Goal: Task Accomplishment & Management: Complete application form

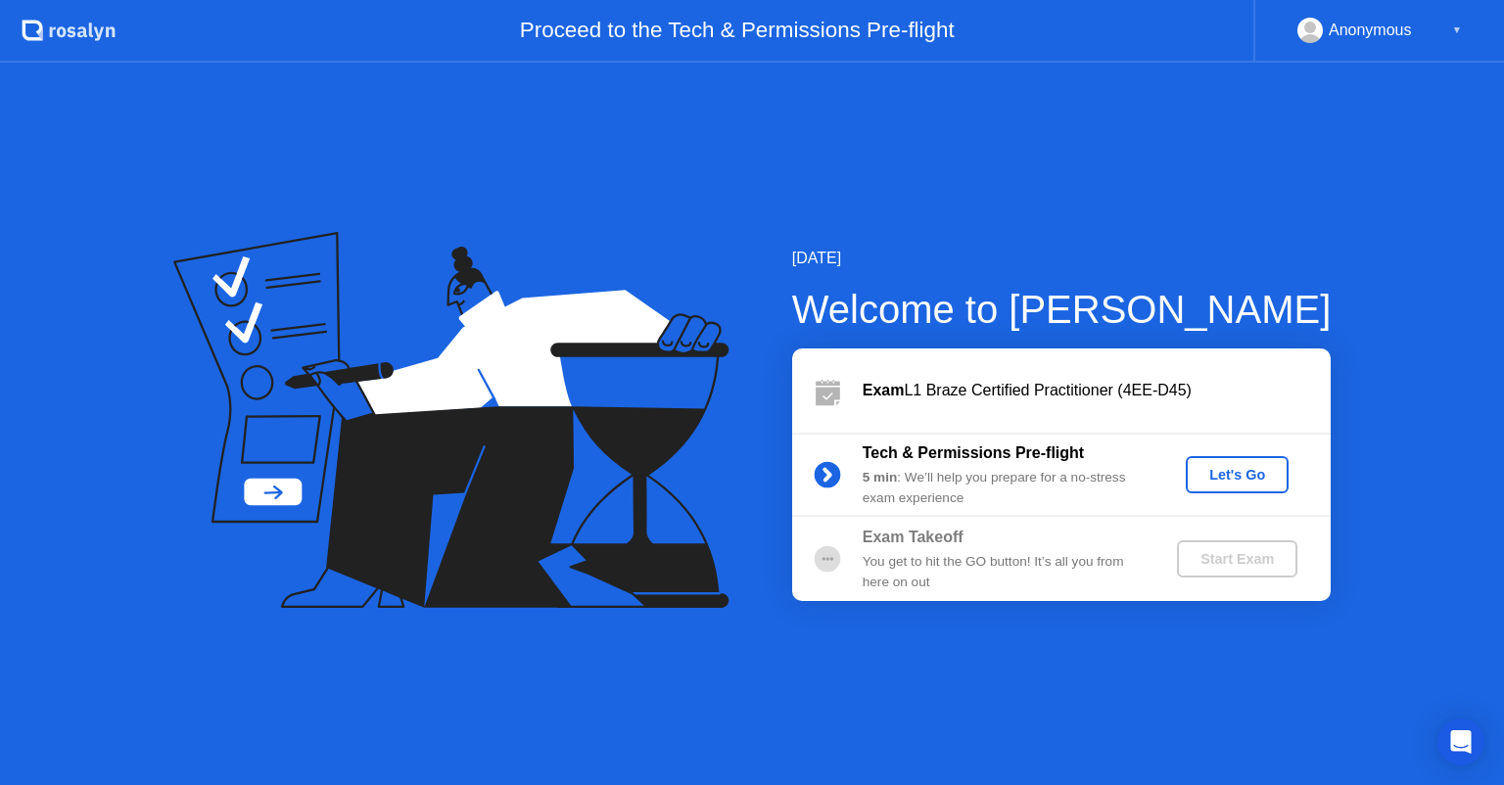
click at [1213, 473] on div "Let's Go" at bounding box center [1237, 475] width 87 height 16
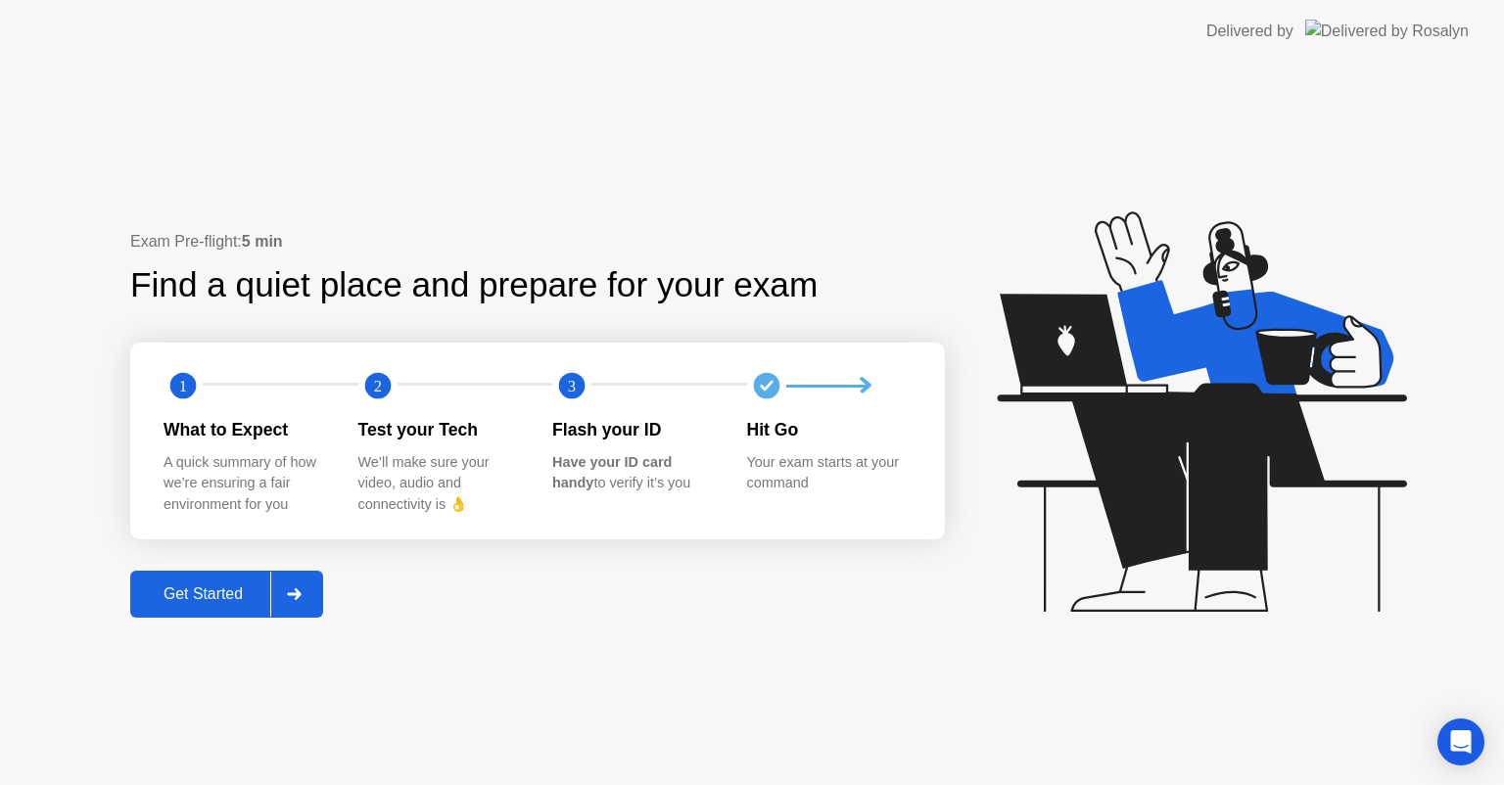
click at [157, 613] on button "Get Started" at bounding box center [226, 594] width 193 height 47
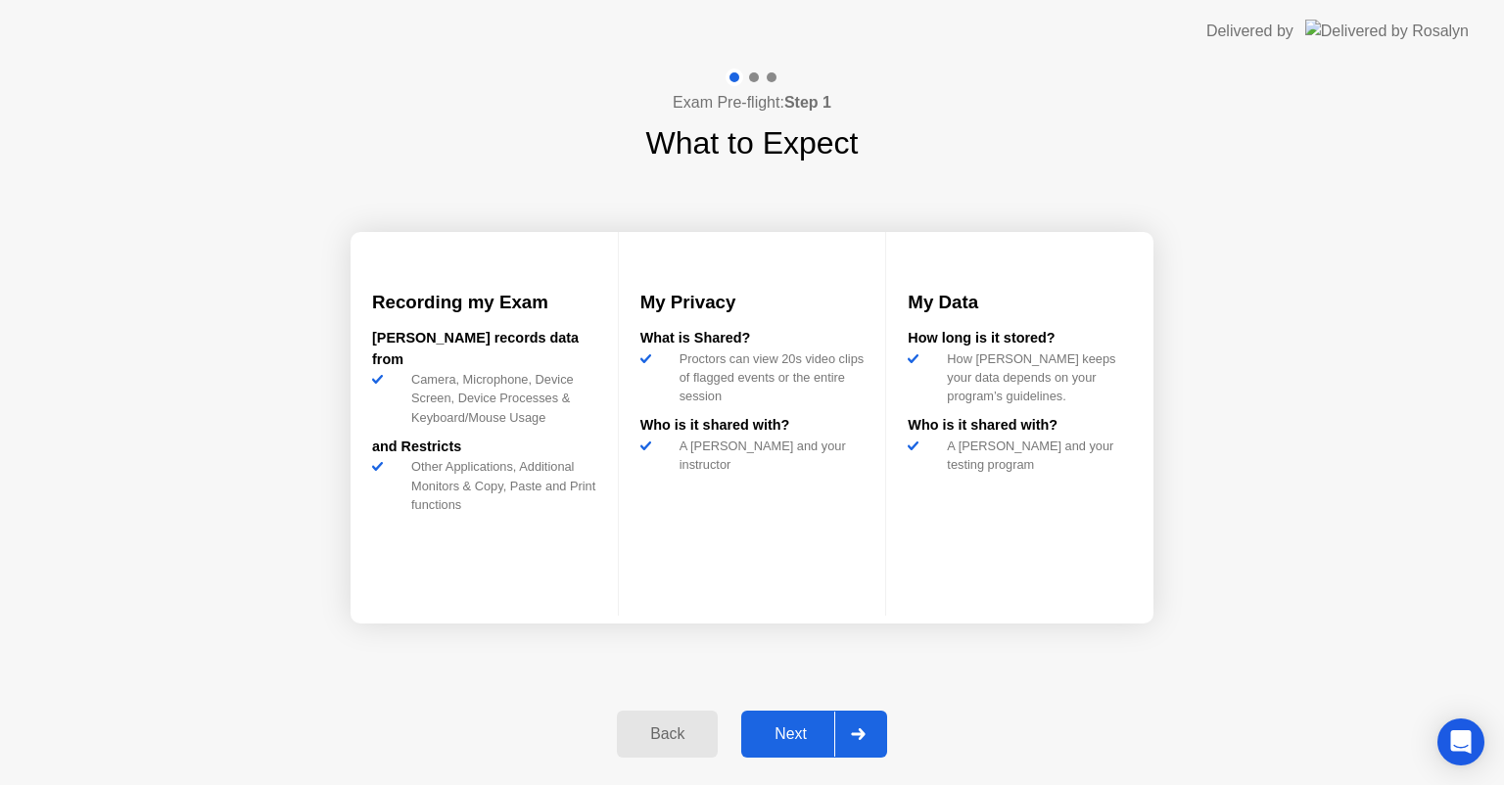
click at [807, 733] on div "Next" at bounding box center [790, 735] width 87 height 18
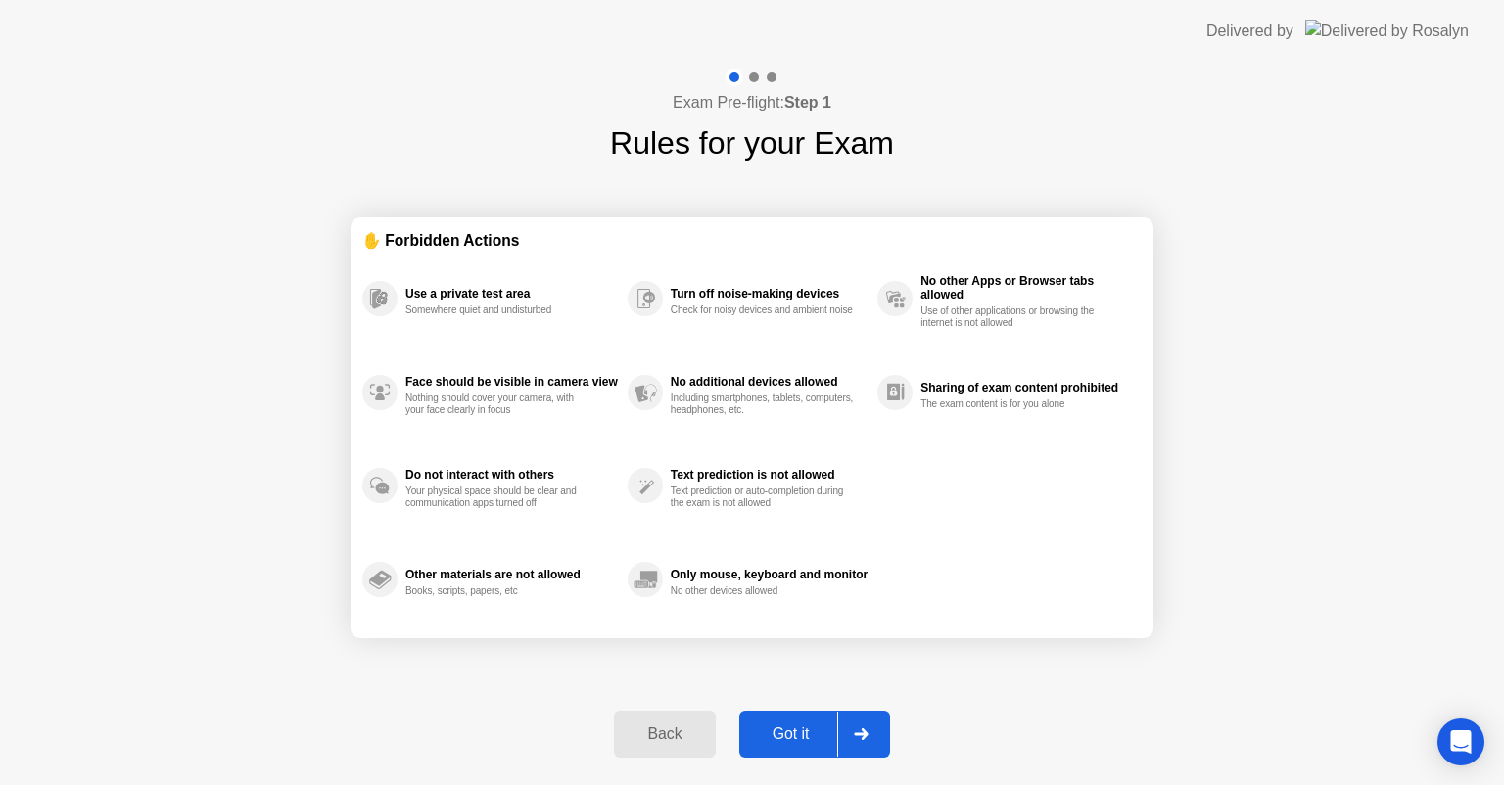
click at [777, 726] on div "Got it" at bounding box center [791, 735] width 92 height 18
select select "Available cameras"
select select "Available speakers"
select select "Available microphones"
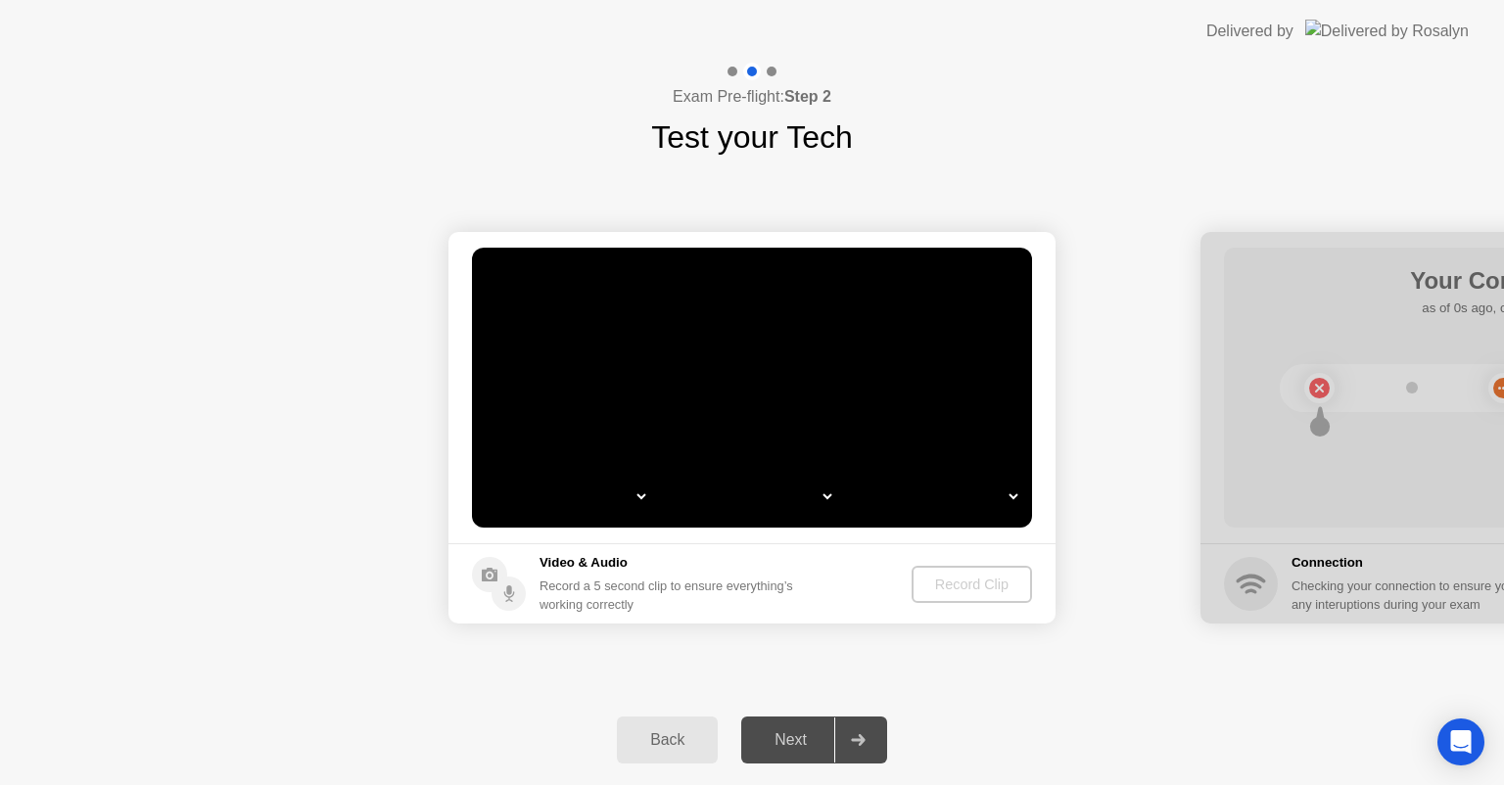
select select "*"
select select "**********"
select select "*******"
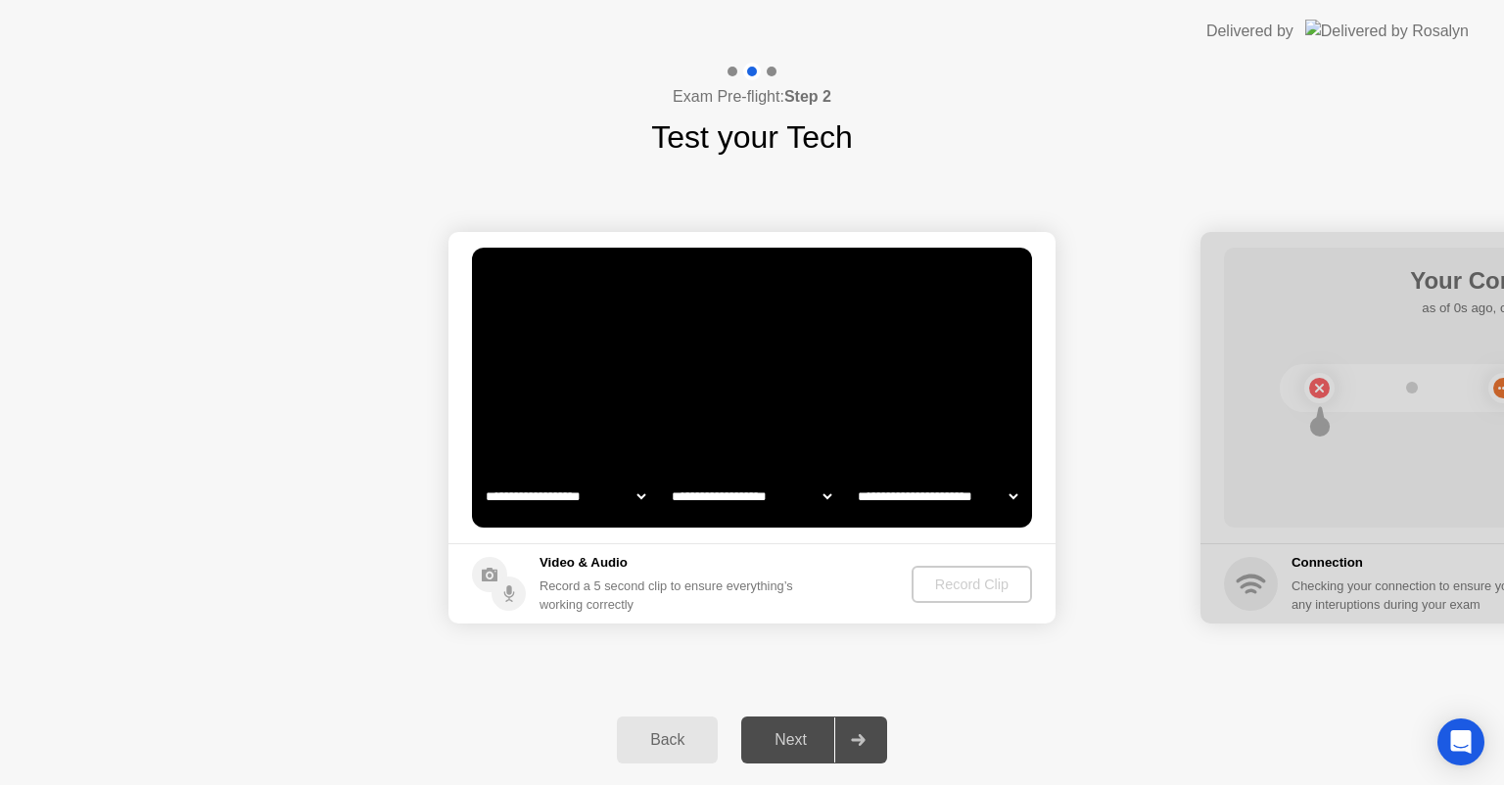
select select "*******"
click at [608, 431] on video at bounding box center [752, 388] width 560 height 280
click at [597, 495] on select "**********" at bounding box center [565, 496] width 167 height 39
click at [828, 512] on select "**********" at bounding box center [751, 496] width 167 height 39
click at [668, 477] on select "**********" at bounding box center [751, 496] width 167 height 39
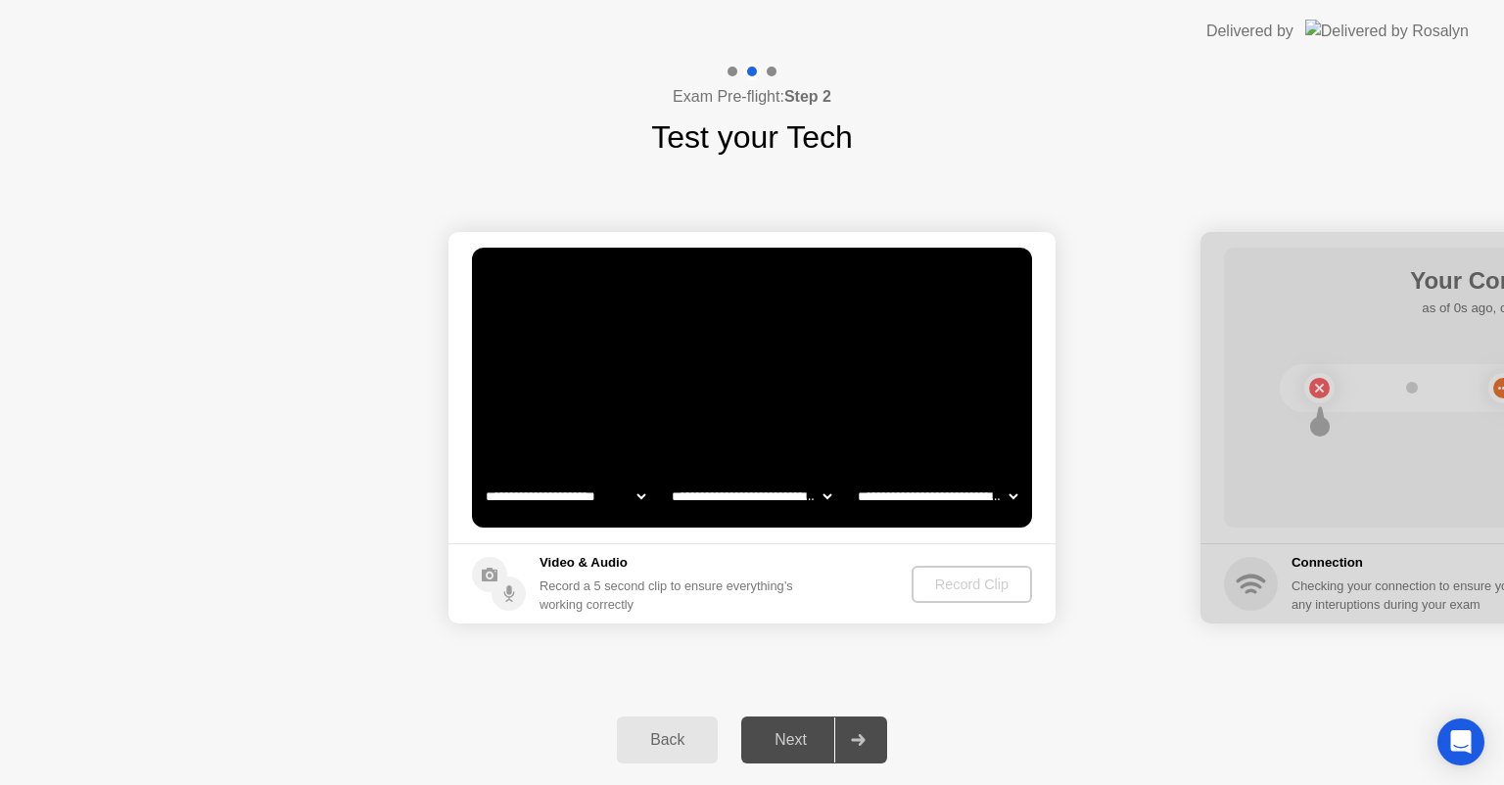
click at [541, 497] on select "**********" at bounding box center [565, 496] width 167 height 39
click at [556, 497] on select "**********" at bounding box center [565, 496] width 167 height 39
click at [628, 497] on select "**********" at bounding box center [565, 496] width 167 height 39
click at [838, 495] on div "**********" at bounding box center [751, 496] width 558 height 39
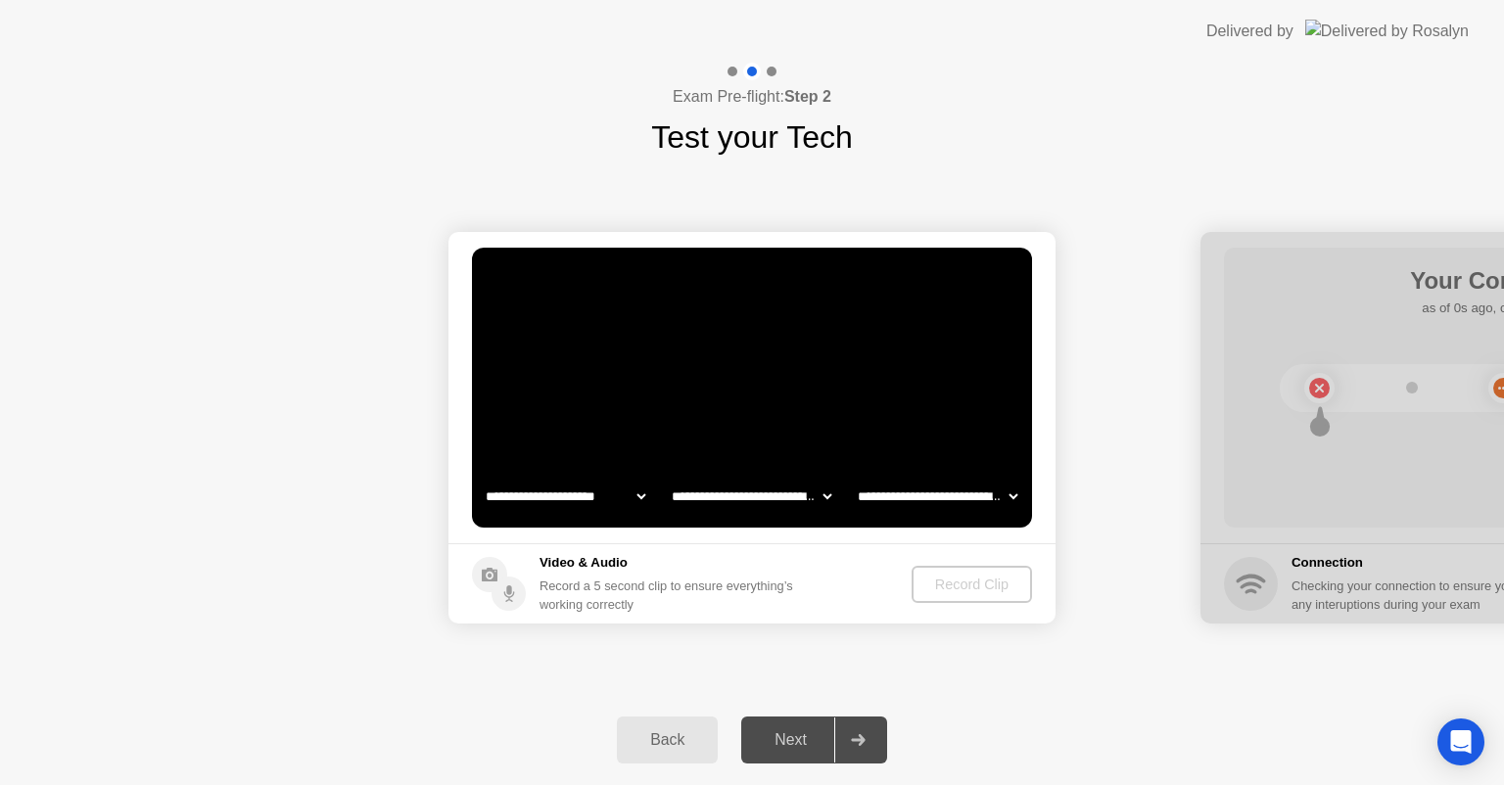
click at [826, 494] on select "**********" at bounding box center [751, 496] width 167 height 39
click at [668, 477] on select "**********" at bounding box center [751, 496] width 167 height 39
click at [952, 505] on select "**********" at bounding box center [937, 496] width 167 height 39
click at [854, 477] on select "**********" at bounding box center [937, 496] width 167 height 39
click at [772, 496] on select "**********" at bounding box center [751, 496] width 167 height 39
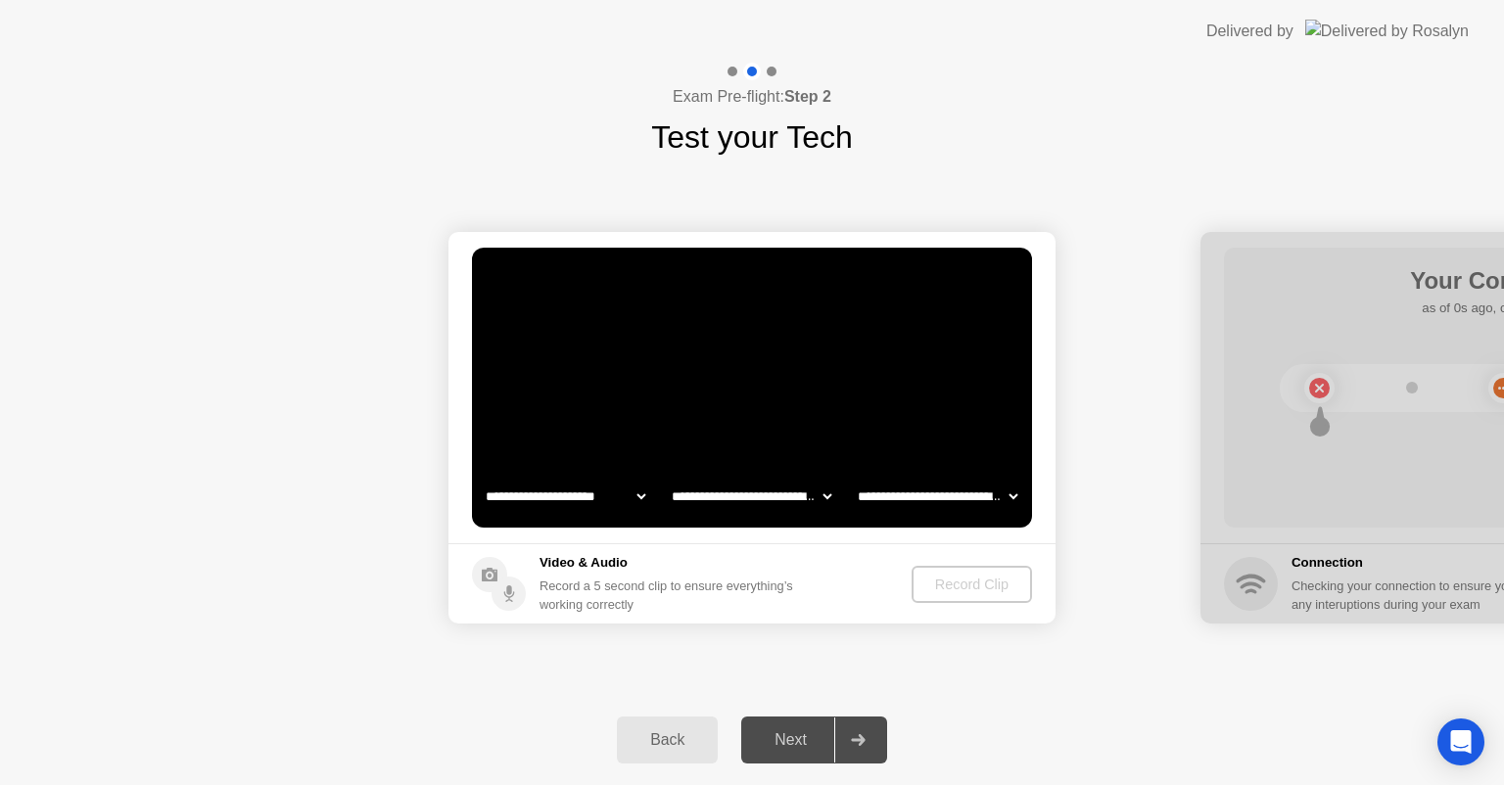
select select "*******"
click at [668, 477] on select "**********" at bounding box center [751, 496] width 167 height 39
click at [639, 497] on select "**********" at bounding box center [565, 496] width 167 height 39
click at [482, 477] on select "**********" at bounding box center [565, 496] width 167 height 39
click at [635, 492] on select "**********" at bounding box center [565, 496] width 167 height 39
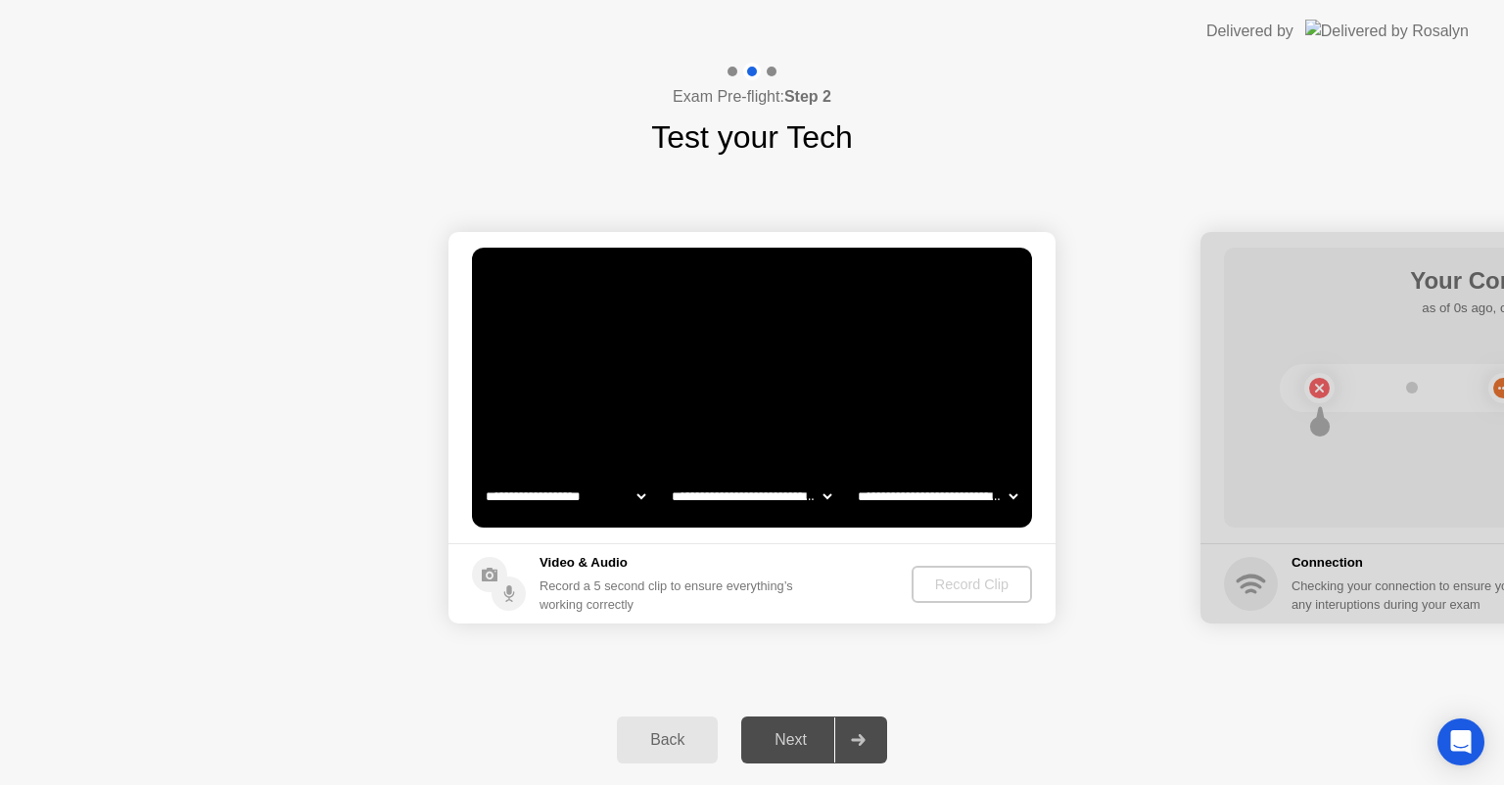
select select "**********"
click at [482, 477] on select "**********" at bounding box center [565, 496] width 167 height 39
click at [794, 745] on div "Next" at bounding box center [790, 741] width 87 height 18
click at [786, 736] on div "Next" at bounding box center [790, 741] width 87 height 18
click at [763, 734] on div "Next" at bounding box center [790, 741] width 87 height 18
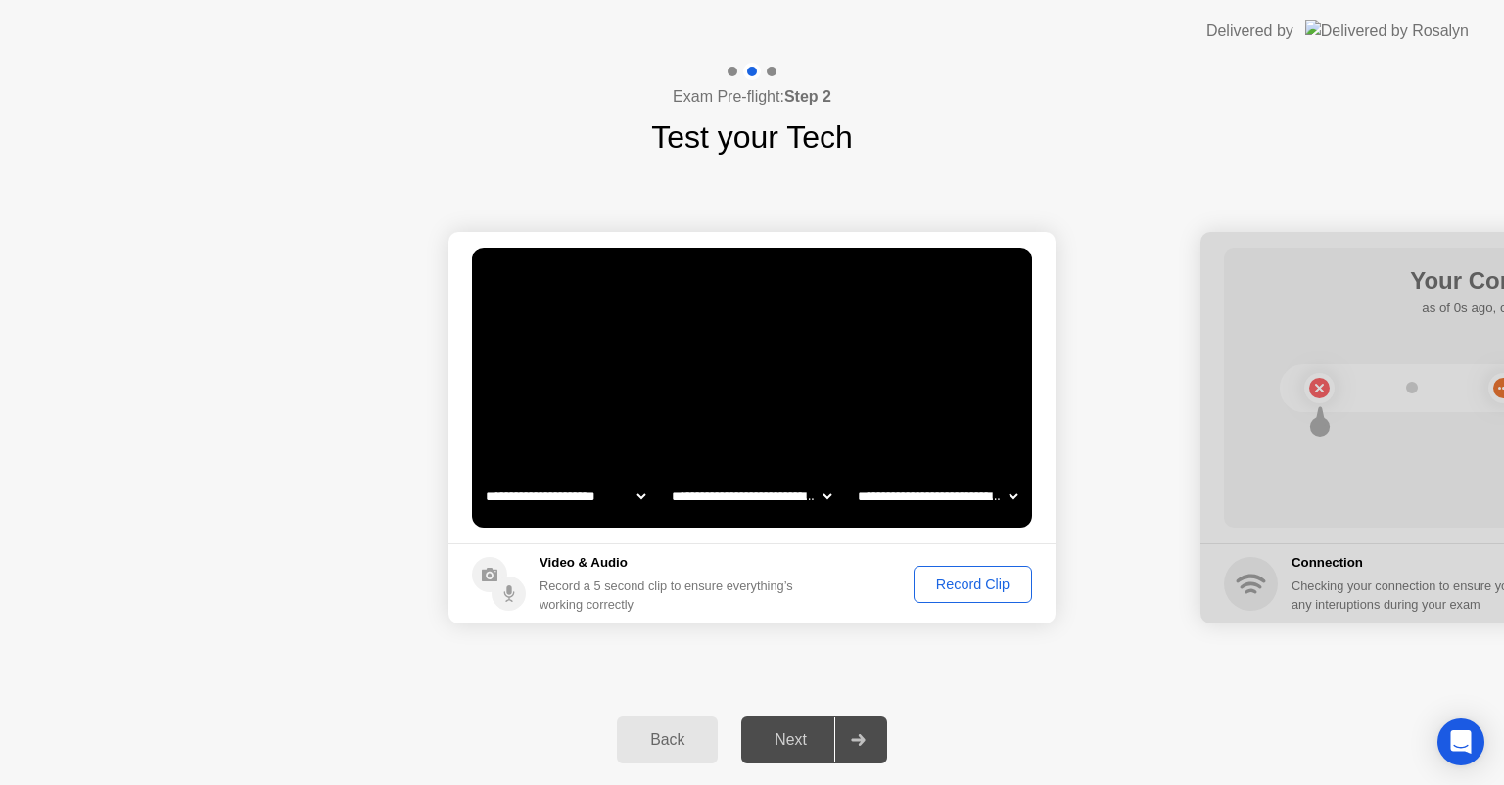
click at [996, 591] on div "Record Clip" at bounding box center [973, 585] width 105 height 16
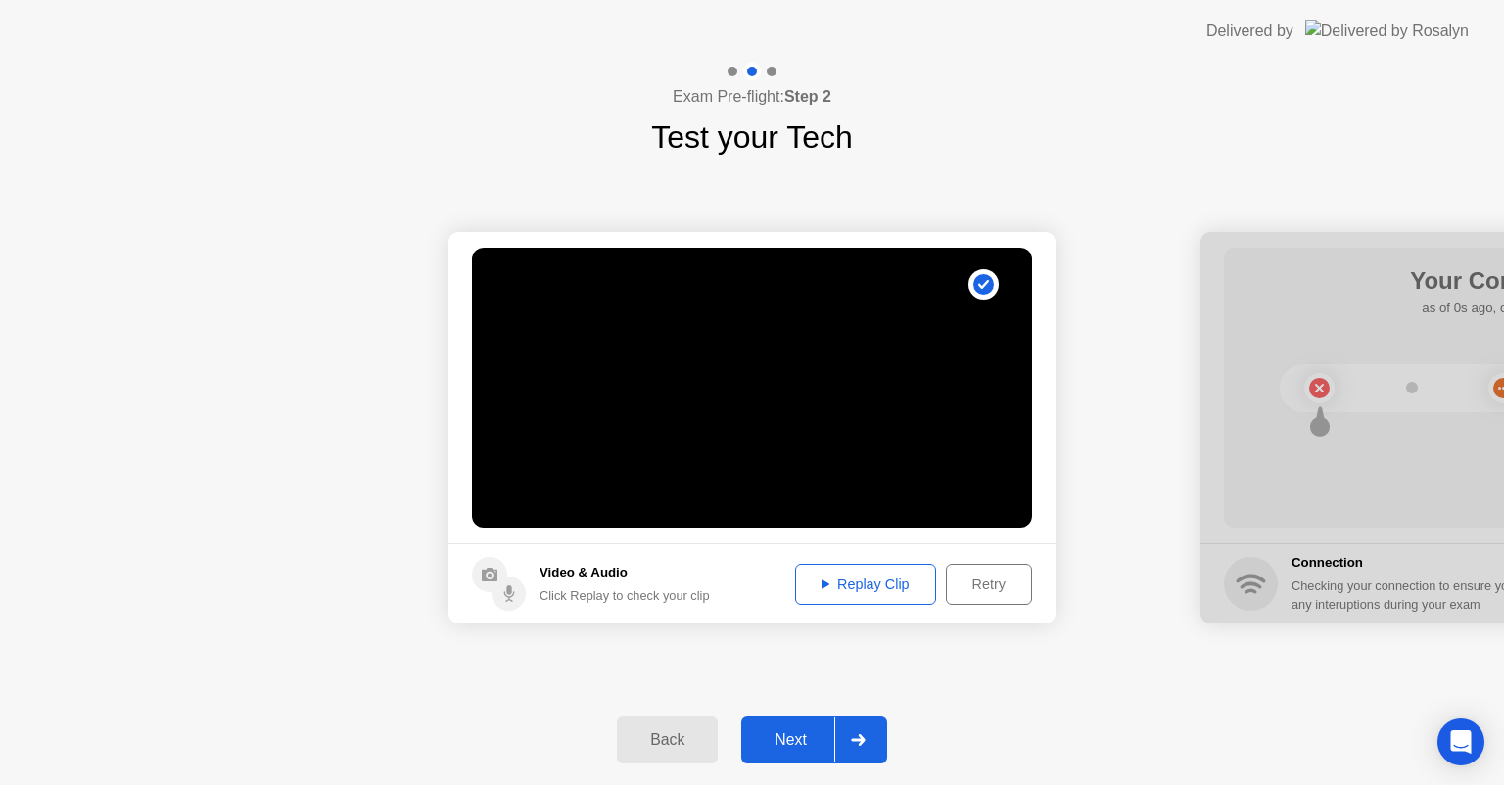
click at [992, 580] on div "Retry" at bounding box center [989, 585] width 72 height 16
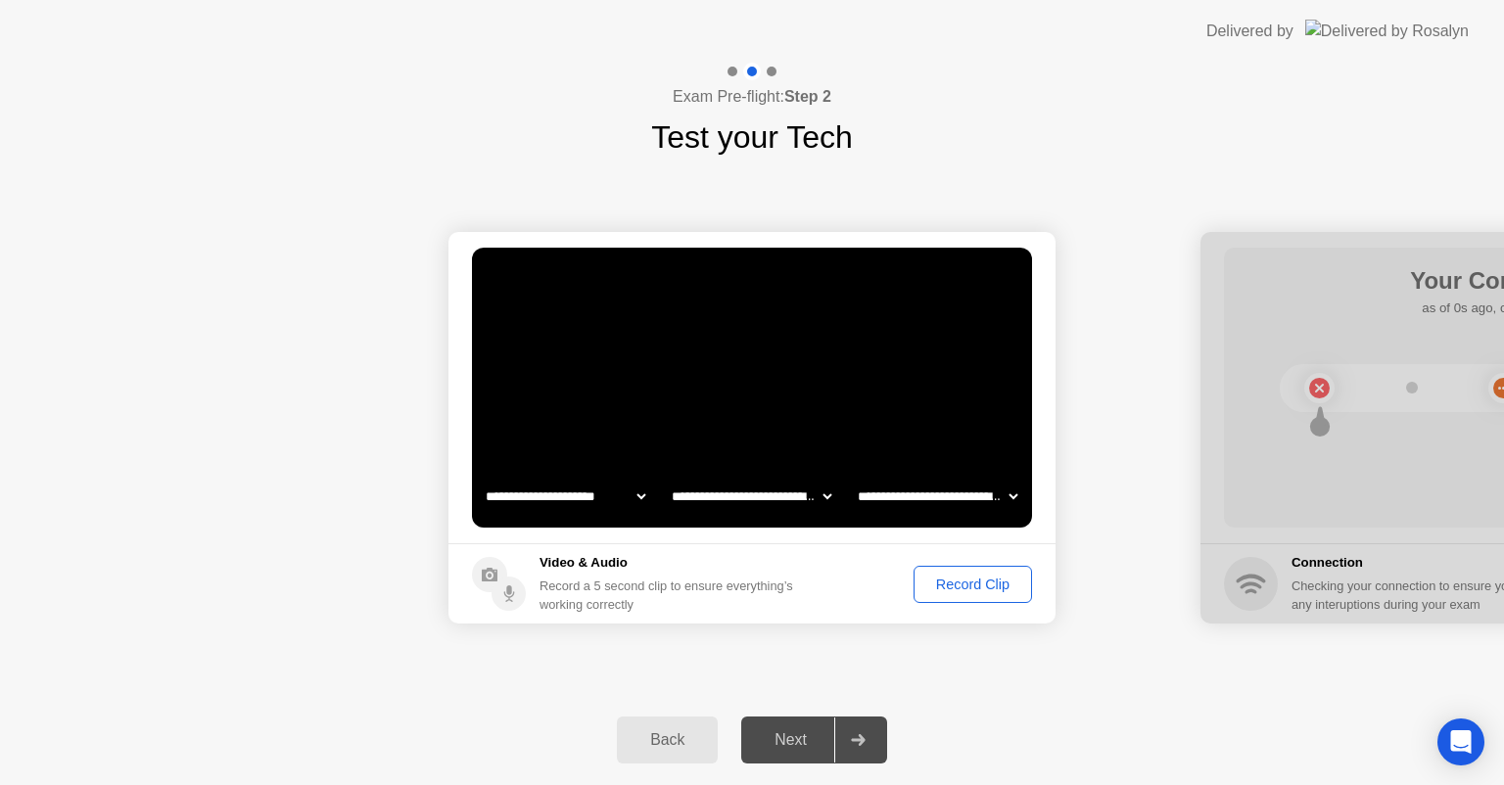
click at [939, 584] on div "Record Clip" at bounding box center [973, 585] width 105 height 16
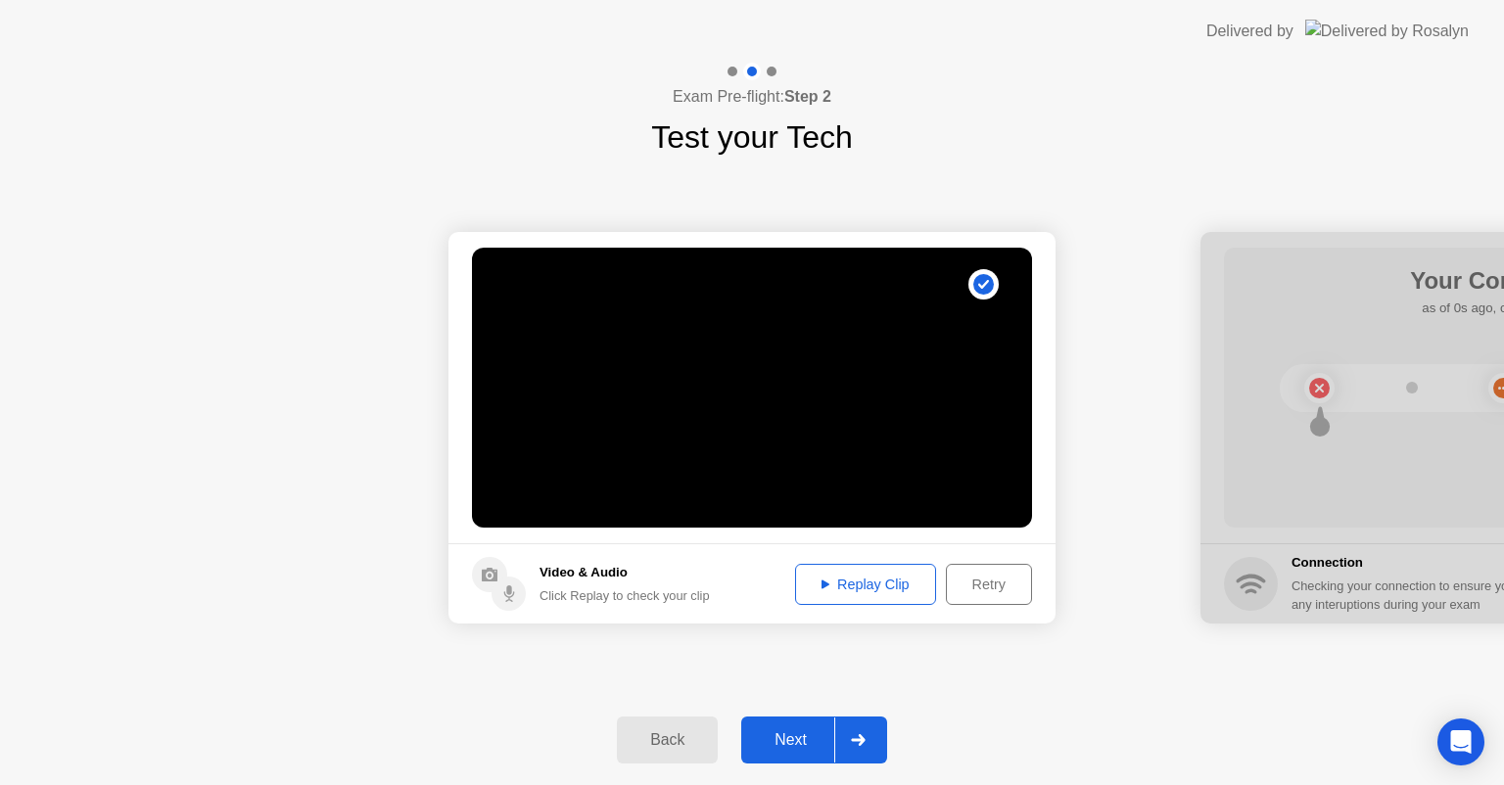
click at [991, 595] on button "Retry" at bounding box center [989, 584] width 86 height 41
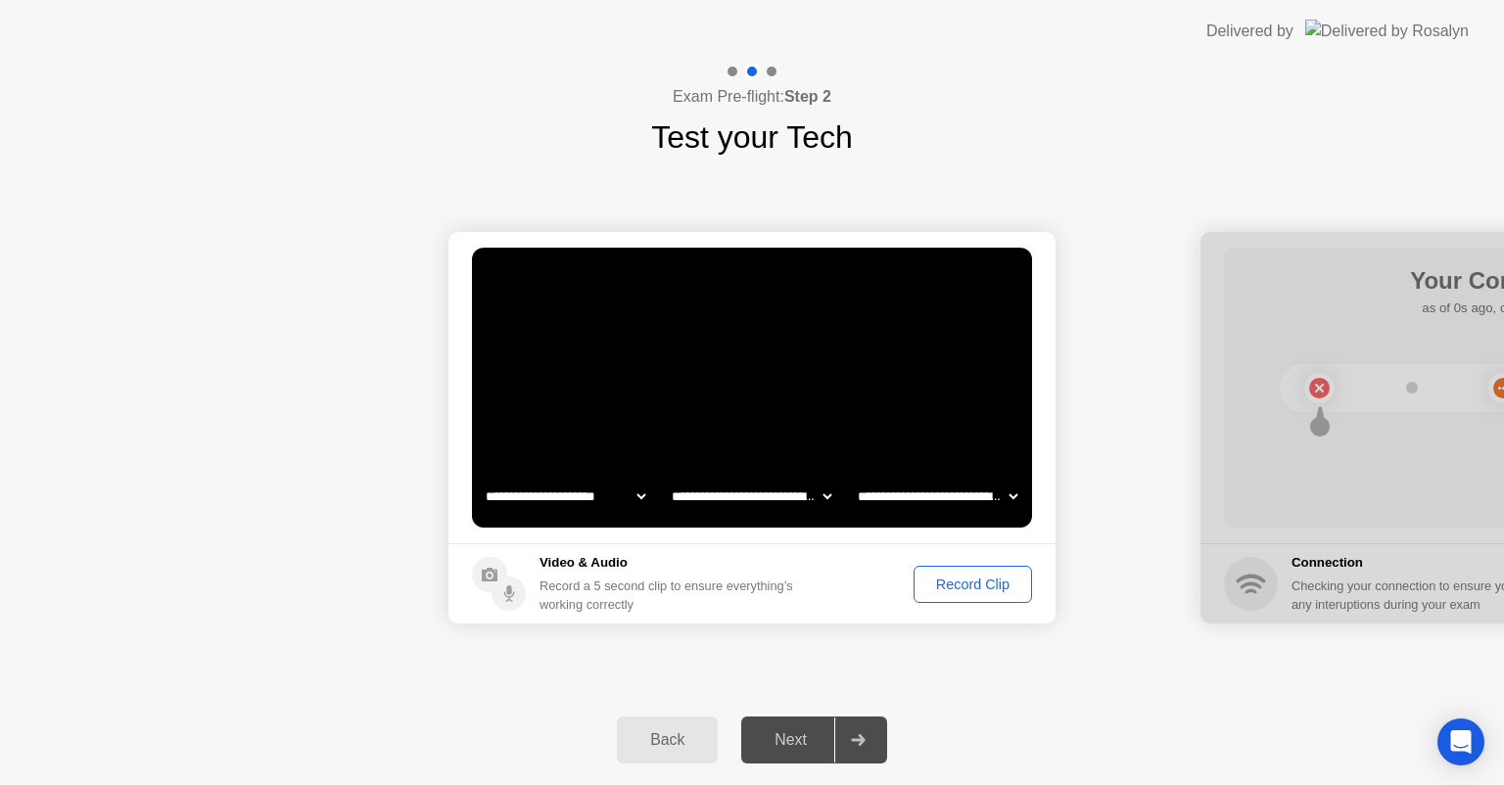
click at [965, 585] on div "Record Clip" at bounding box center [973, 585] width 105 height 16
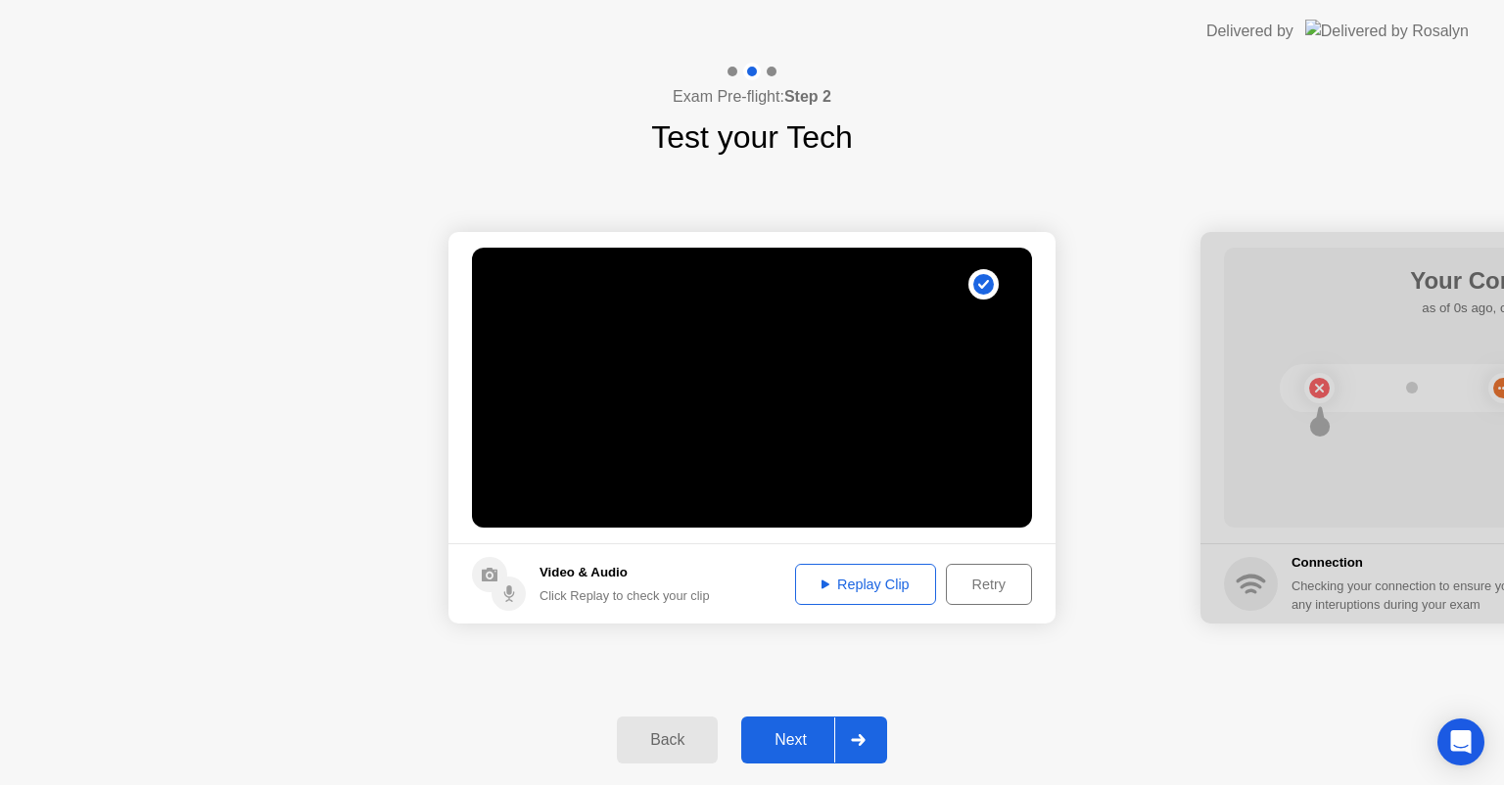
click at [1027, 581] on button "Retry" at bounding box center [989, 584] width 86 height 41
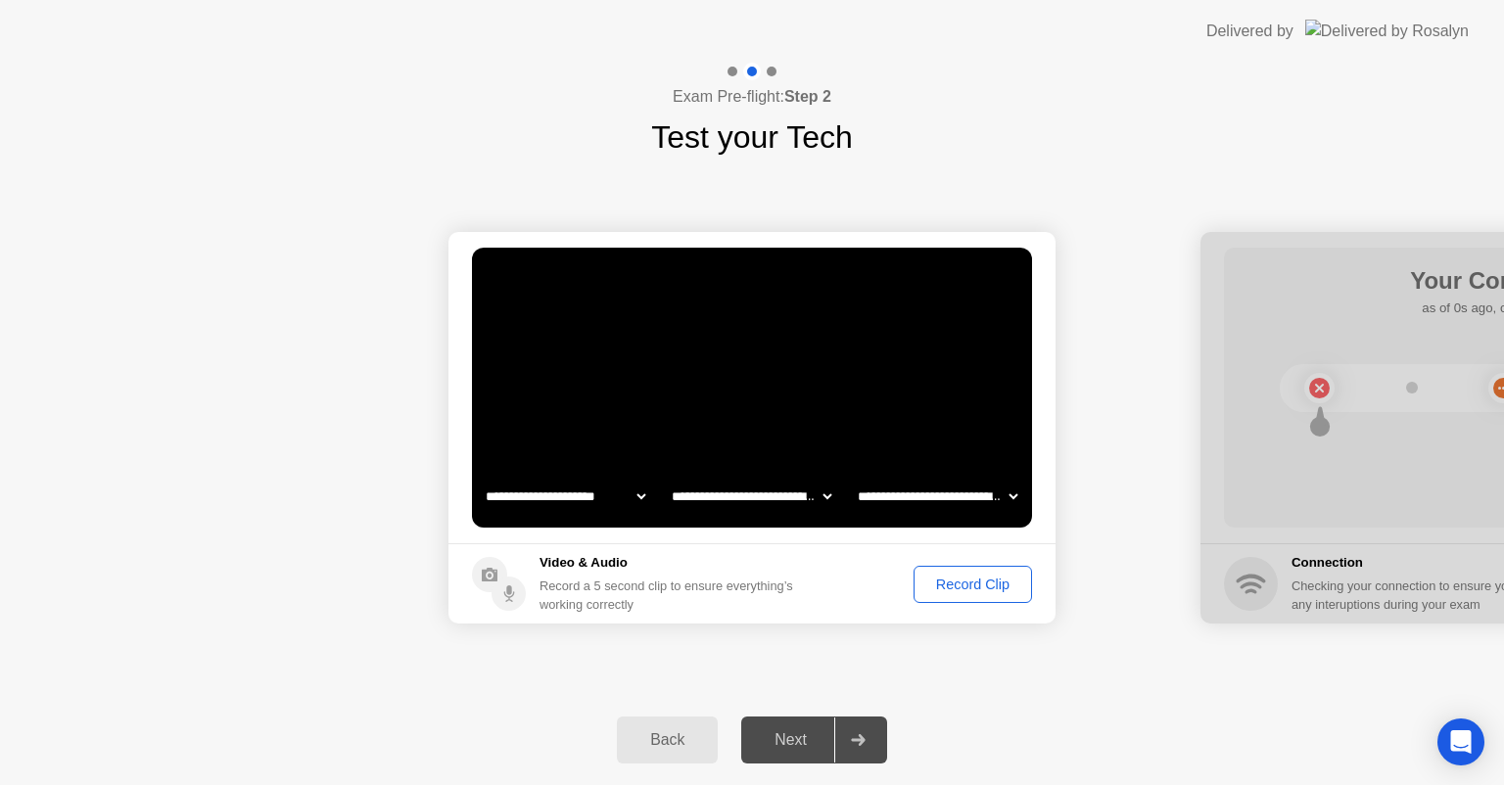
click at [1027, 581] on button "Record Clip" at bounding box center [973, 584] width 118 height 37
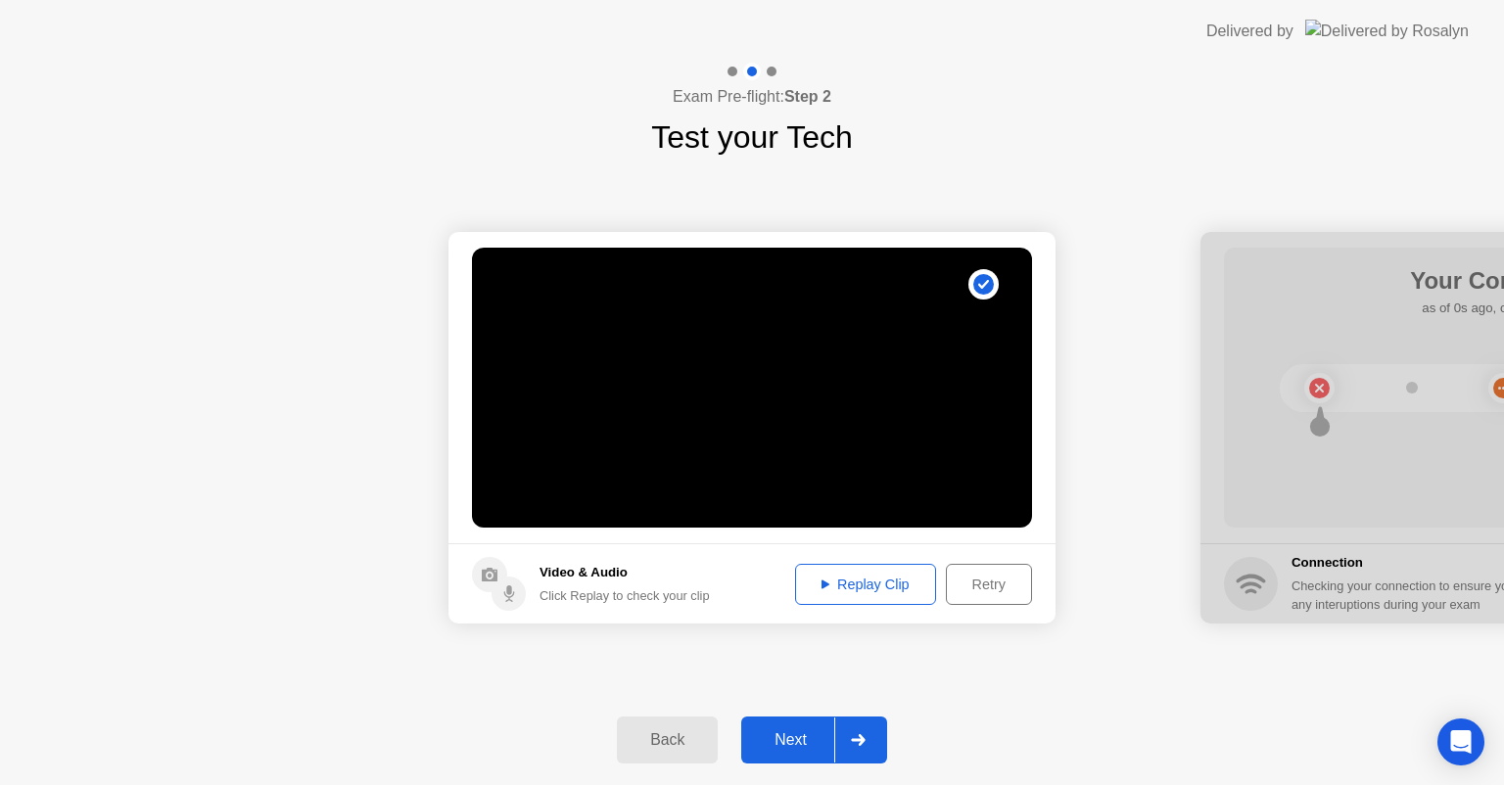
click at [801, 738] on div "Next" at bounding box center [790, 741] width 87 height 18
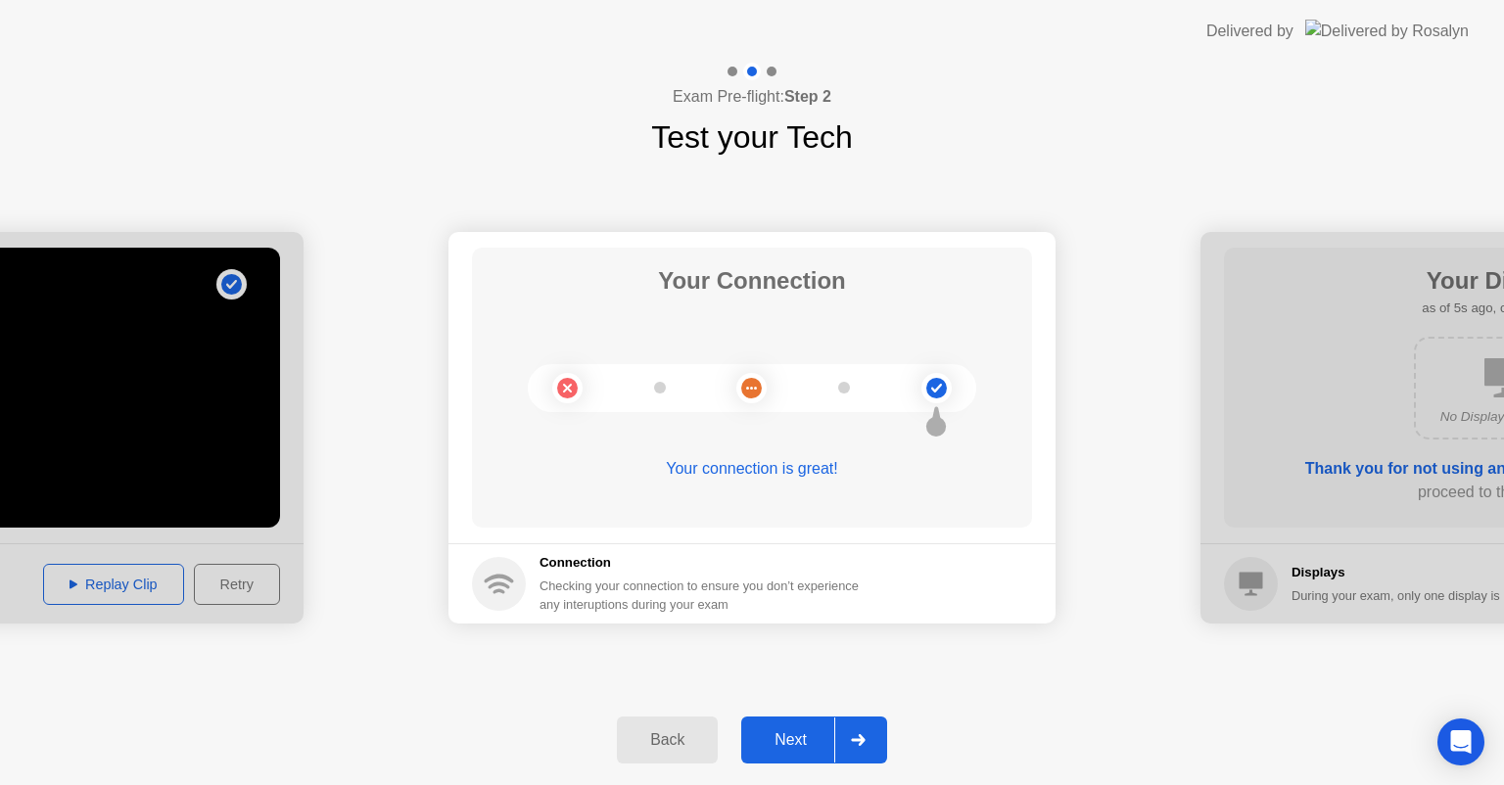
click at [768, 746] on div "Next" at bounding box center [790, 741] width 87 height 18
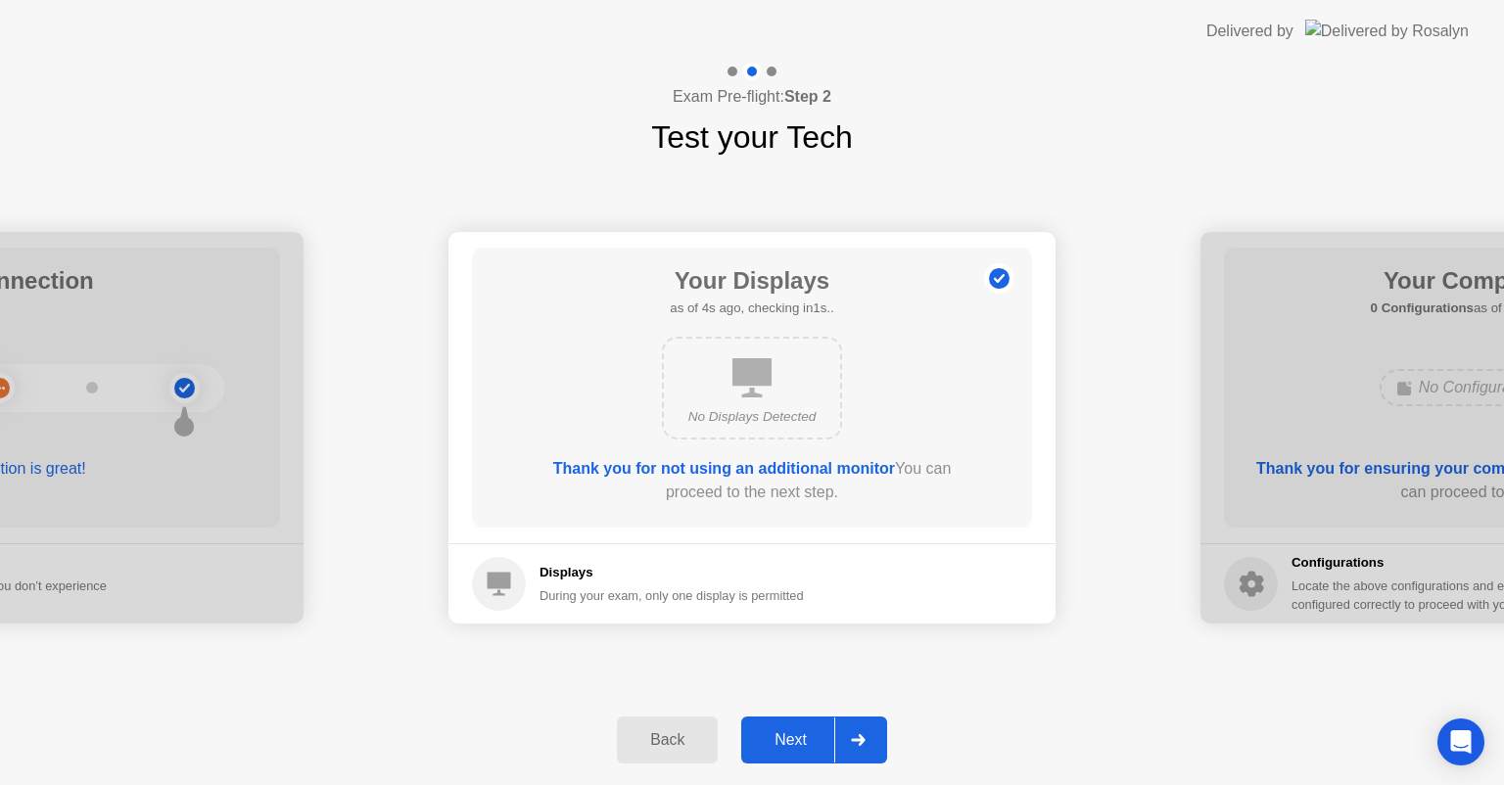
click at [811, 732] on div "Next" at bounding box center [790, 741] width 87 height 18
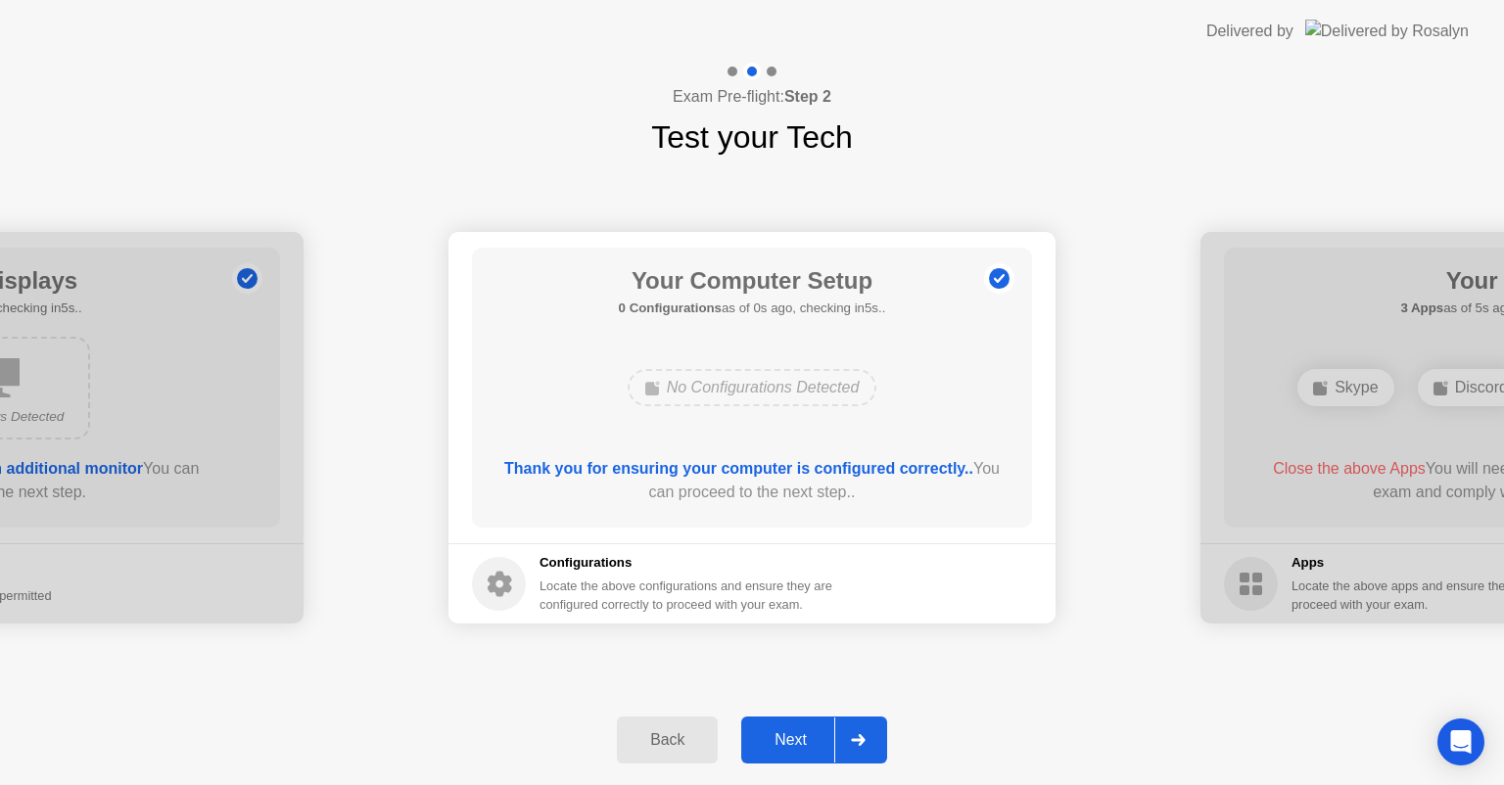
click at [795, 746] on div "Next" at bounding box center [790, 741] width 87 height 18
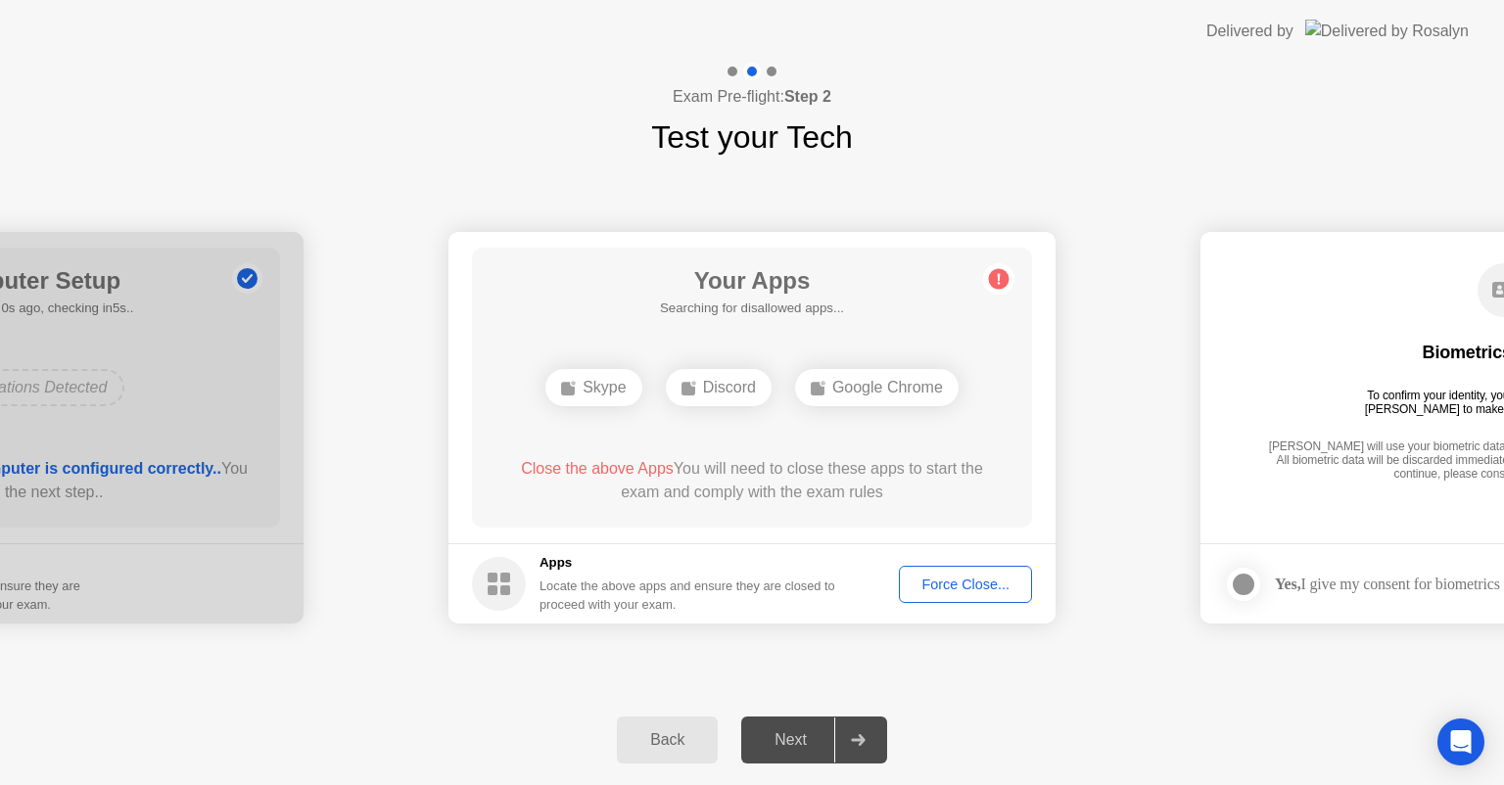
click at [938, 577] on div "Force Close..." at bounding box center [965, 585] width 119 height 16
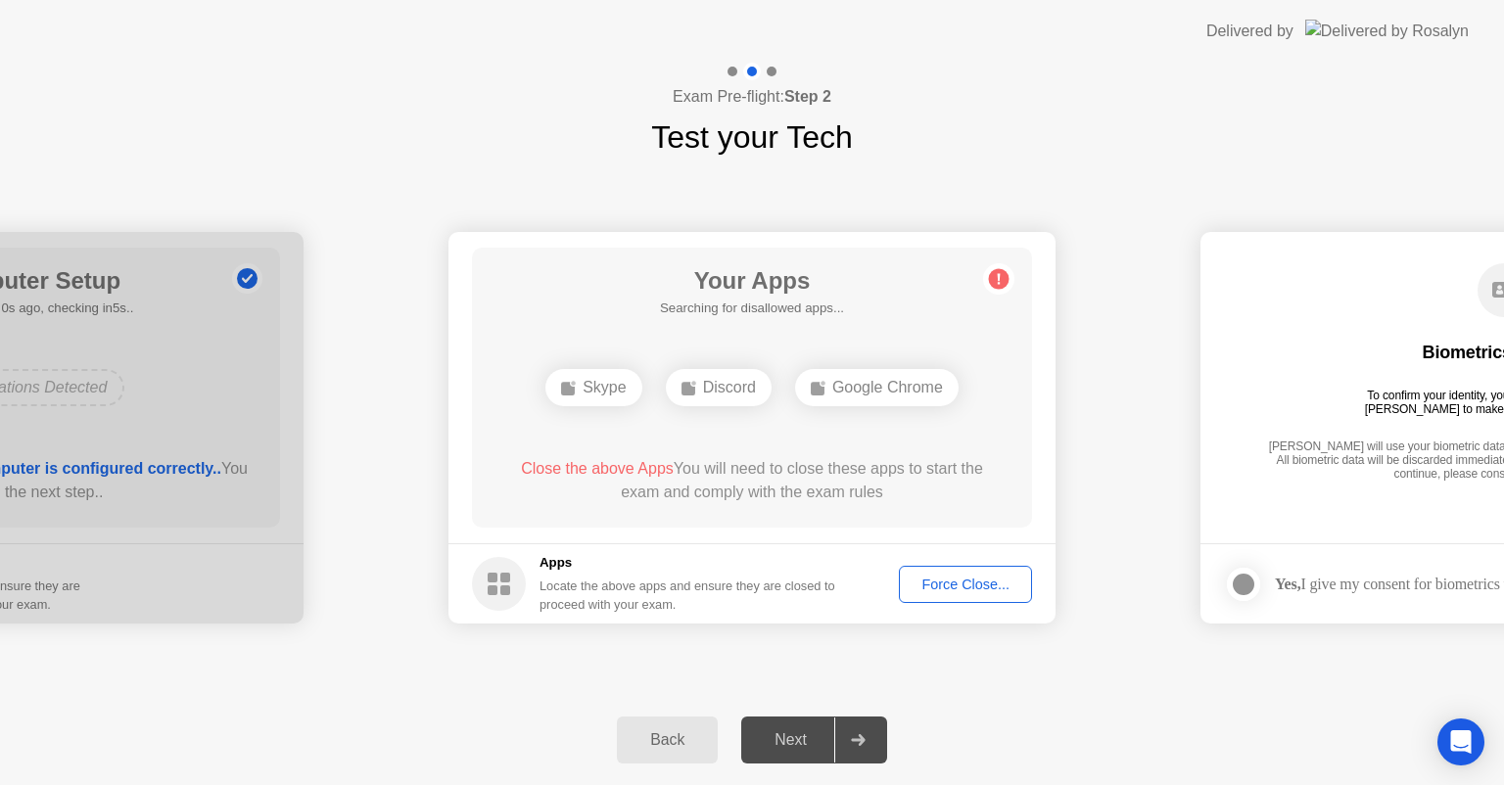
click at [718, 384] on div "Discord" at bounding box center [719, 387] width 106 height 37
click at [961, 580] on div "Force Close..." at bounding box center [965, 585] width 119 height 16
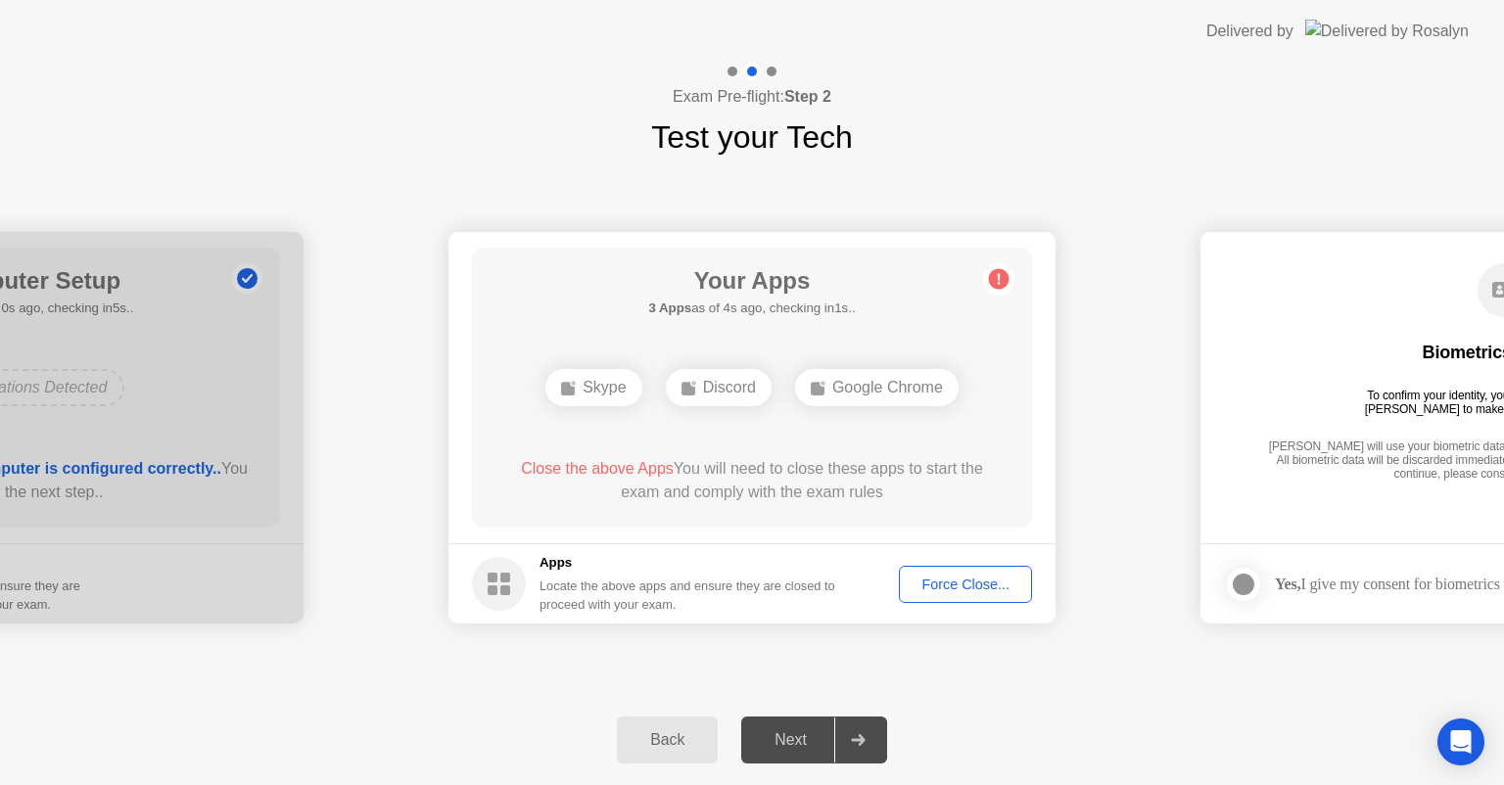
click at [974, 569] on button "Force Close..." at bounding box center [965, 584] width 133 height 37
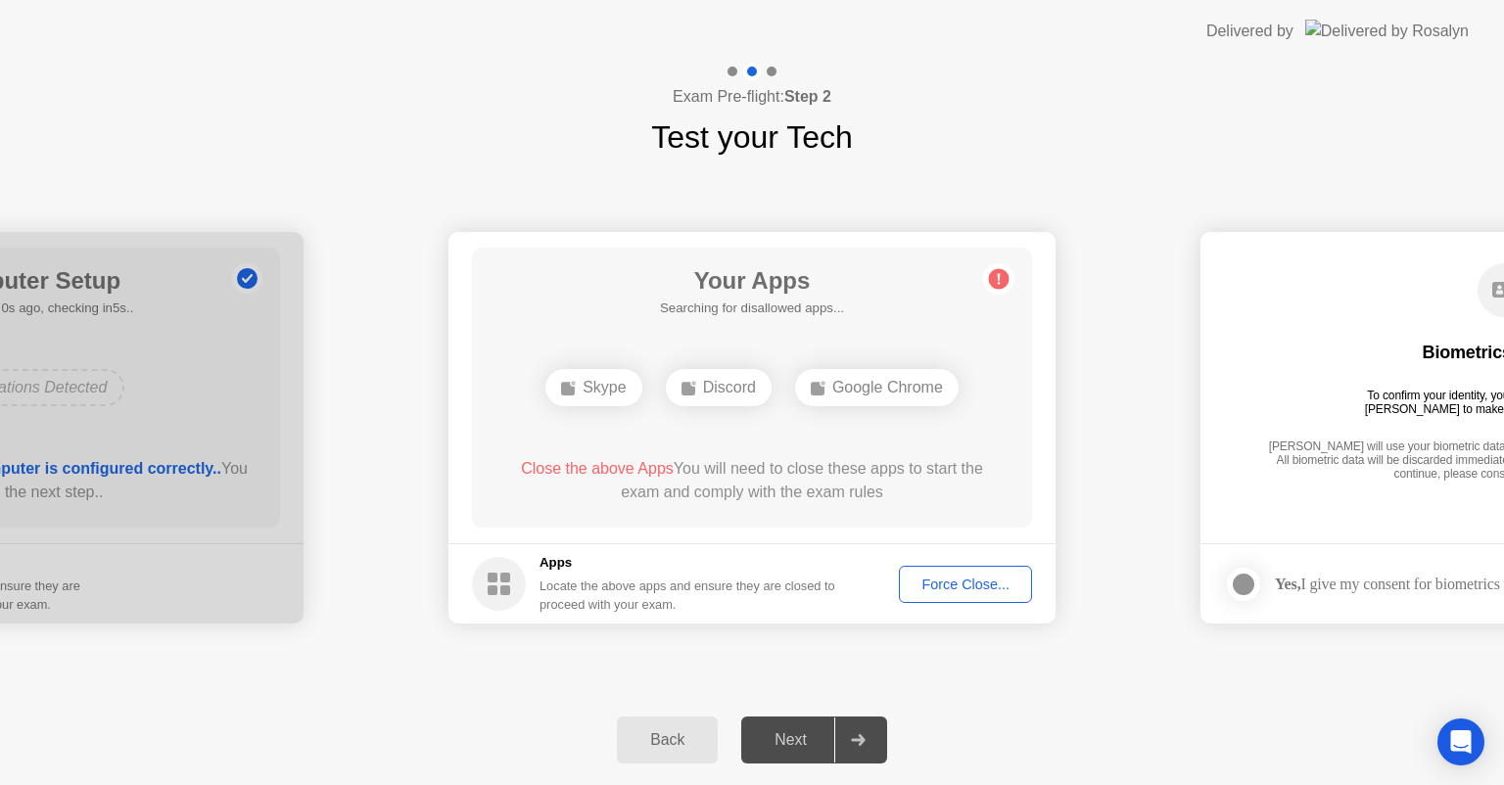
click at [963, 577] on div "Force Close..." at bounding box center [965, 585] width 119 height 16
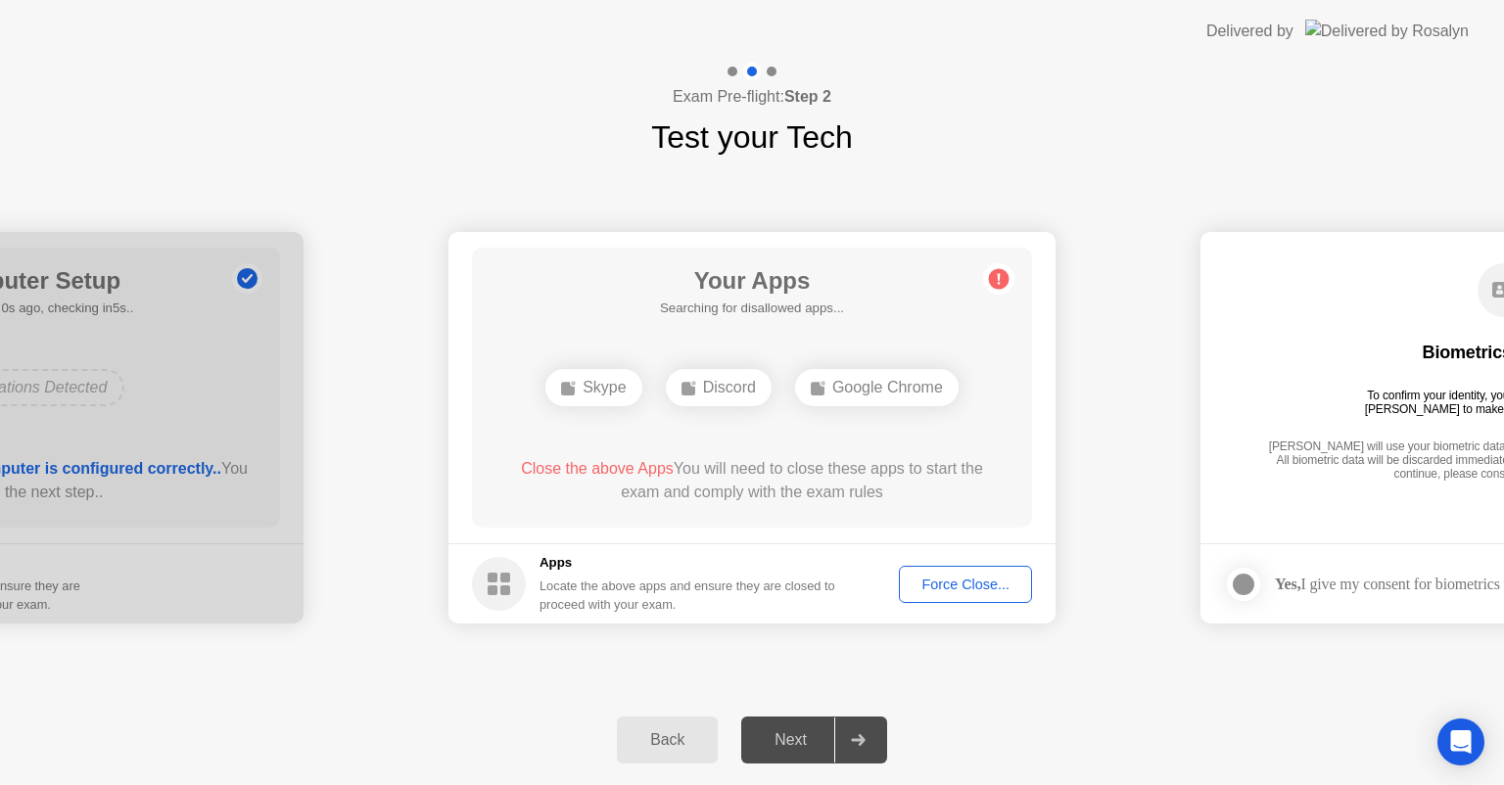
click at [995, 266] on icon at bounding box center [998, 278] width 31 height 31
click at [865, 372] on div "Google Chrome" at bounding box center [877, 387] width 164 height 37
click at [855, 397] on div "Google Chrome" at bounding box center [877, 387] width 164 height 37
click at [838, 733] on div at bounding box center [857, 740] width 47 height 45
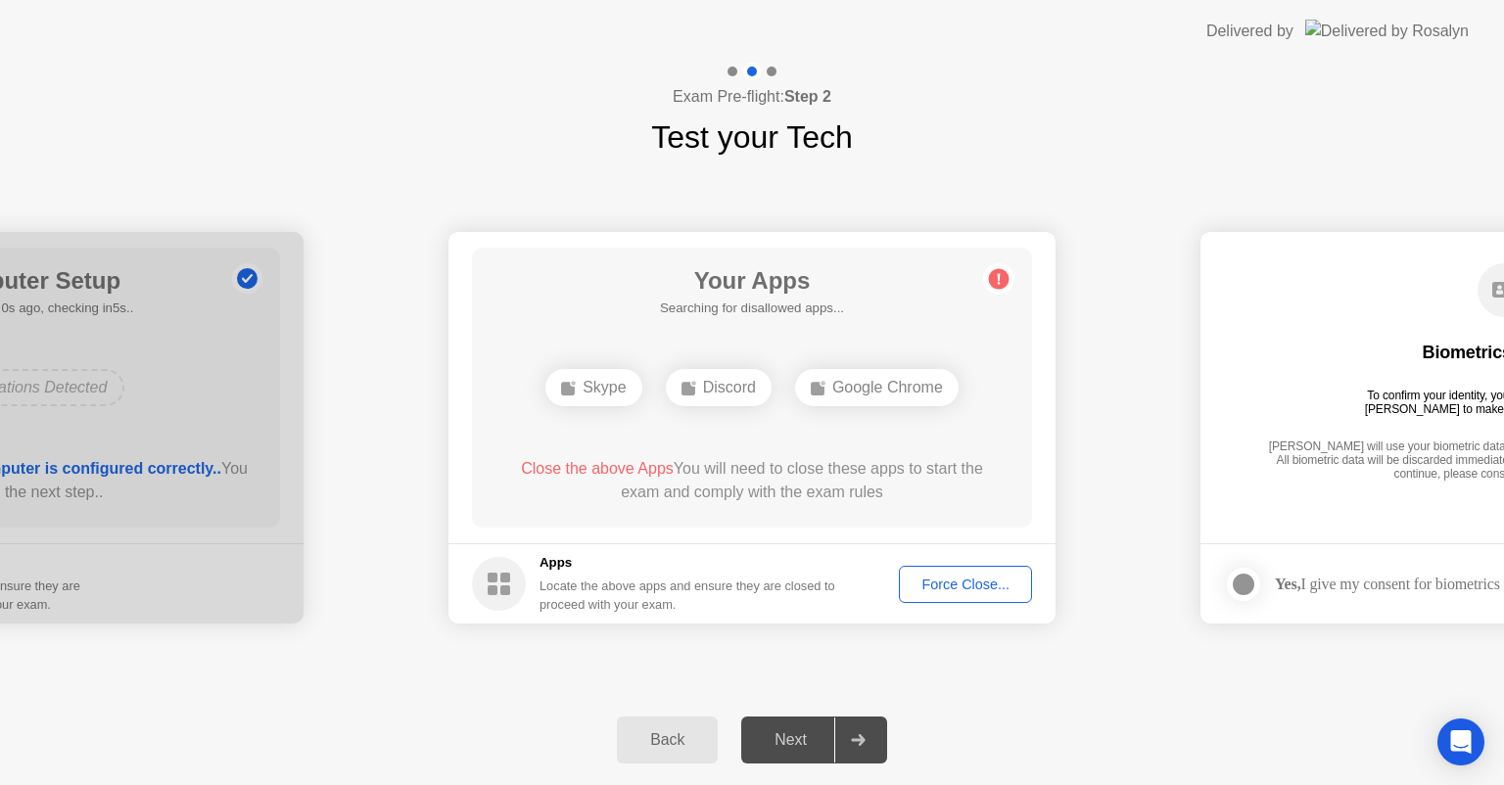
click at [838, 733] on div at bounding box center [857, 740] width 47 height 45
click at [839, 733] on div at bounding box center [857, 740] width 47 height 45
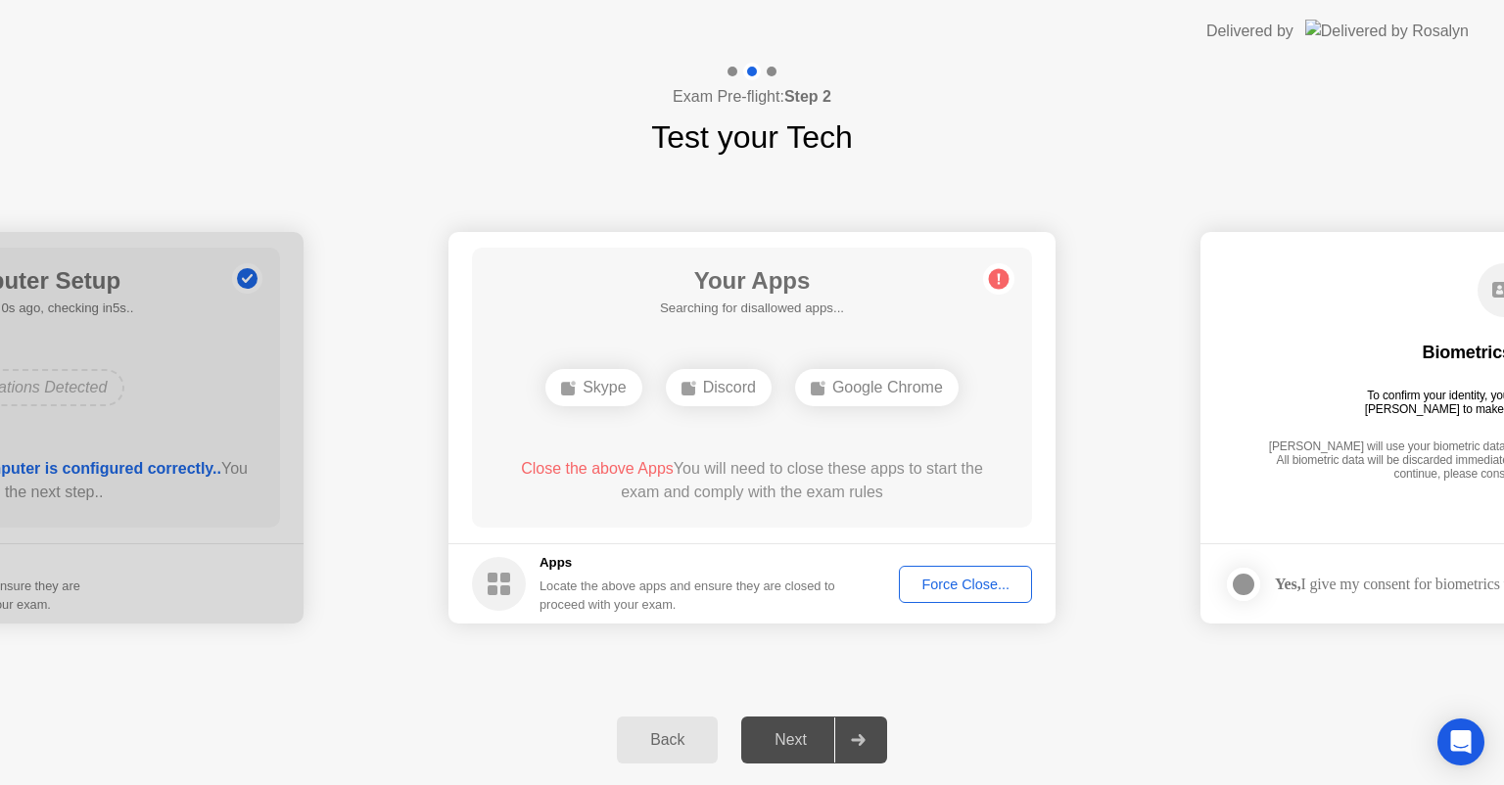
click at [839, 733] on div at bounding box center [857, 740] width 47 height 45
click at [755, 736] on div "Next" at bounding box center [790, 741] width 87 height 18
drag, startPoint x: 755, startPoint y: 736, endPoint x: 876, endPoint y: 697, distance: 127.6
click at [777, 740] on div "Next" at bounding box center [790, 741] width 87 height 18
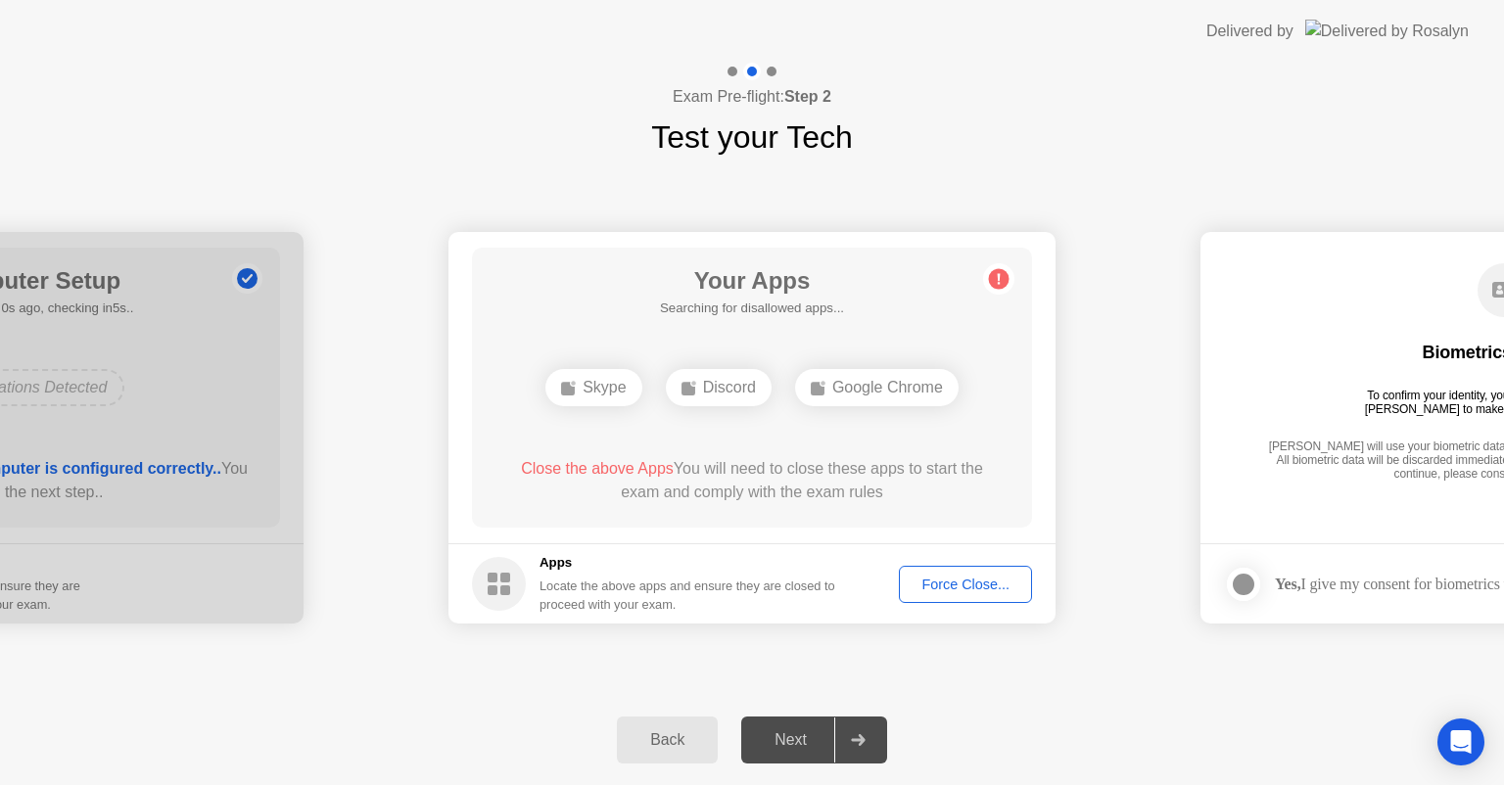
click at [975, 584] on div "Force Close..." at bounding box center [965, 585] width 119 height 16
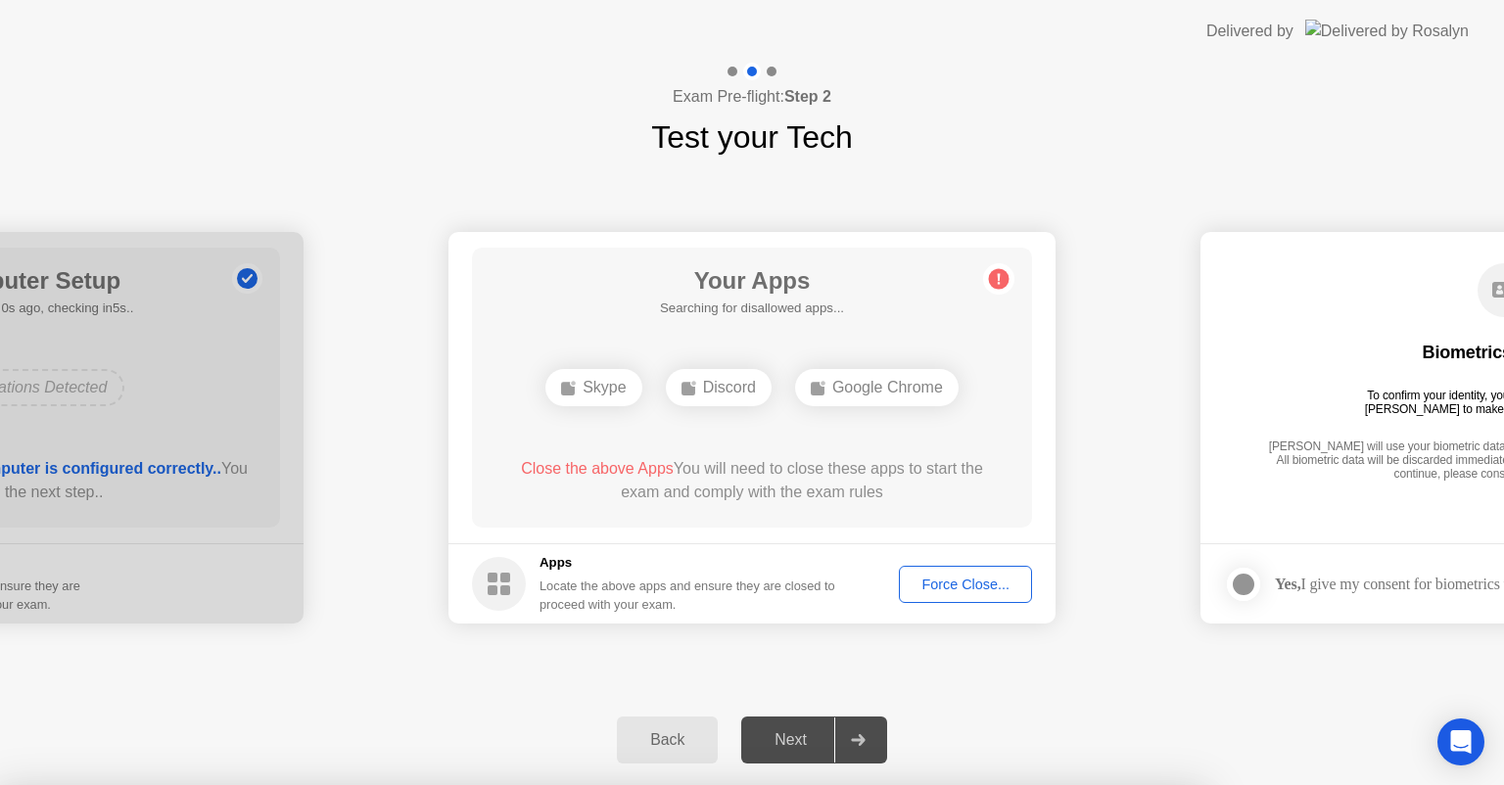
click at [975, 784] on div at bounding box center [752, 785] width 1504 height 0
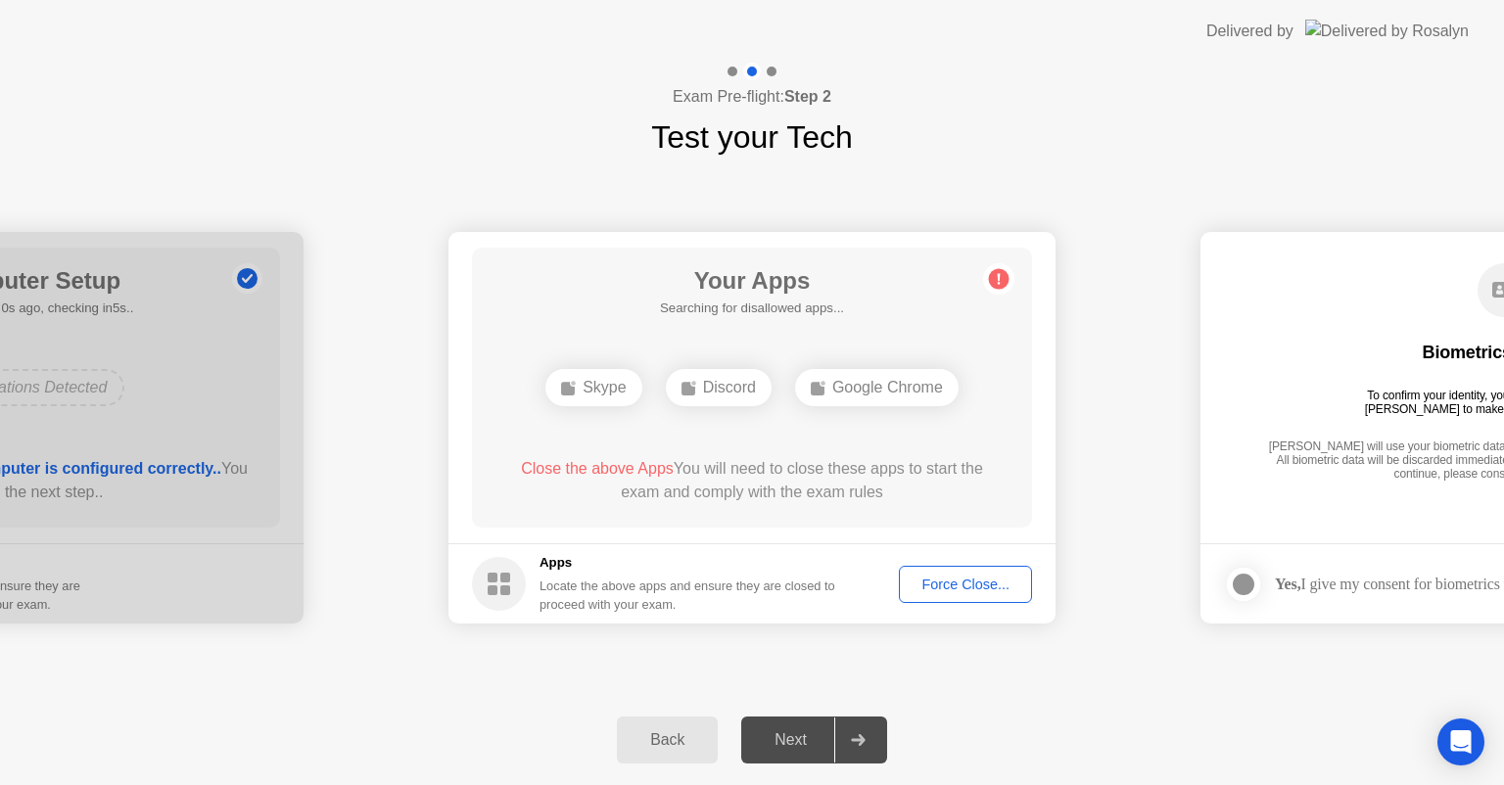
click at [971, 584] on div "Force Close..." at bounding box center [965, 585] width 119 height 16
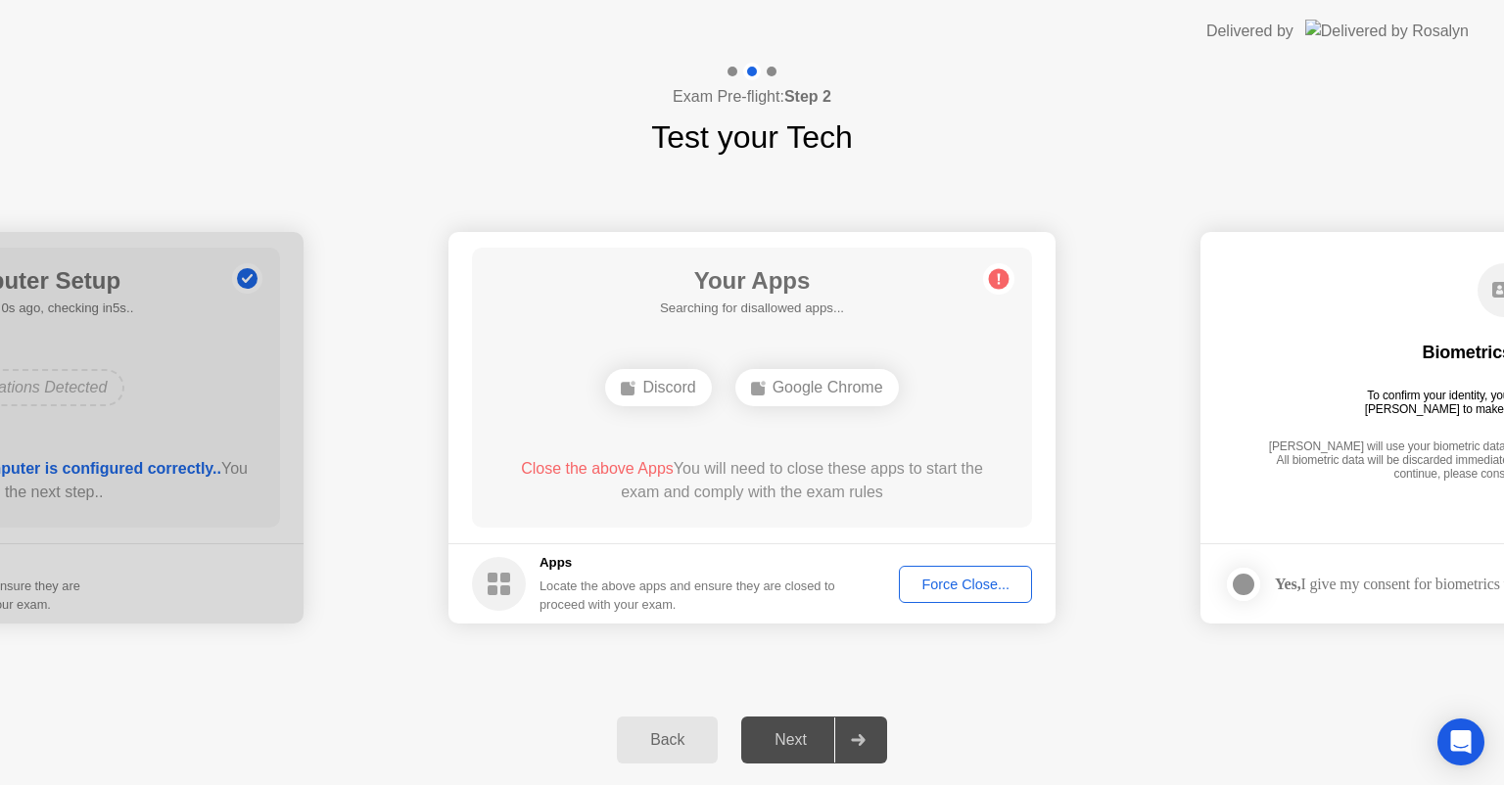
click at [943, 581] on div "Force Close..." at bounding box center [965, 585] width 119 height 16
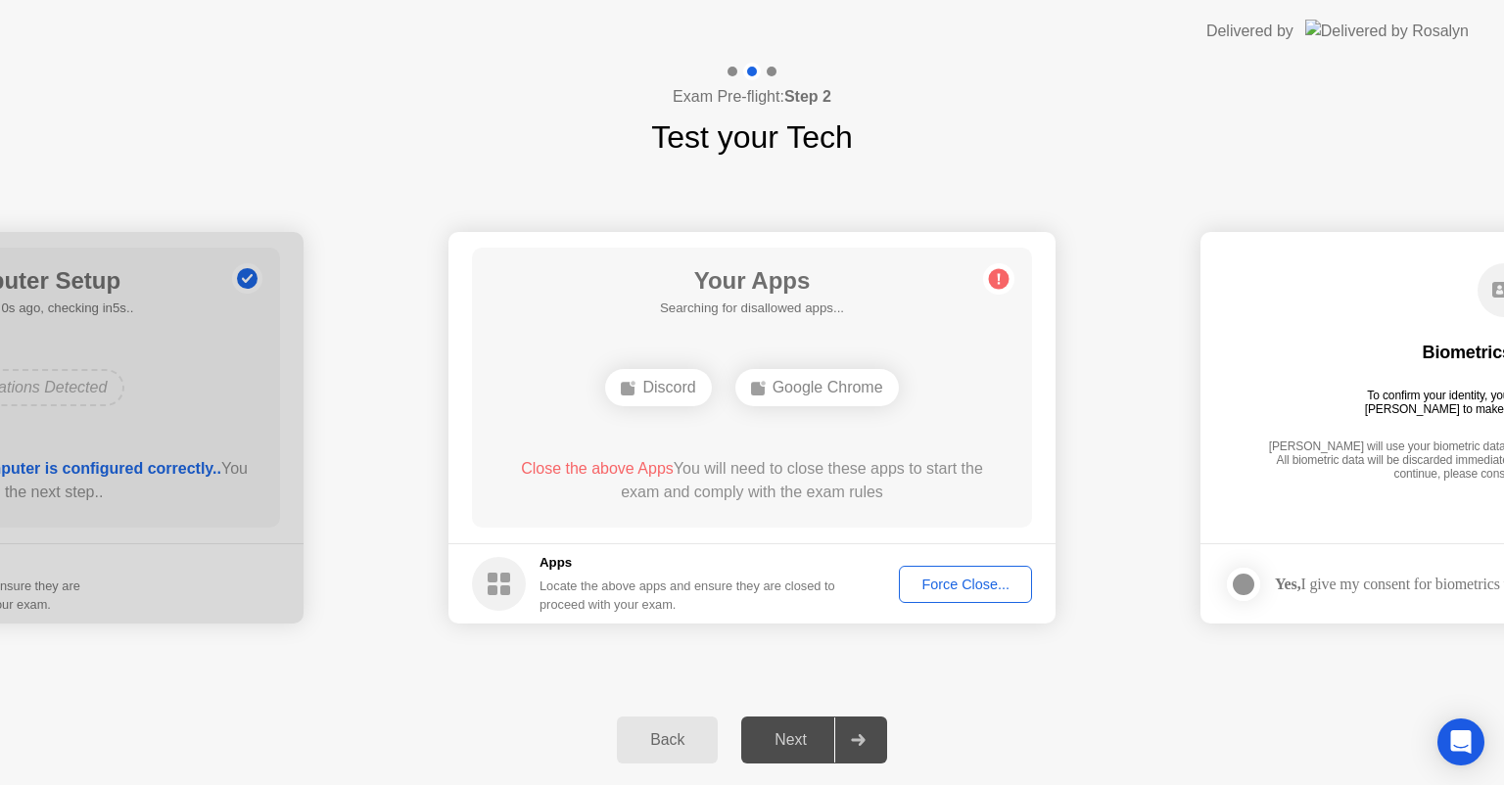
drag, startPoint x: 866, startPoint y: 358, endPoint x: 857, endPoint y: 396, distance: 38.2
click at [866, 363] on div "Your Apps Searching for disallowed apps... Discord Google Chrome Close the abov…" at bounding box center [752, 388] width 560 height 280
click at [948, 586] on div "Force Close..." at bounding box center [965, 585] width 119 height 16
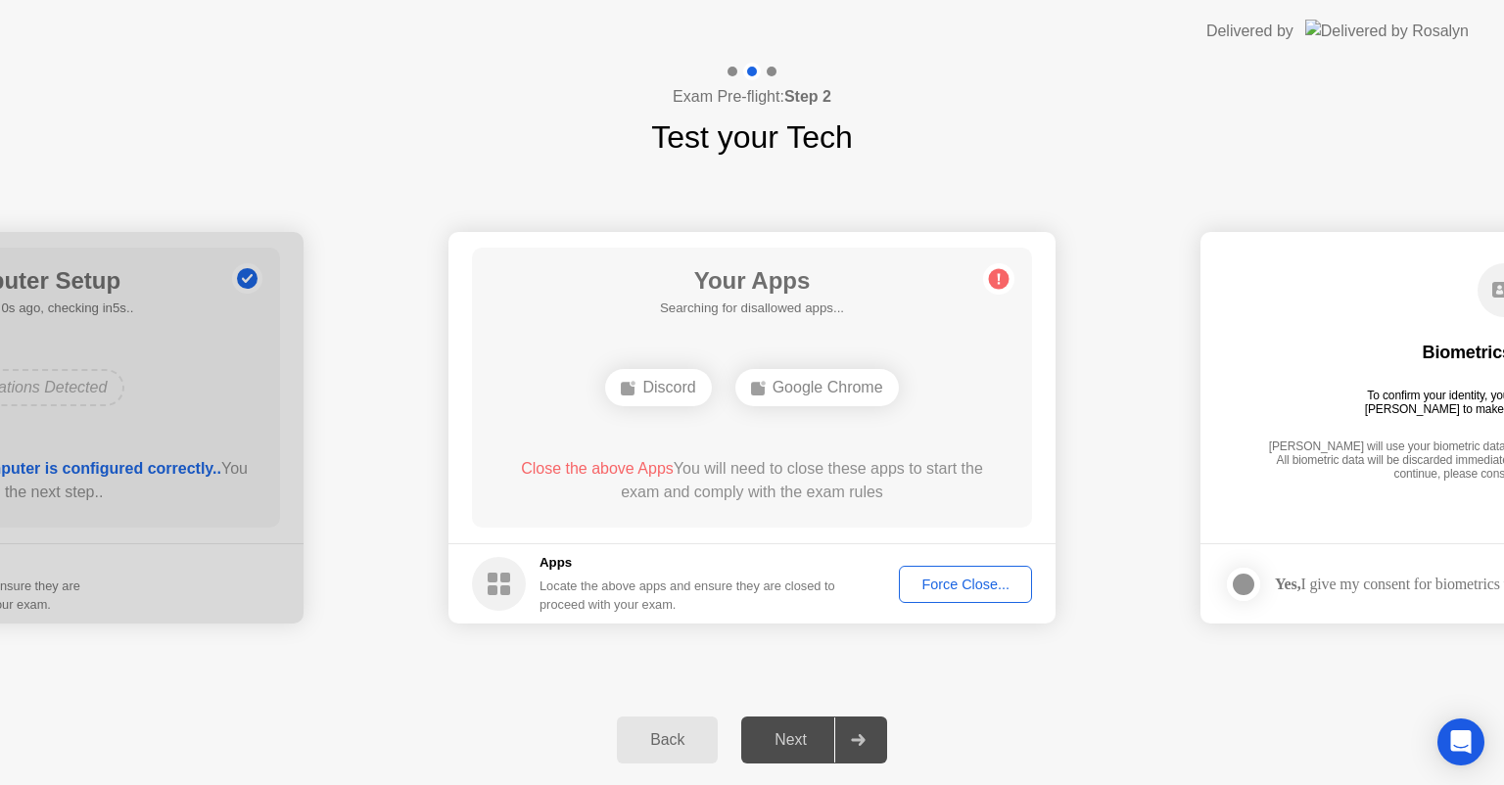
click at [835, 374] on div "Google Chrome" at bounding box center [817, 387] width 164 height 37
drag, startPoint x: 831, startPoint y: 391, endPoint x: 631, endPoint y: 365, distance: 202.4
click at [631, 365] on div "Discord Google Chrome" at bounding box center [752, 387] width 449 height 53
click at [972, 595] on button "Force Close..." at bounding box center [965, 584] width 133 height 37
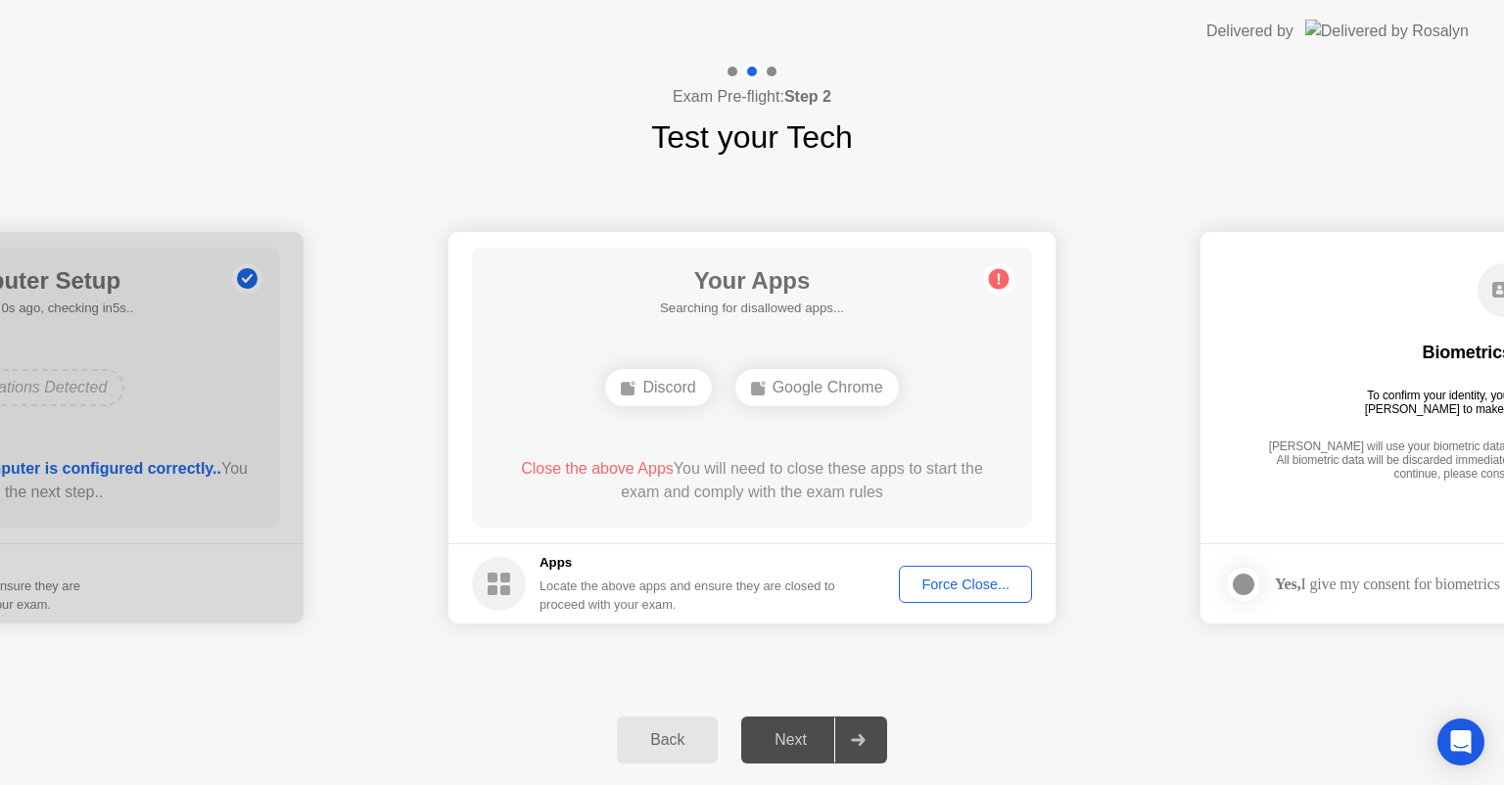
click at [975, 592] on div "Force Close..." at bounding box center [965, 585] width 119 height 16
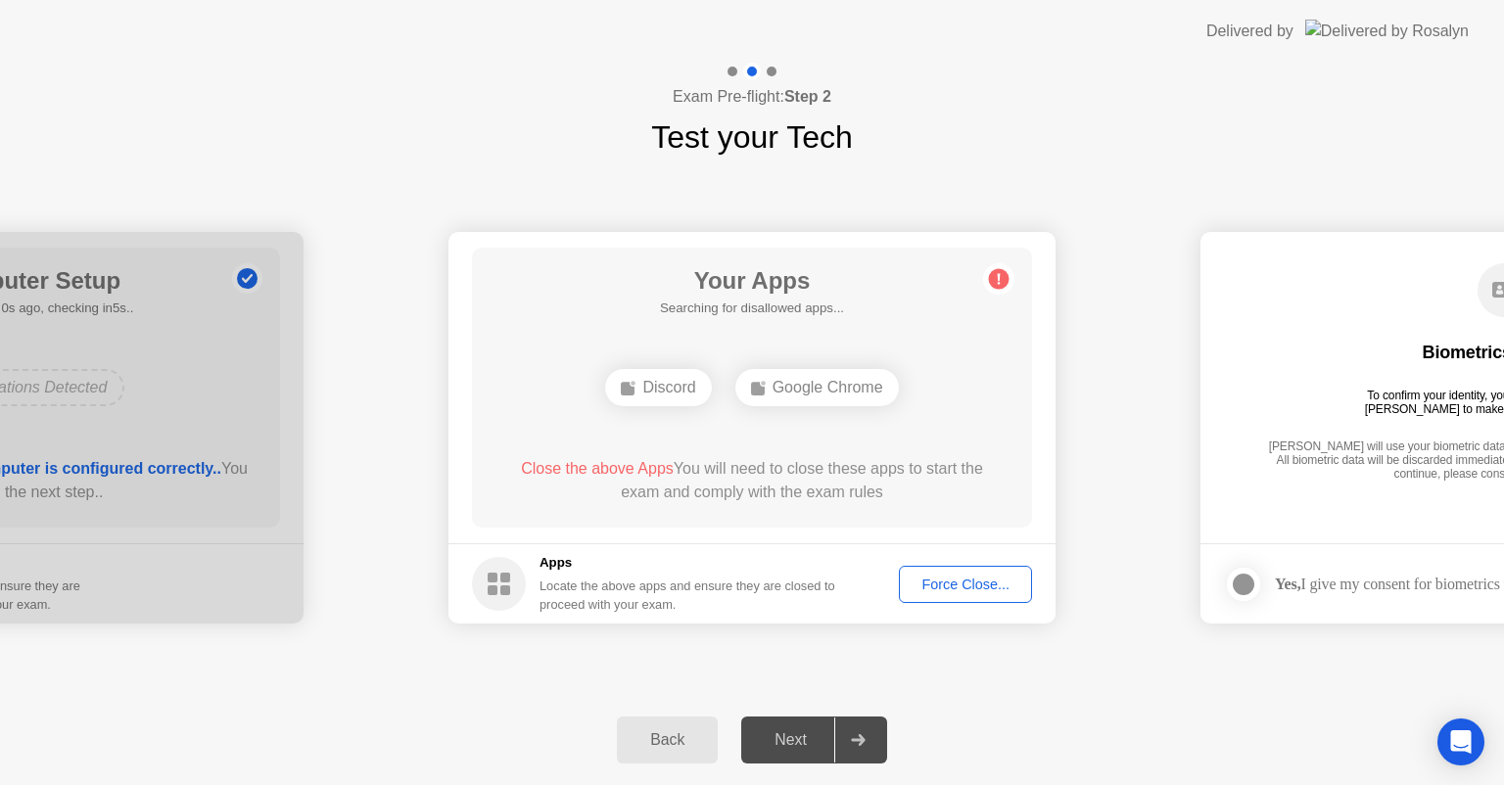
click at [956, 566] on button "Force Close..." at bounding box center [965, 584] width 133 height 37
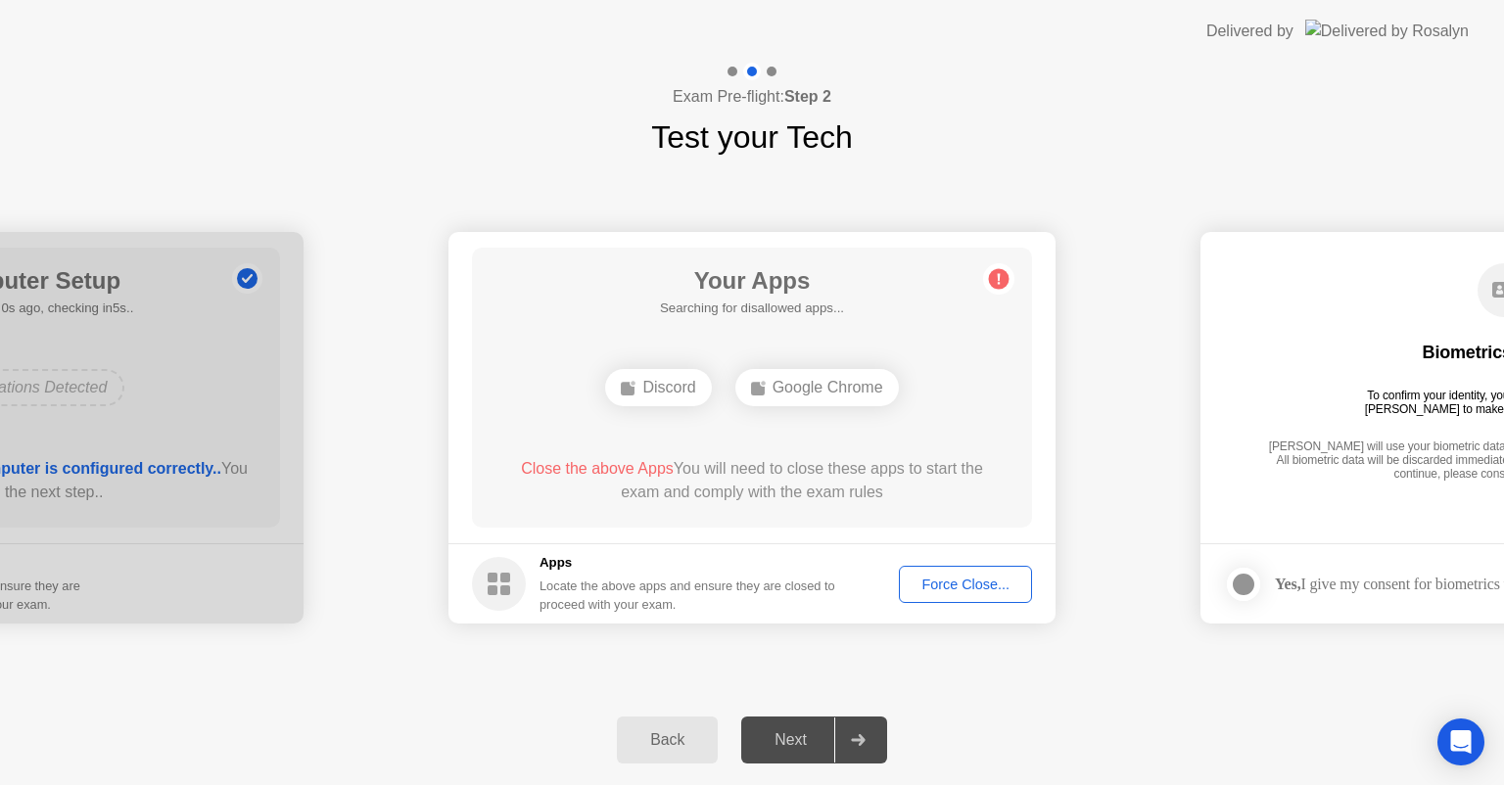
click at [975, 570] on button "Force Close..." at bounding box center [965, 584] width 133 height 37
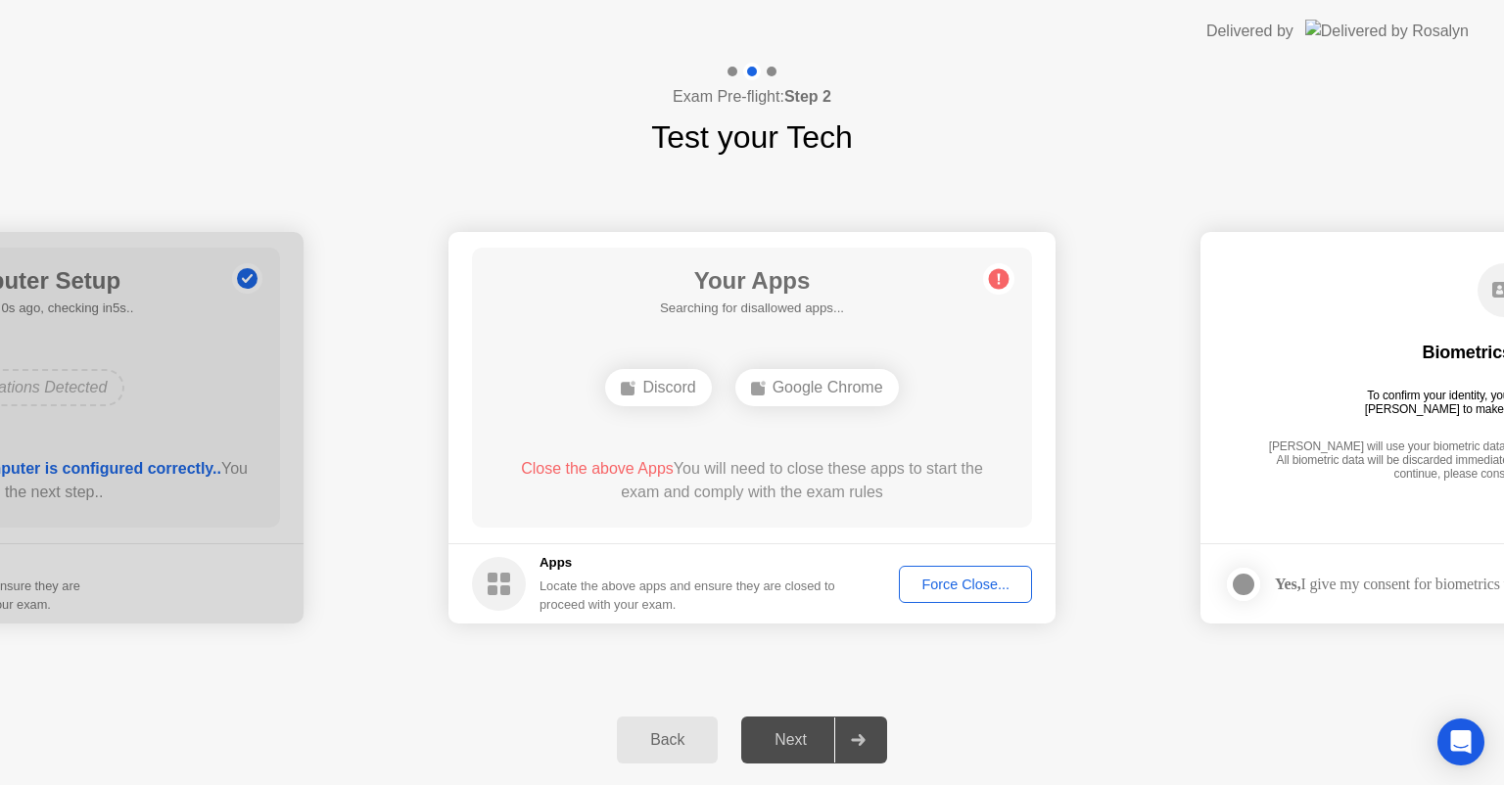
click at [957, 585] on div "Force Close..." at bounding box center [965, 585] width 119 height 16
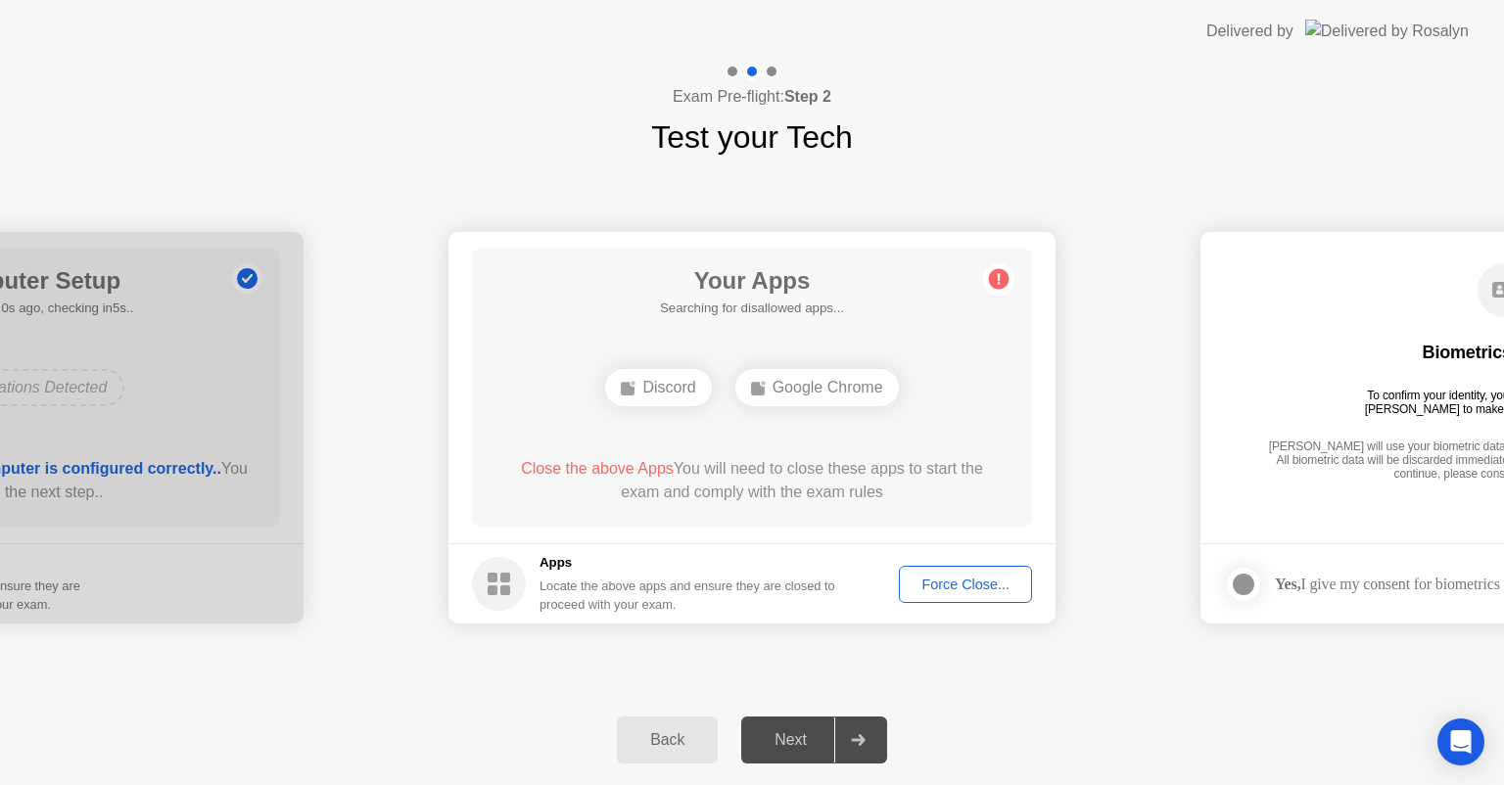
click at [945, 578] on div "Force Close..." at bounding box center [965, 585] width 119 height 16
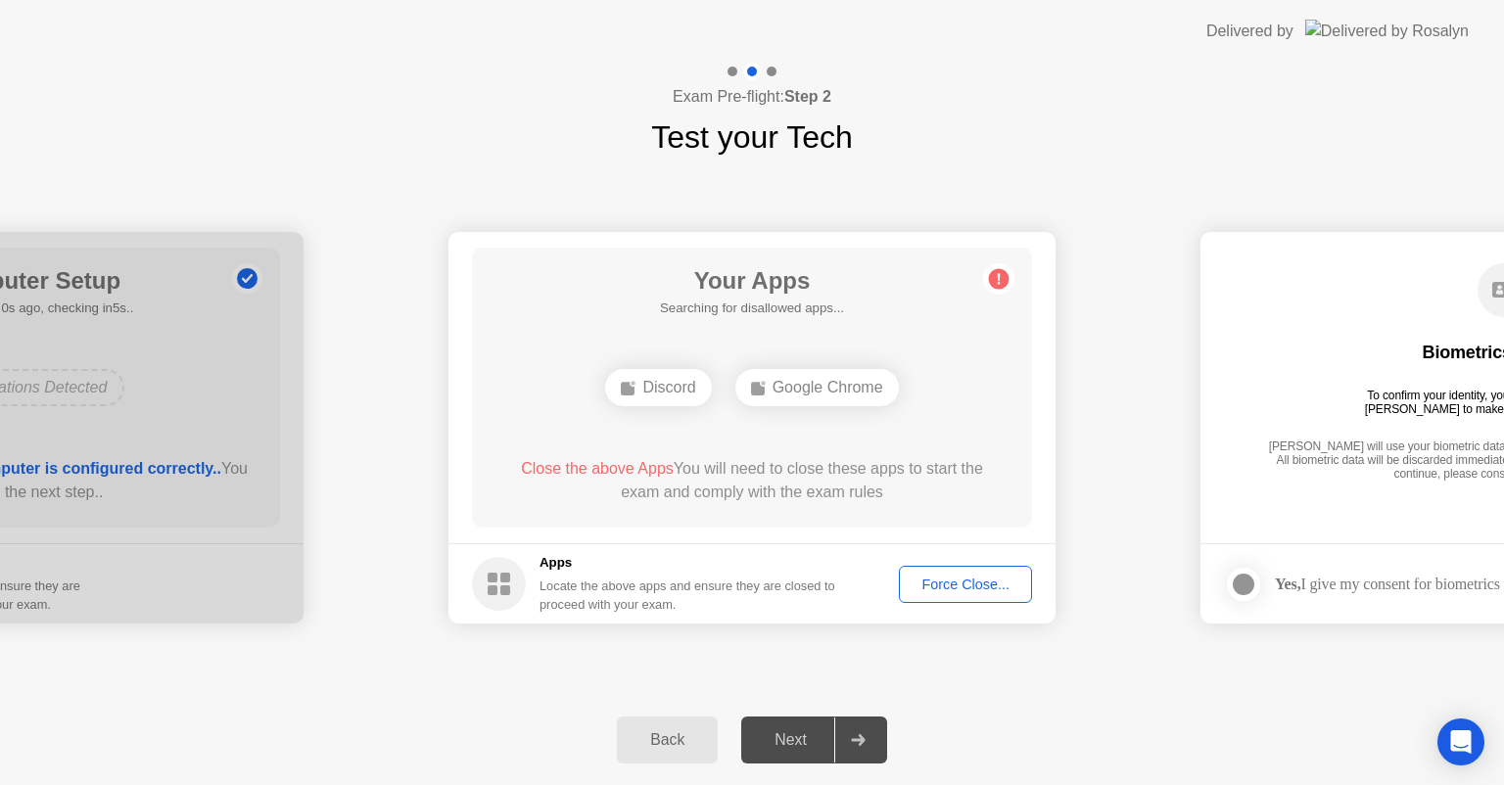
click at [975, 586] on div "Force Close..." at bounding box center [965, 585] width 119 height 16
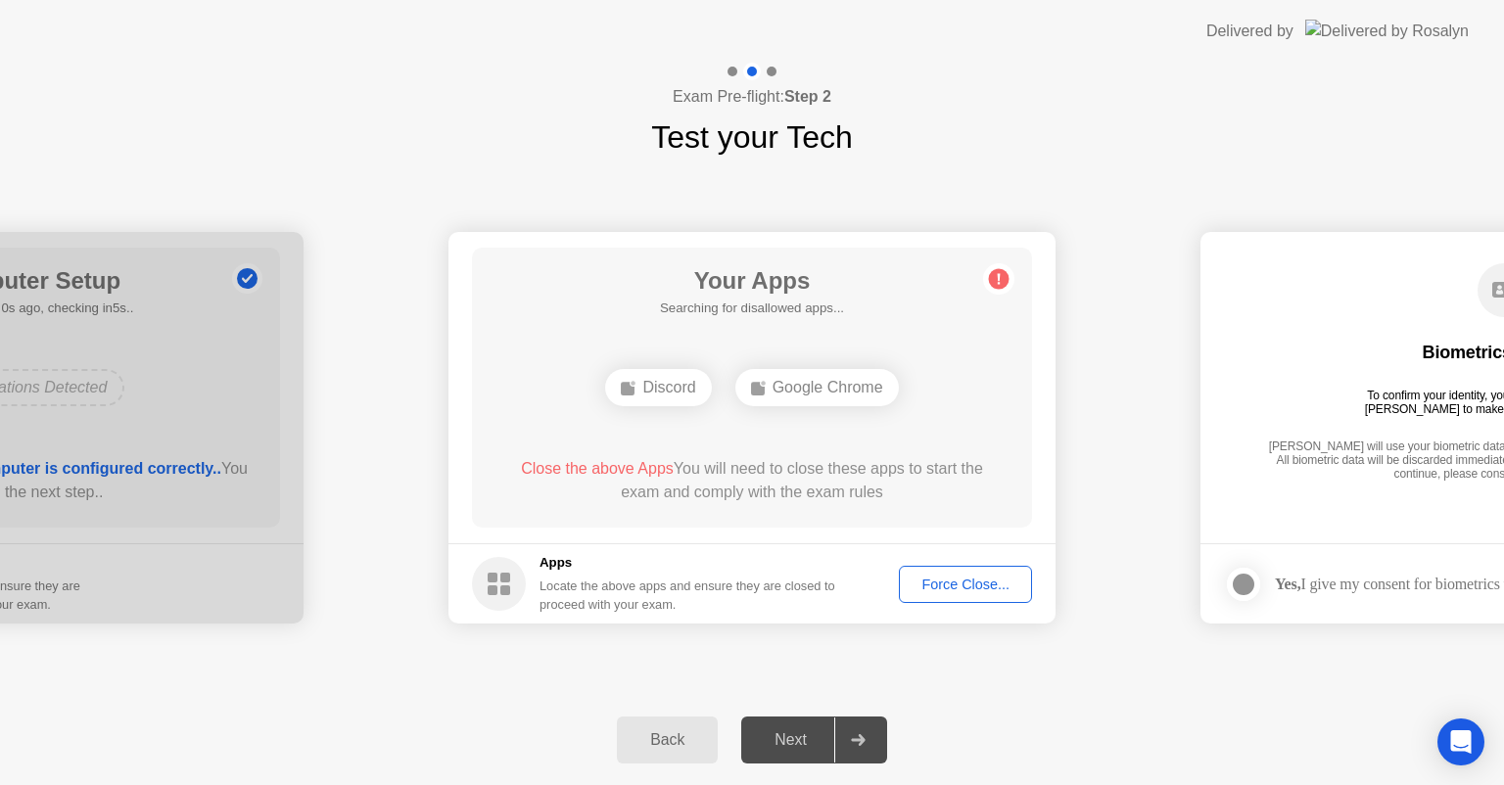
click at [660, 495] on div "Close the above Apps You will need to close these apps to start the exam and co…" at bounding box center [752, 480] width 504 height 47
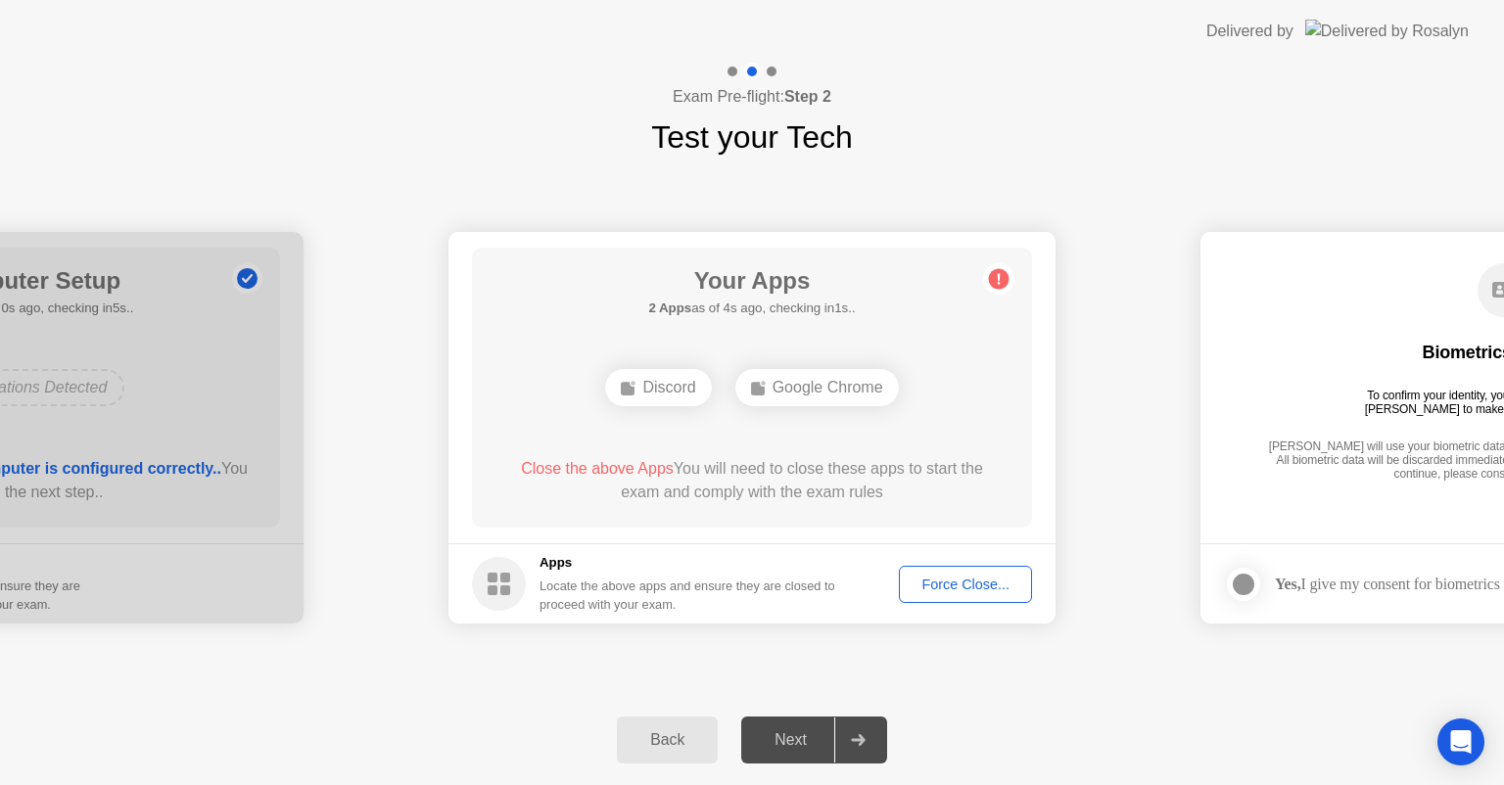
drag, startPoint x: 901, startPoint y: 463, endPoint x: 976, endPoint y: 469, distance: 75.6
click at [976, 469] on div "Close the above Apps You will need to close these apps to start the exam and co…" at bounding box center [752, 480] width 504 height 47
drag, startPoint x: 676, startPoint y: 502, endPoint x: 860, endPoint y: 513, distance: 184.4
click at [860, 513] on div "Your Apps Searching for disallowed apps... Discord Google Chrome Close the abov…" at bounding box center [752, 388] width 560 height 280
drag, startPoint x: 645, startPoint y: 733, endPoint x: 646, endPoint y: 757, distance: 23.5
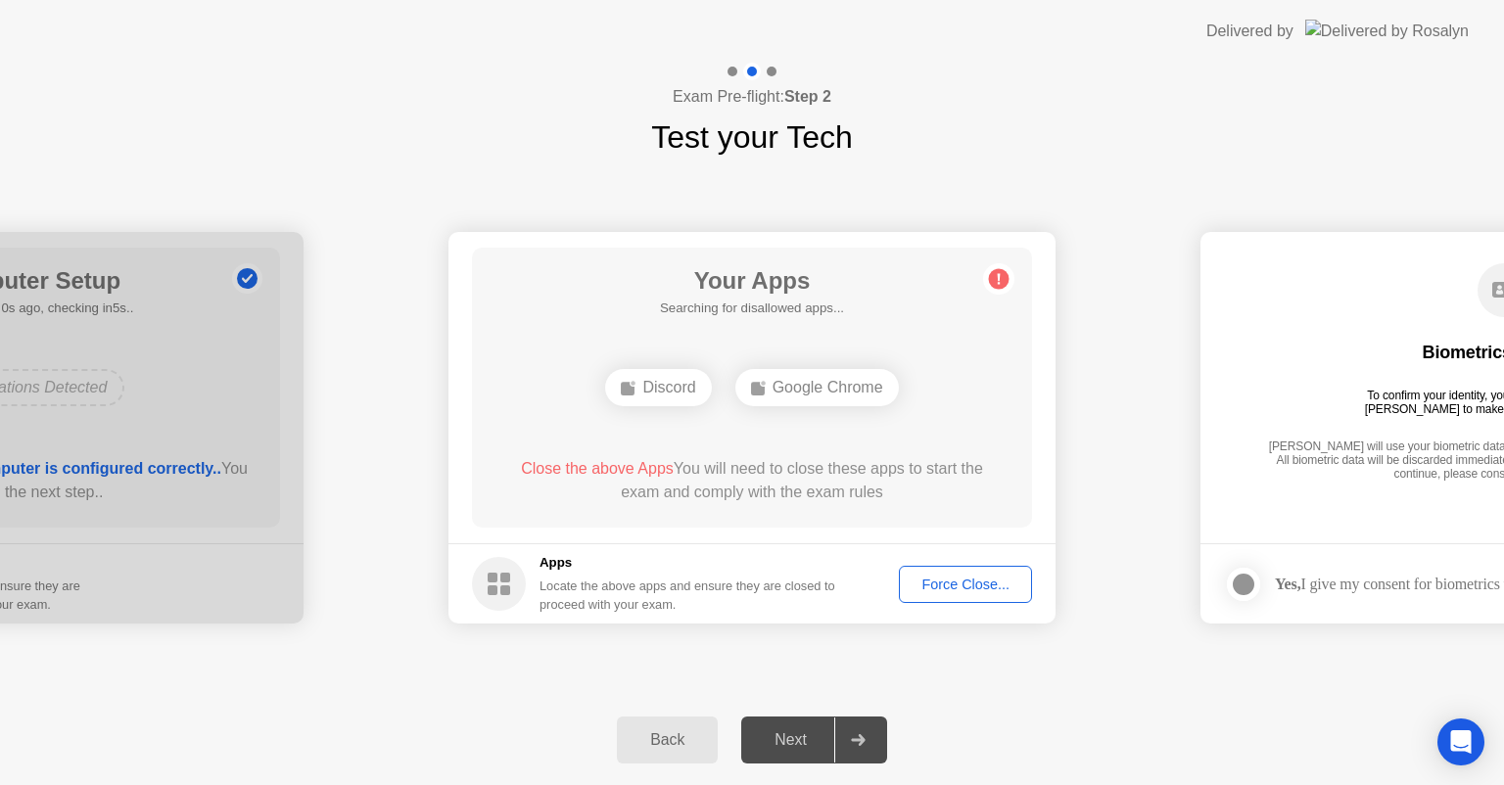
click at [646, 757] on div "Back Next" at bounding box center [752, 740] width 1504 height 90
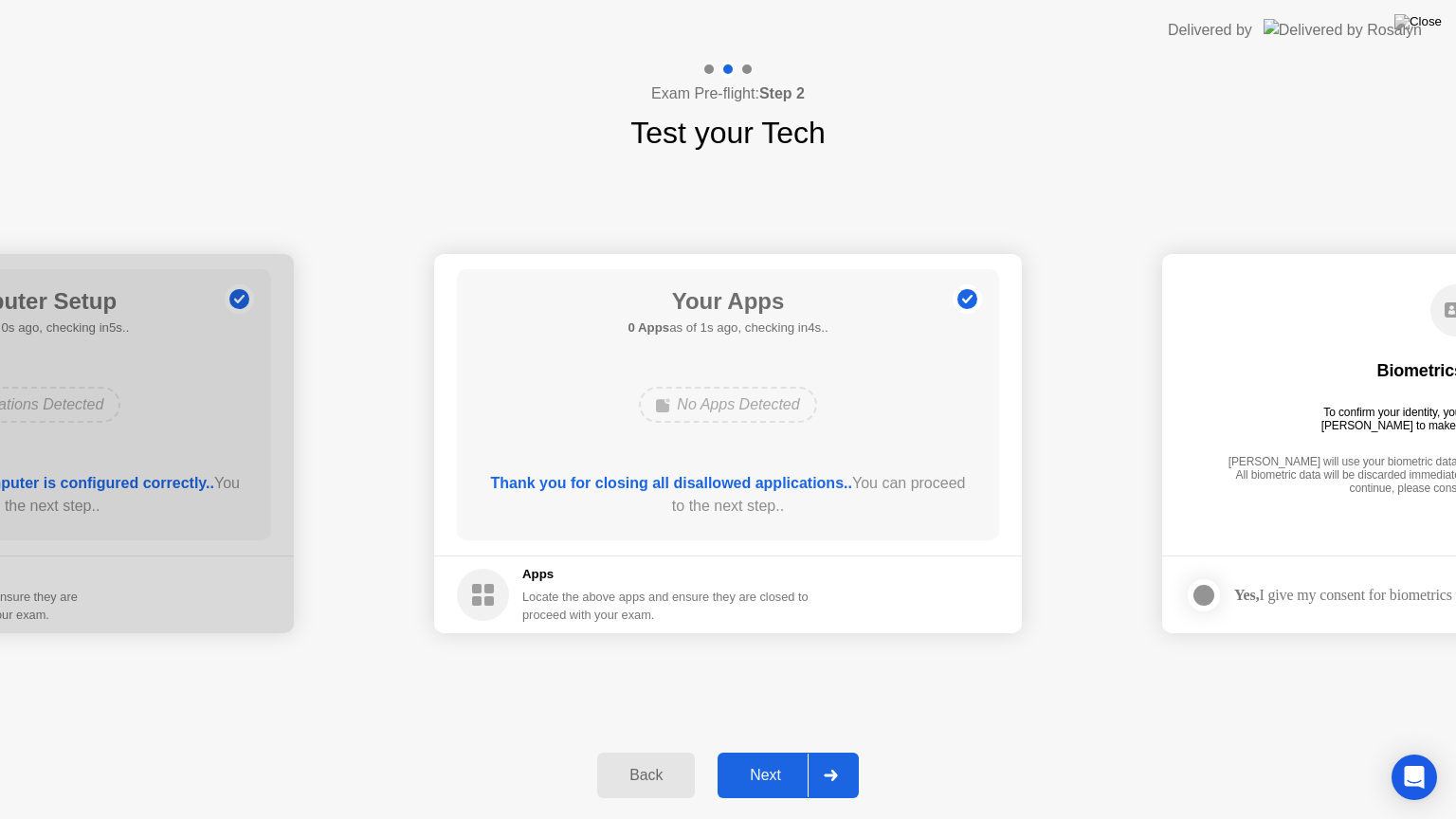
click at [765, 759] on button "Next" at bounding box center [788, 775] width 141 height 46
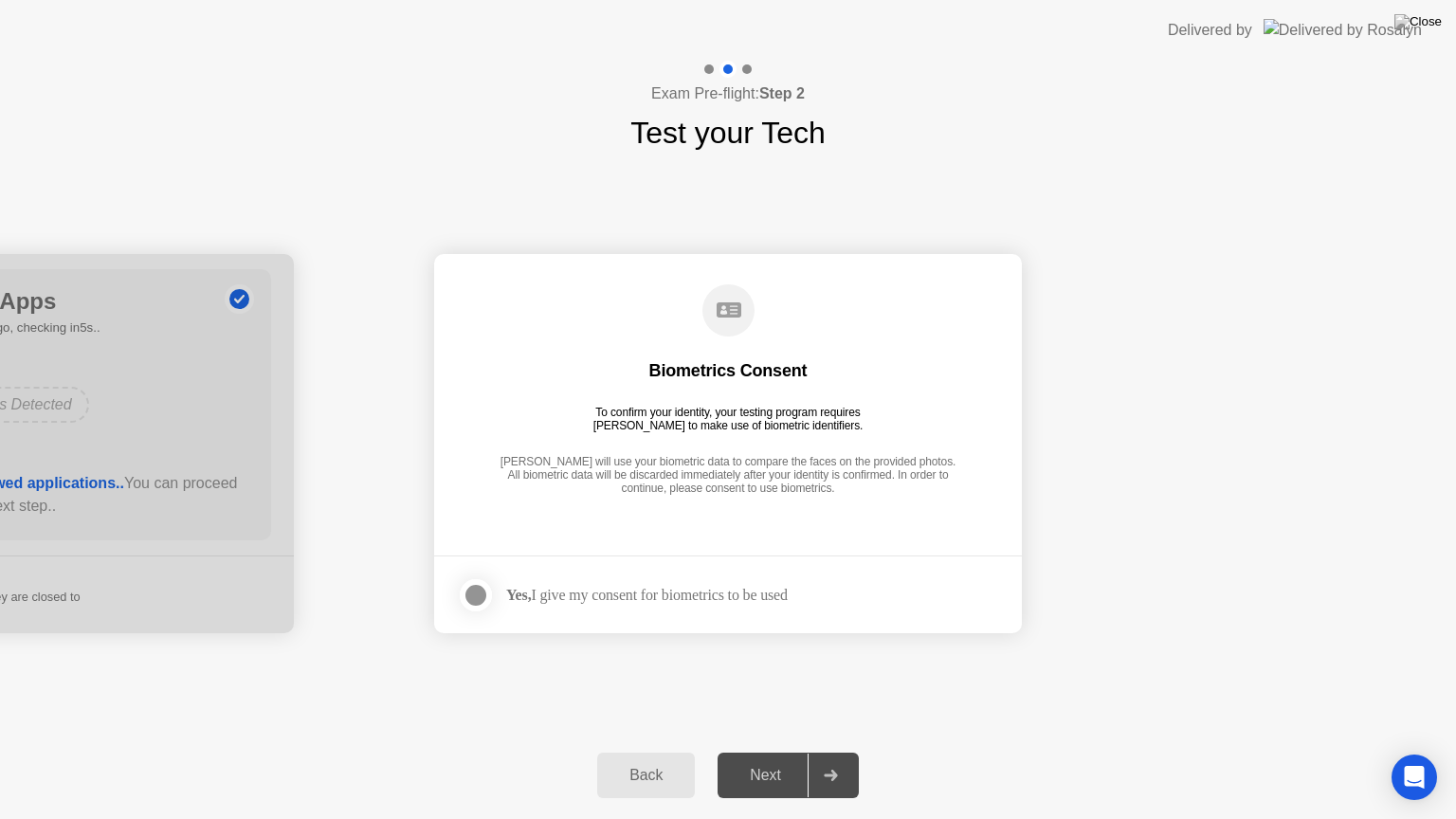
click at [509, 591] on strong "Yes," at bounding box center [518, 594] width 24 height 16
click at [774, 426] on div "To confirm your identity, your testing program requires [PERSON_NAME] to make u…" at bounding box center [728, 418] width 286 height 26
click at [768, 759] on div "Next" at bounding box center [765, 775] width 84 height 17
click at [587, 567] on footer "Yes, I give my consent for biometrics to be used" at bounding box center [728, 594] width 588 height 77
drag, startPoint x: 528, startPoint y: 455, endPoint x: 697, endPoint y: 456, distance: 169.0
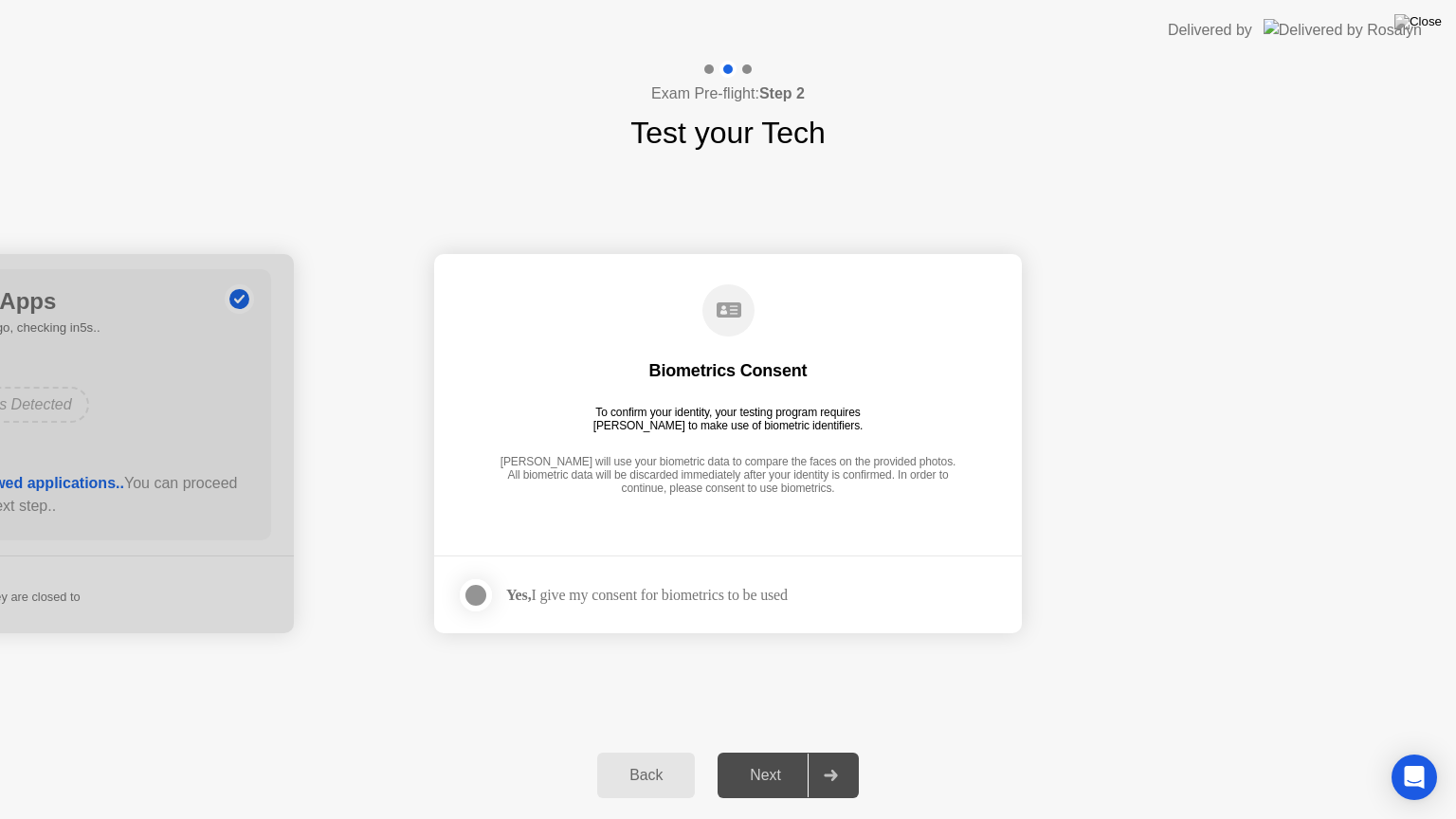
click at [697, 456] on div "[PERSON_NAME] will use your biometric data to compare the faces on the provided…" at bounding box center [728, 476] width 467 height 43
drag, startPoint x: 609, startPoint y: 400, endPoint x: 748, endPoint y: 403, distance: 139.0
click at [748, 403] on div "Biometrics Consent To confirm your identity, your testing program requires [PER…" at bounding box center [728, 391] width 542 height 244
click at [728, 759] on div "Next" at bounding box center [765, 775] width 84 height 17
click at [465, 588] on div at bounding box center [476, 595] width 23 height 23
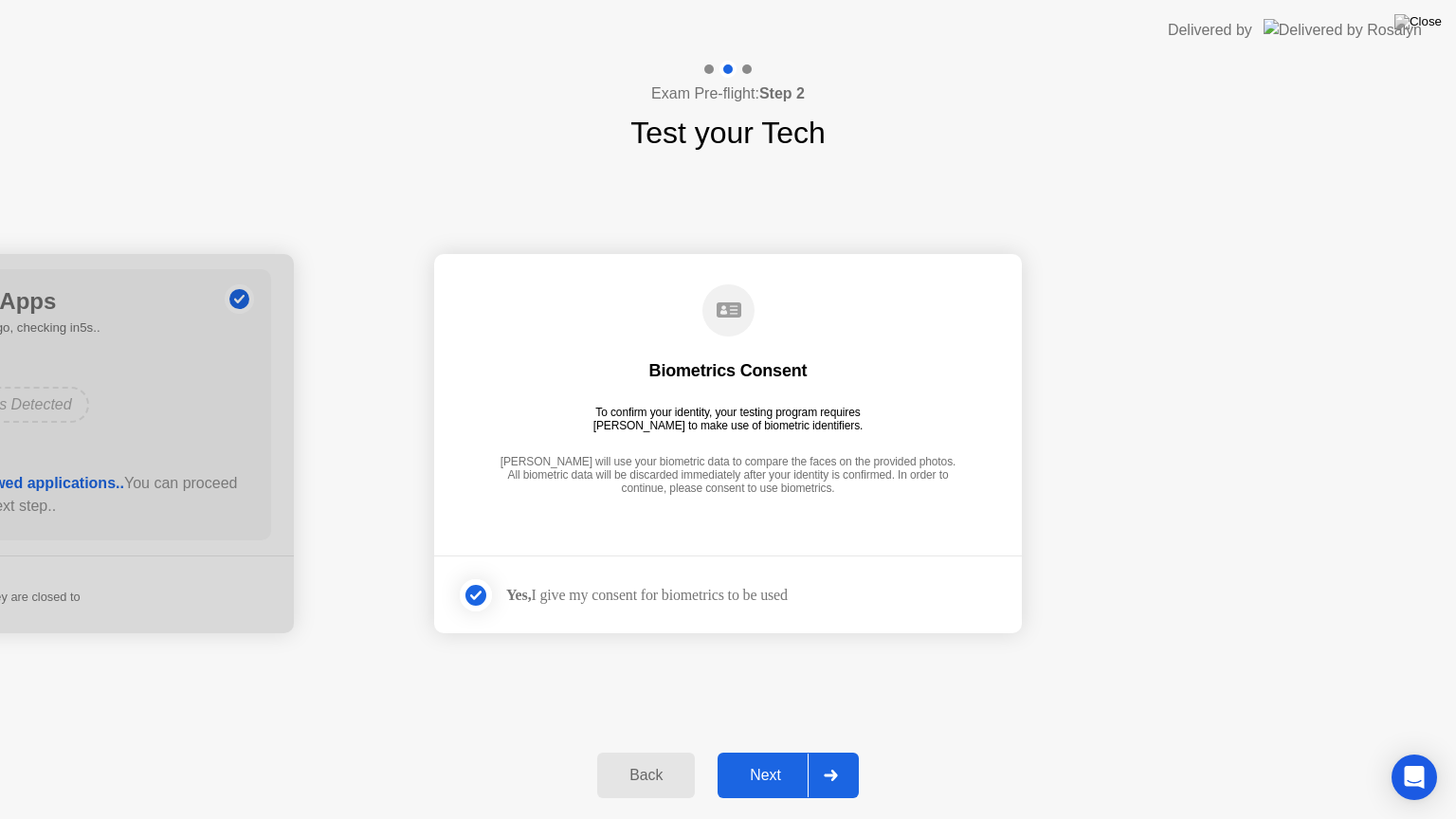
click at [769, 759] on div "Next" at bounding box center [765, 775] width 84 height 17
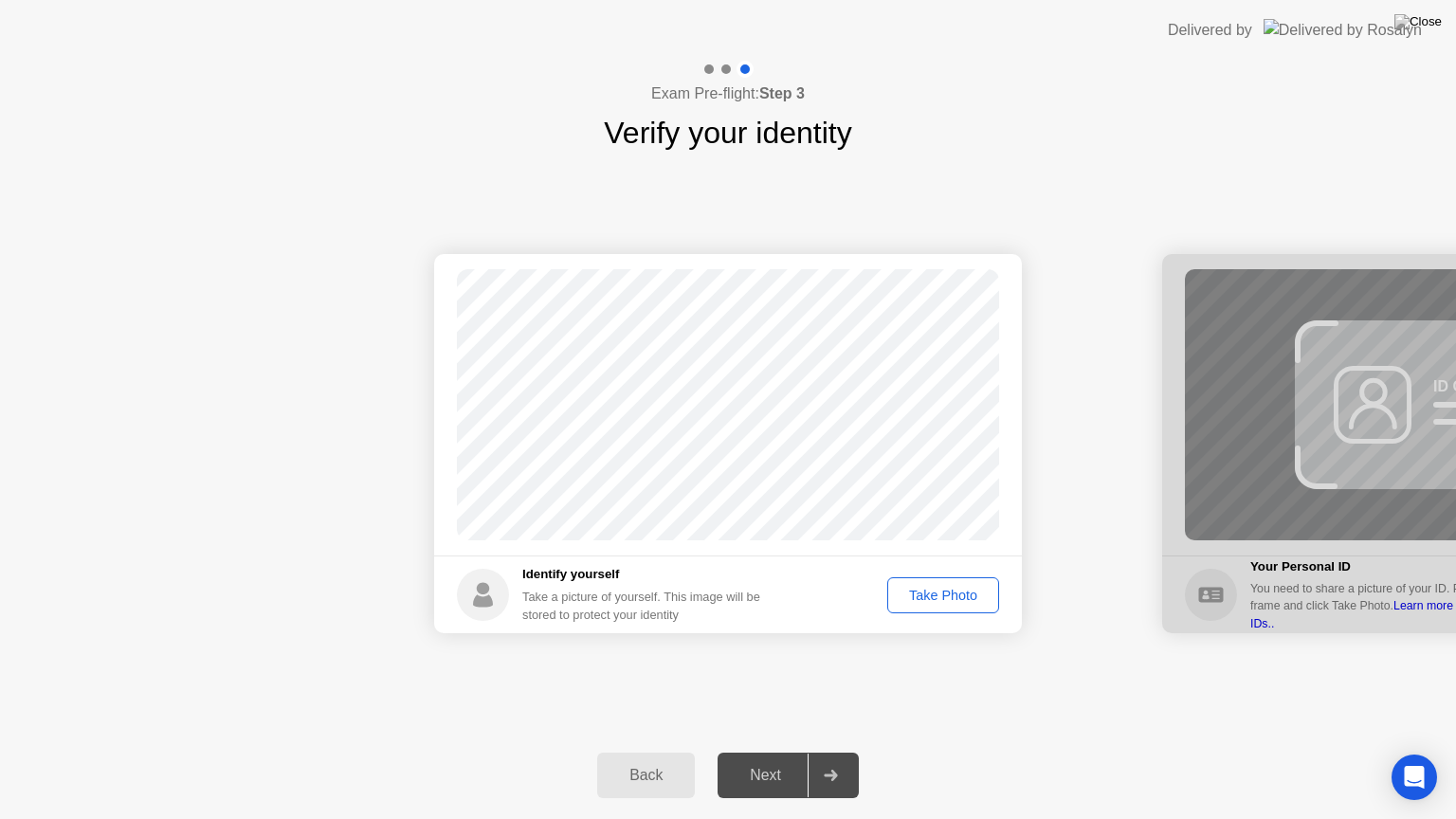
click at [956, 595] on div "Take Photo" at bounding box center [943, 595] width 99 height 15
click at [954, 595] on div "Retake" at bounding box center [956, 595] width 74 height 15
click at [949, 598] on div "Take Photo" at bounding box center [943, 595] width 99 height 15
click at [758, 759] on div "Next" at bounding box center [765, 775] width 84 height 17
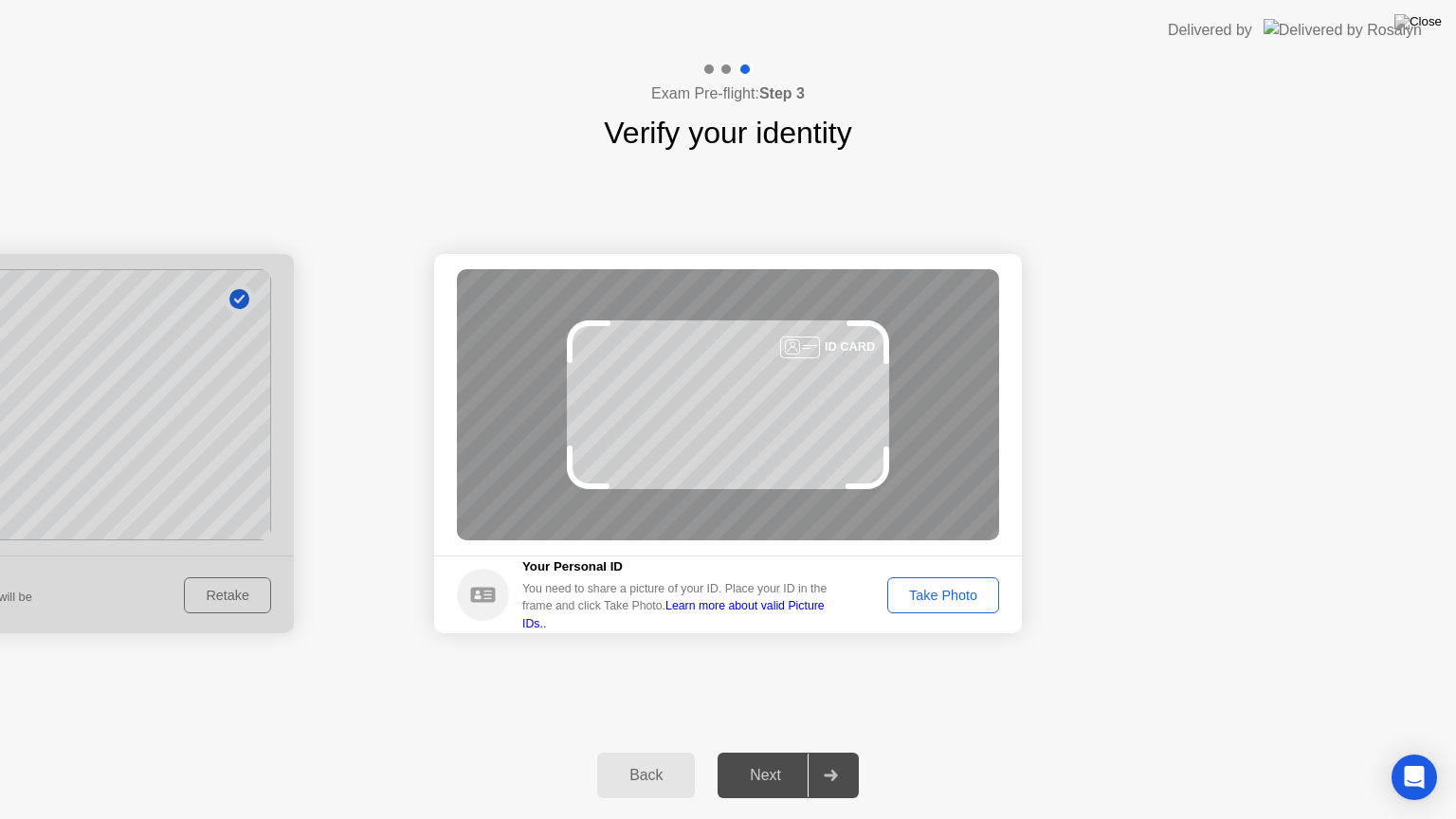
click at [948, 590] on div "Take Photo" at bounding box center [943, 595] width 99 height 15
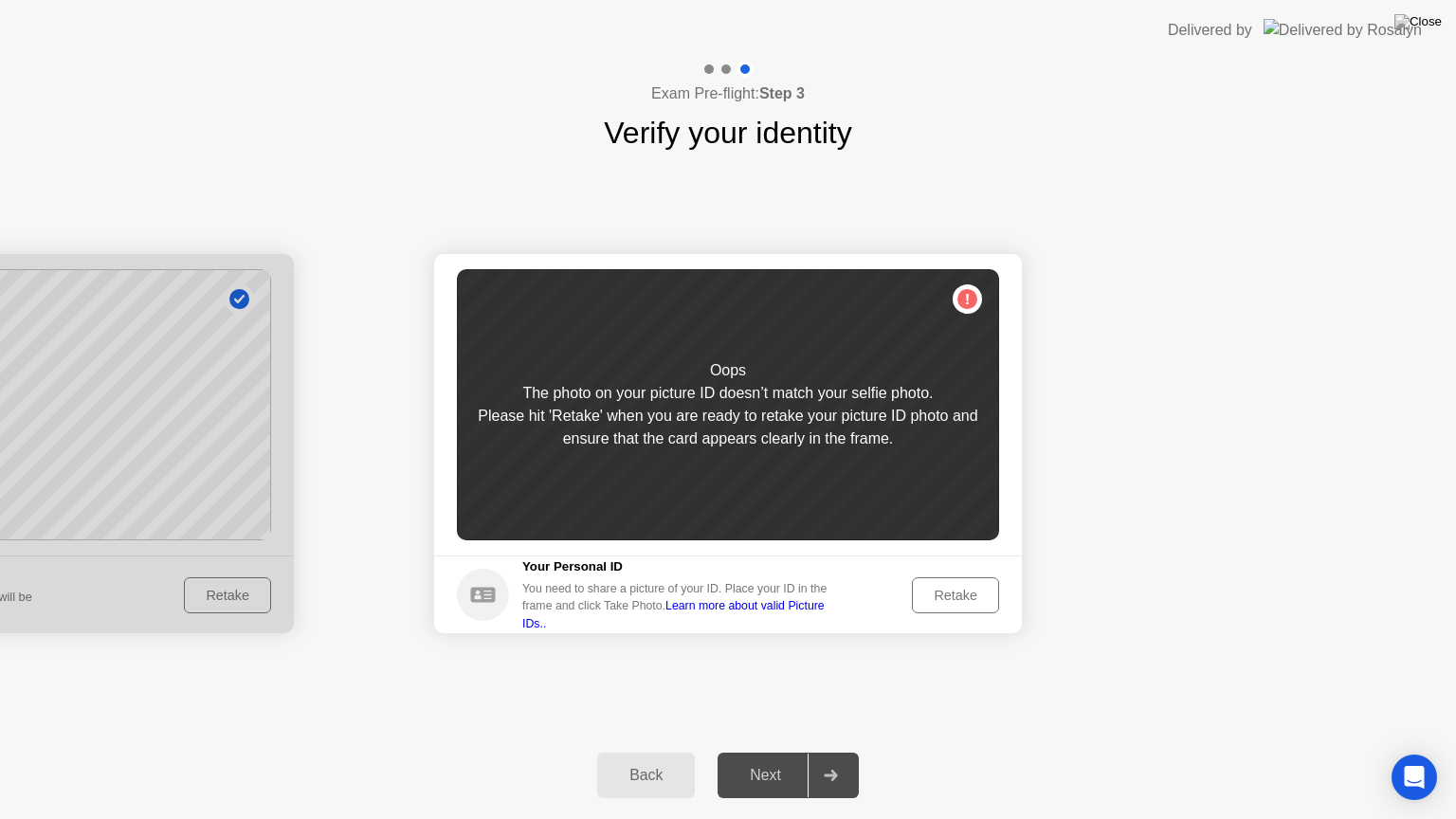
click at [956, 598] on div "Retake" at bounding box center [956, 595] width 74 height 15
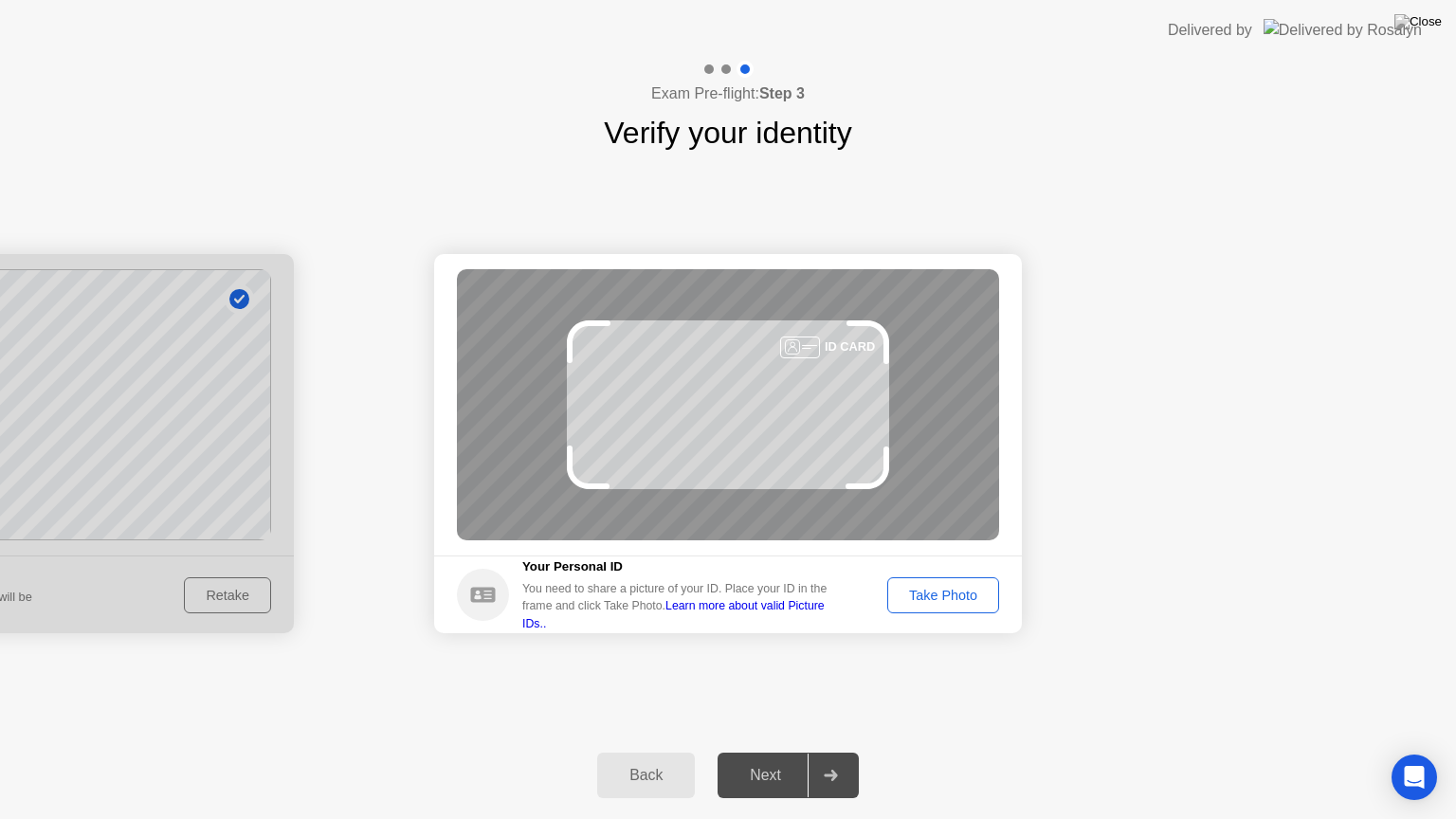
click at [956, 603] on div "Take Photo" at bounding box center [943, 595] width 99 height 15
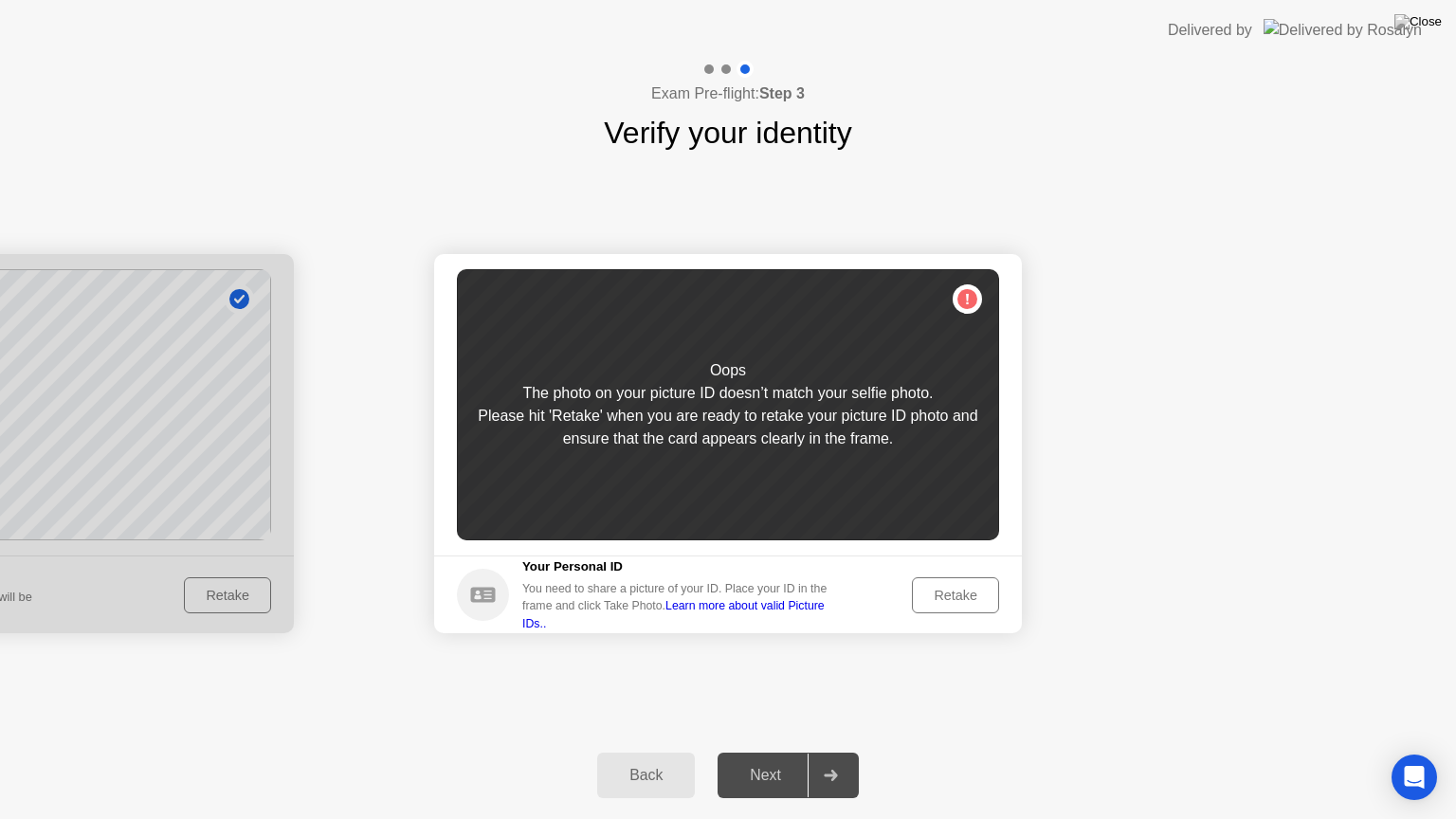
click at [949, 597] on div "Retake" at bounding box center [956, 595] width 74 height 15
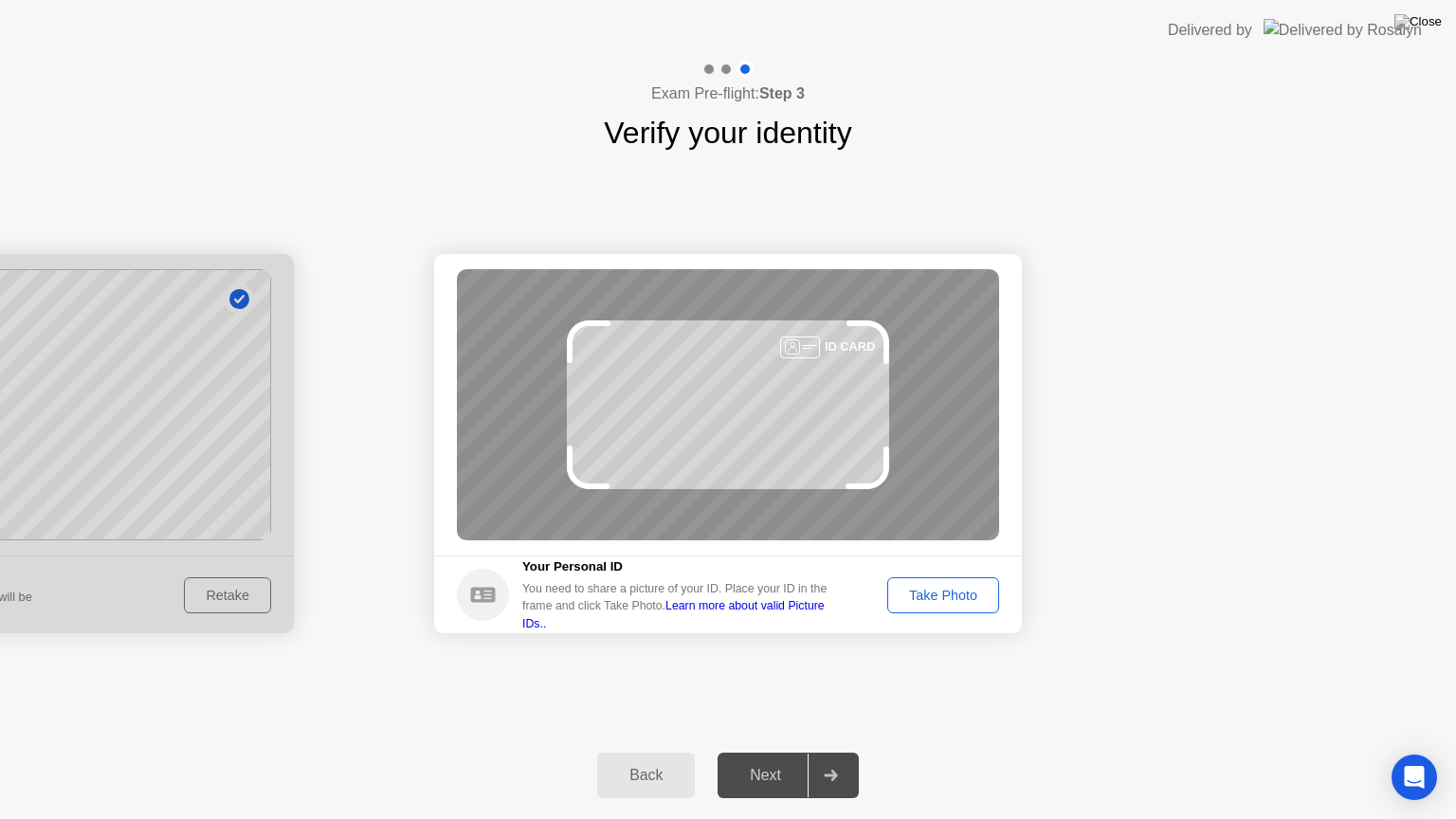
click at [934, 602] on div "Take Photo" at bounding box center [943, 595] width 99 height 15
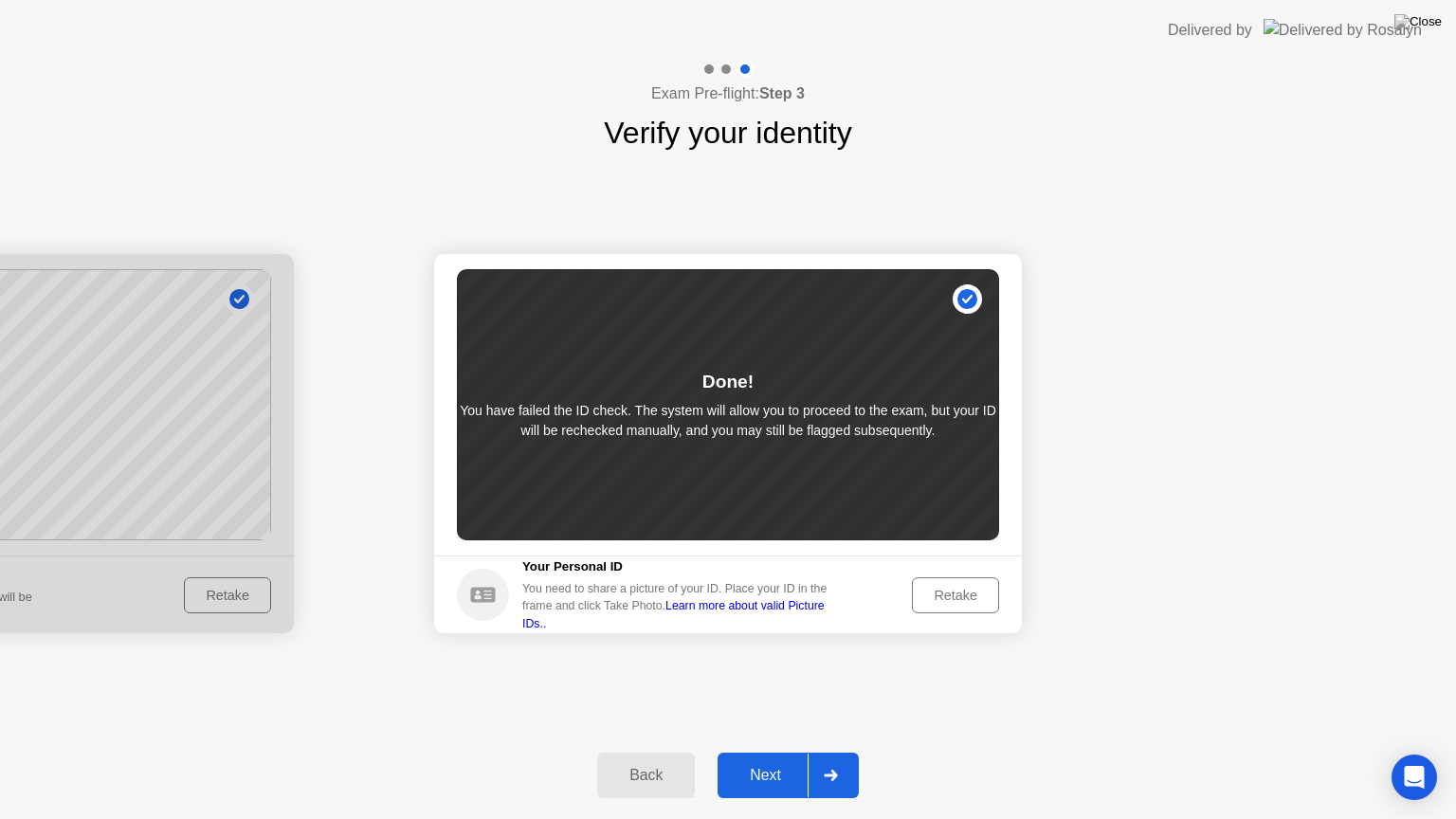
click at [757, 759] on div "Next" at bounding box center [765, 775] width 84 height 17
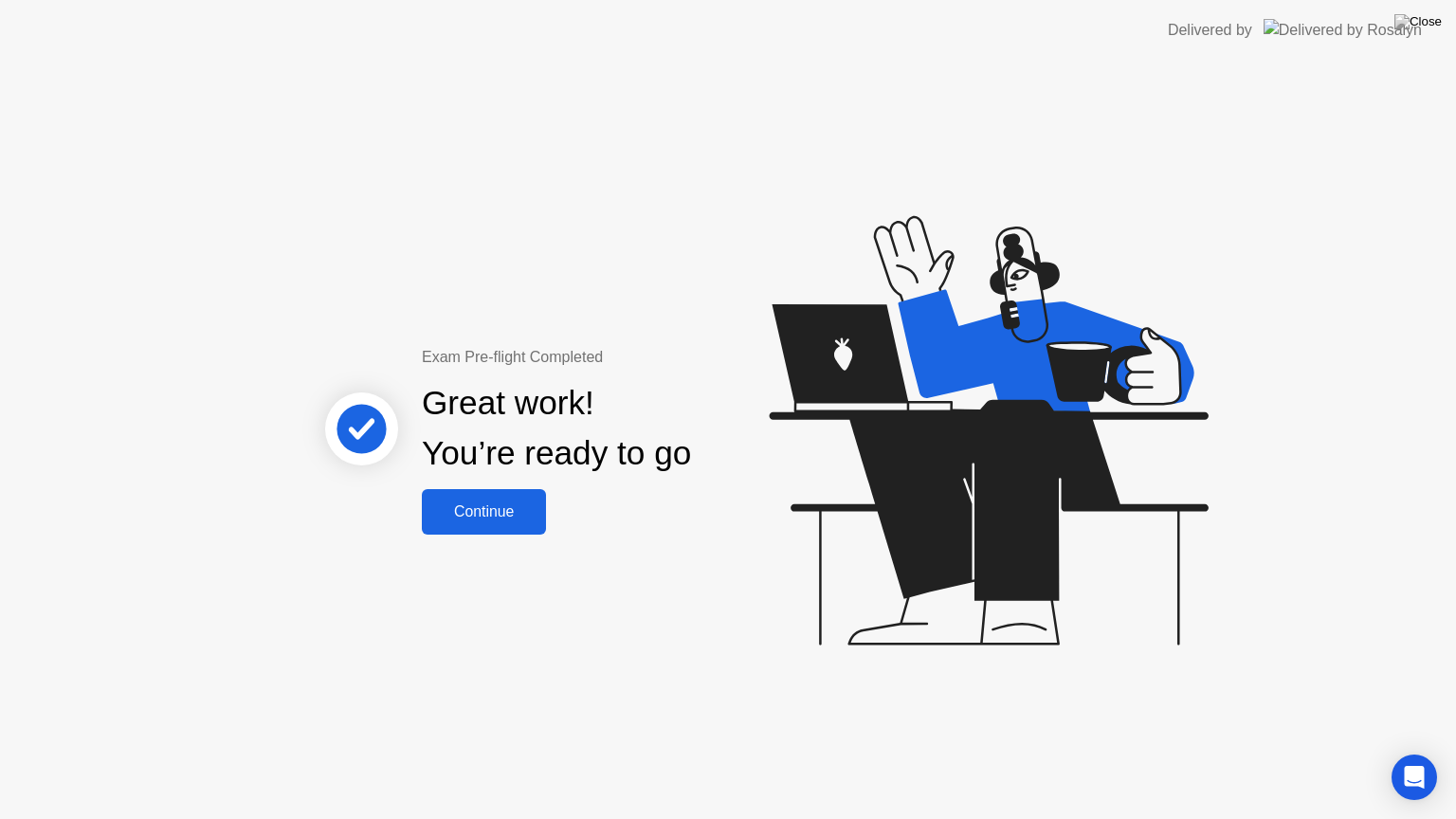
click at [502, 503] on div "Continue" at bounding box center [484, 512] width 113 height 17
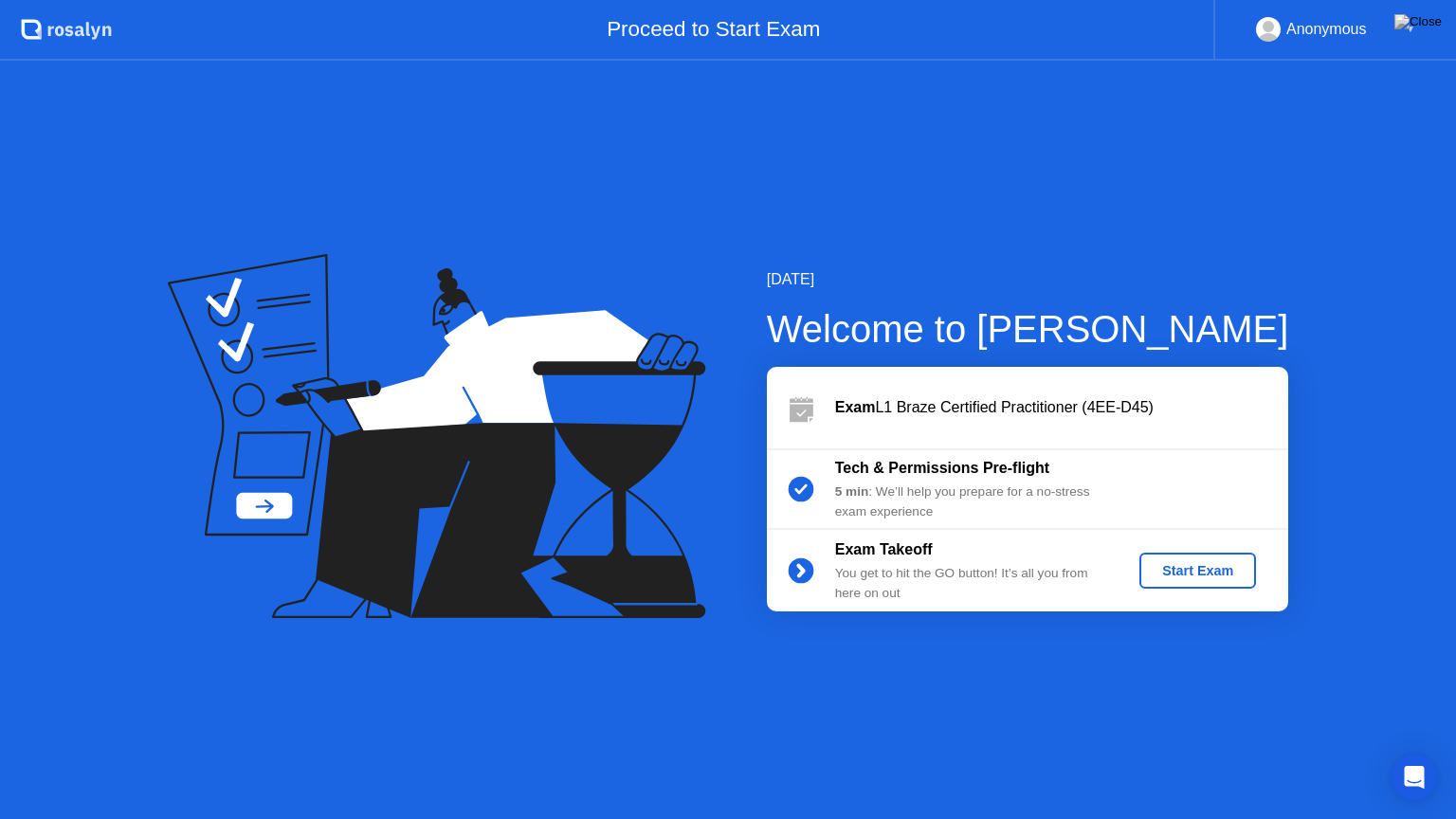
click at [1186, 570] on div "Start Exam" at bounding box center [1198, 571] width 102 height 15
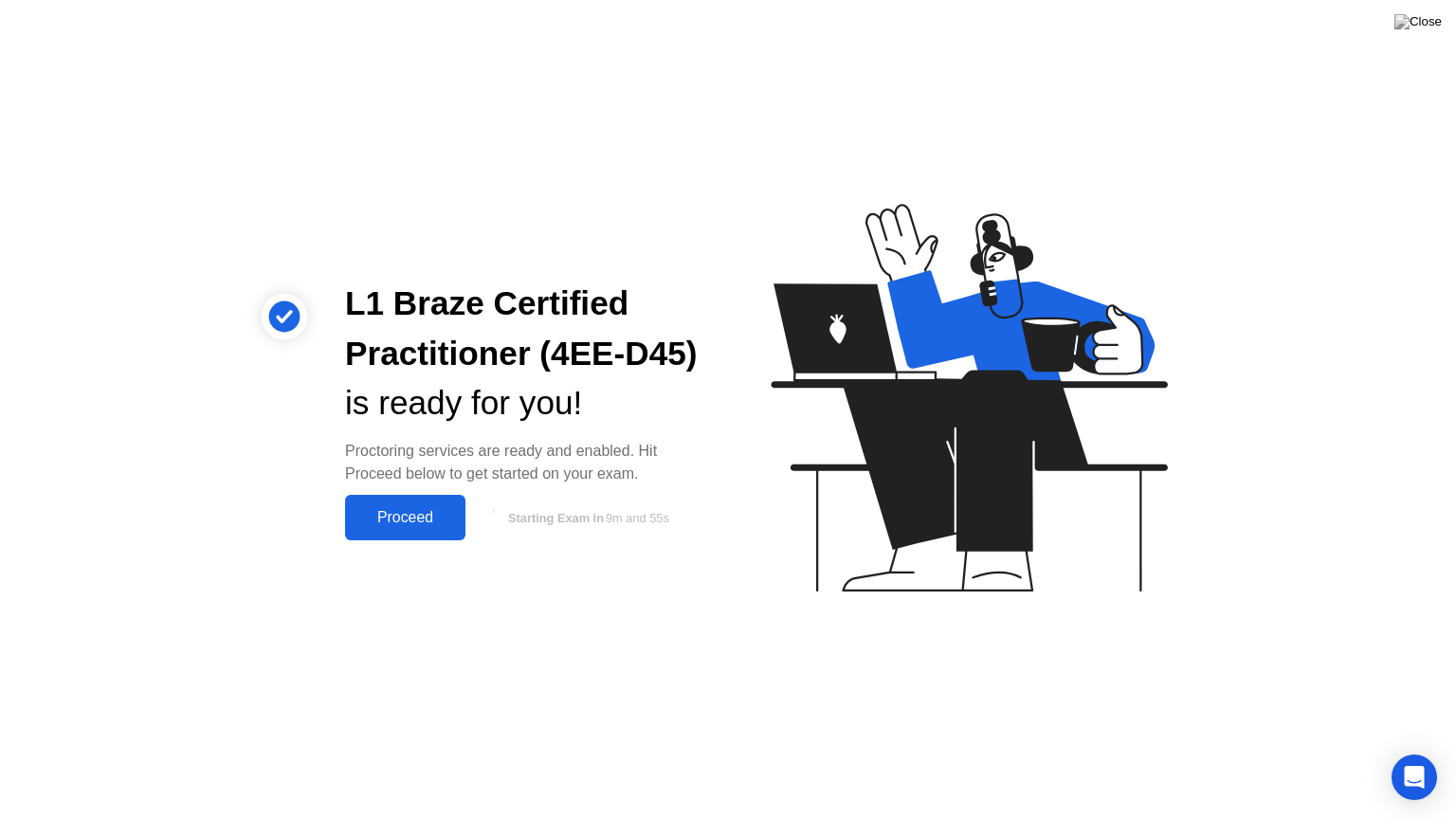
click at [394, 524] on div "Proceed" at bounding box center [405, 518] width 109 height 17
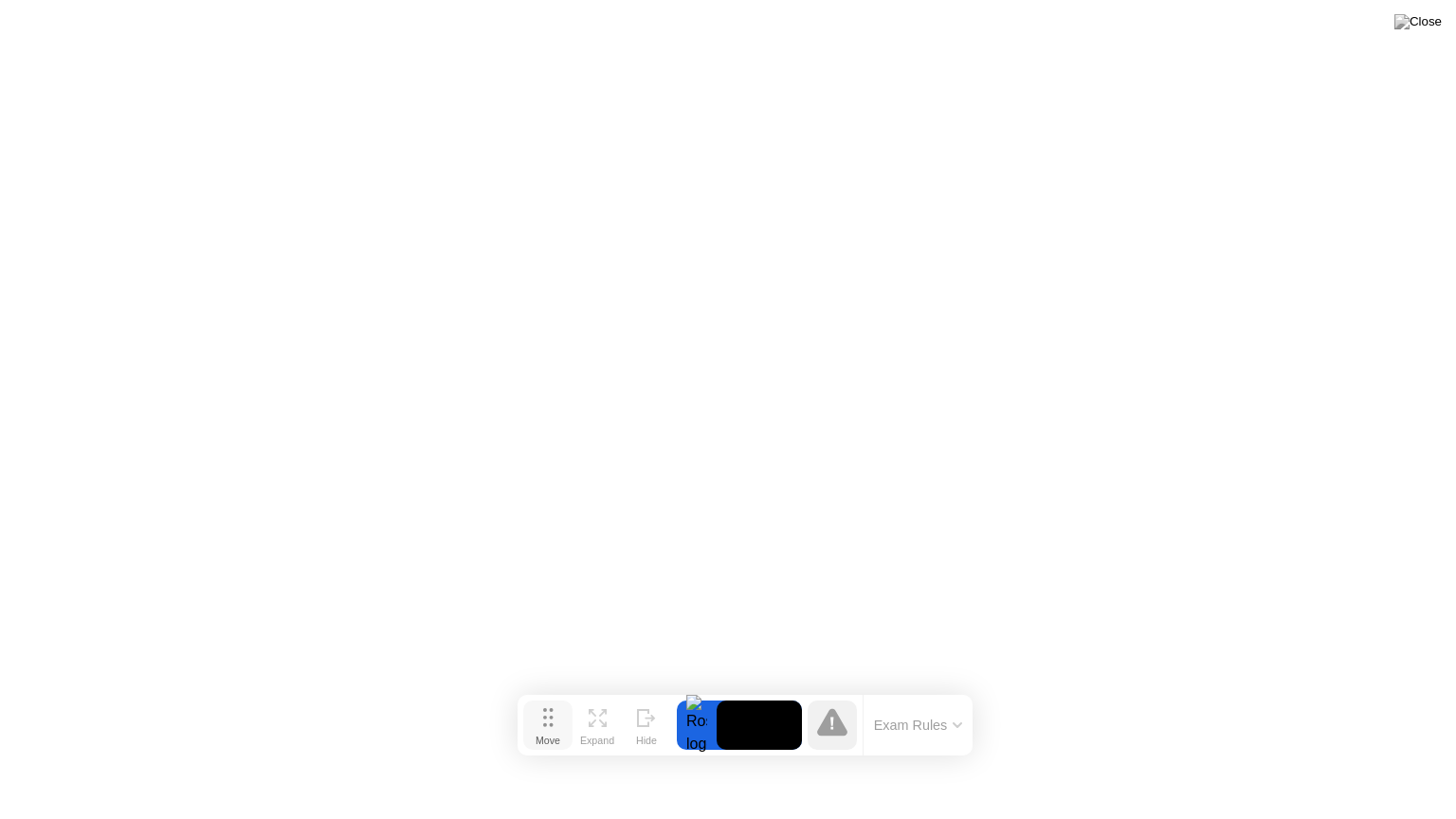
drag, startPoint x: 534, startPoint y: 788, endPoint x: 552, endPoint y: 724, distance: 66.5
click at [552, 724] on circle at bounding box center [551, 725] width 4 height 4
click at [546, 735] on div "Move" at bounding box center [547, 741] width 24 height 12
click at [592, 724] on icon at bounding box center [592, 723] width 8 height 8
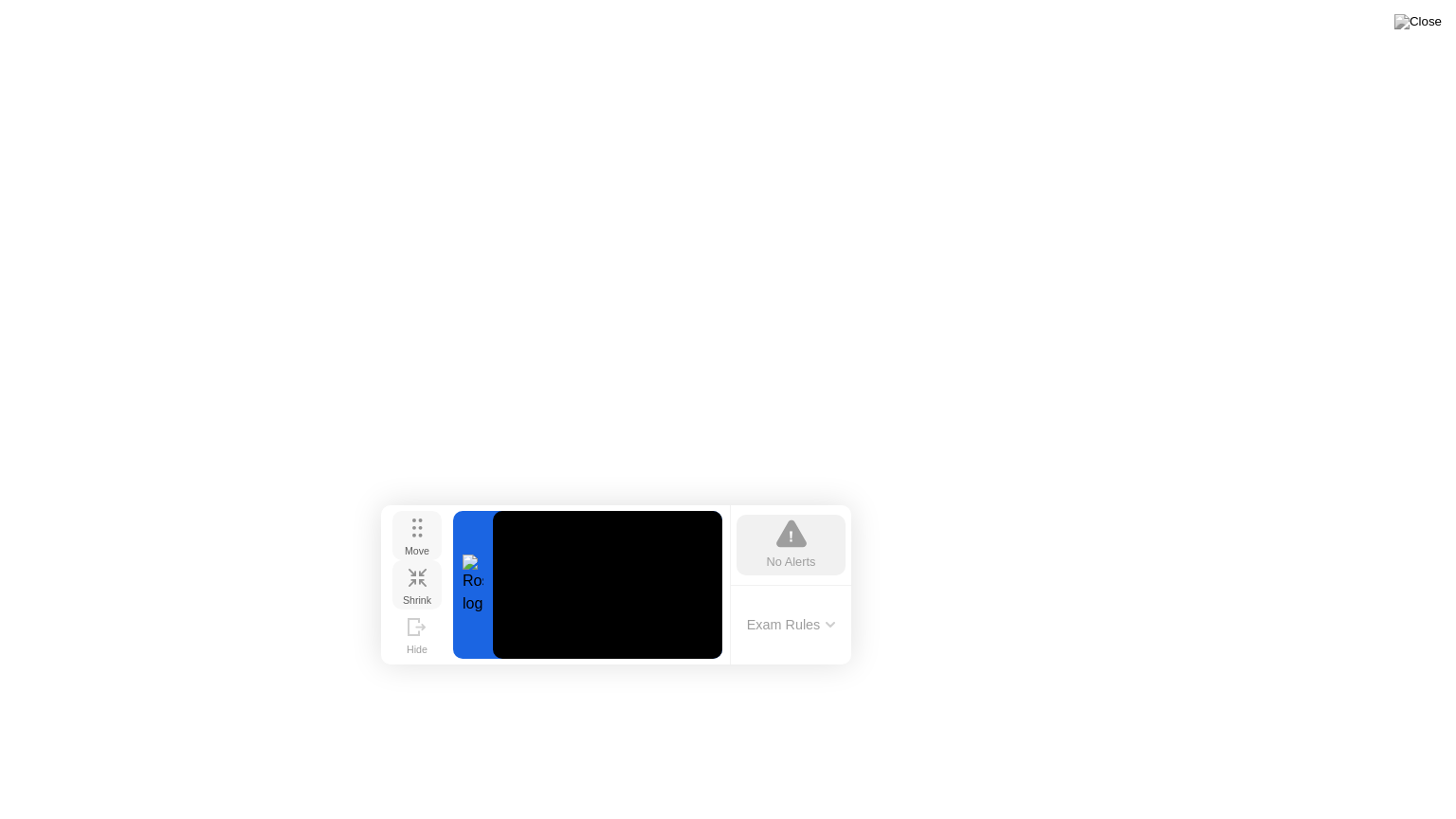
drag, startPoint x: 546, startPoint y: 692, endPoint x: 410, endPoint y: 539, distance: 204.7
click at [410, 539] on button "Move" at bounding box center [416, 535] width 49 height 49
click at [421, 636] on icon at bounding box center [417, 626] width 19 height 18
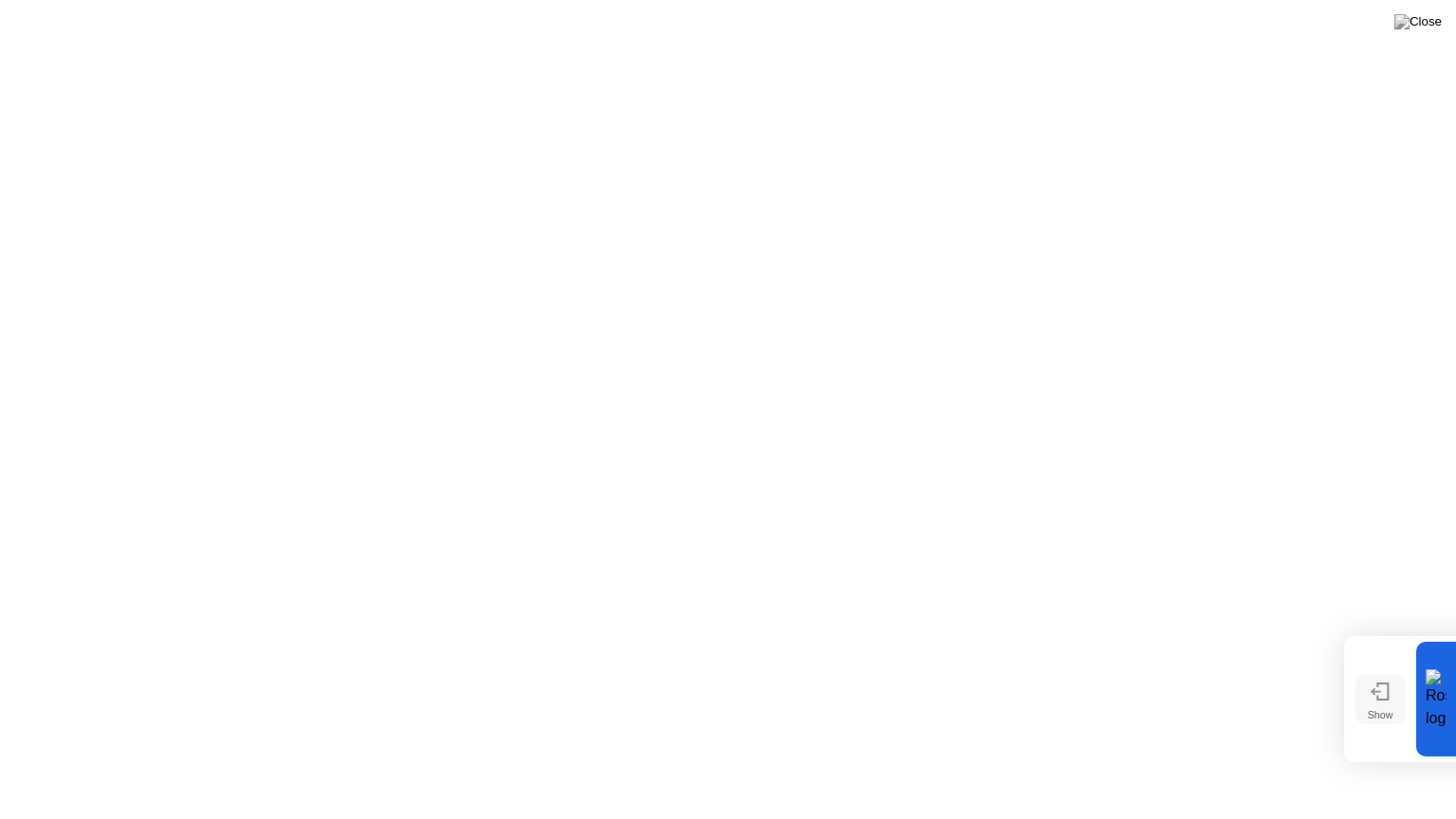
click at [1368, 720] on div "Show" at bounding box center [1380, 715] width 25 height 12
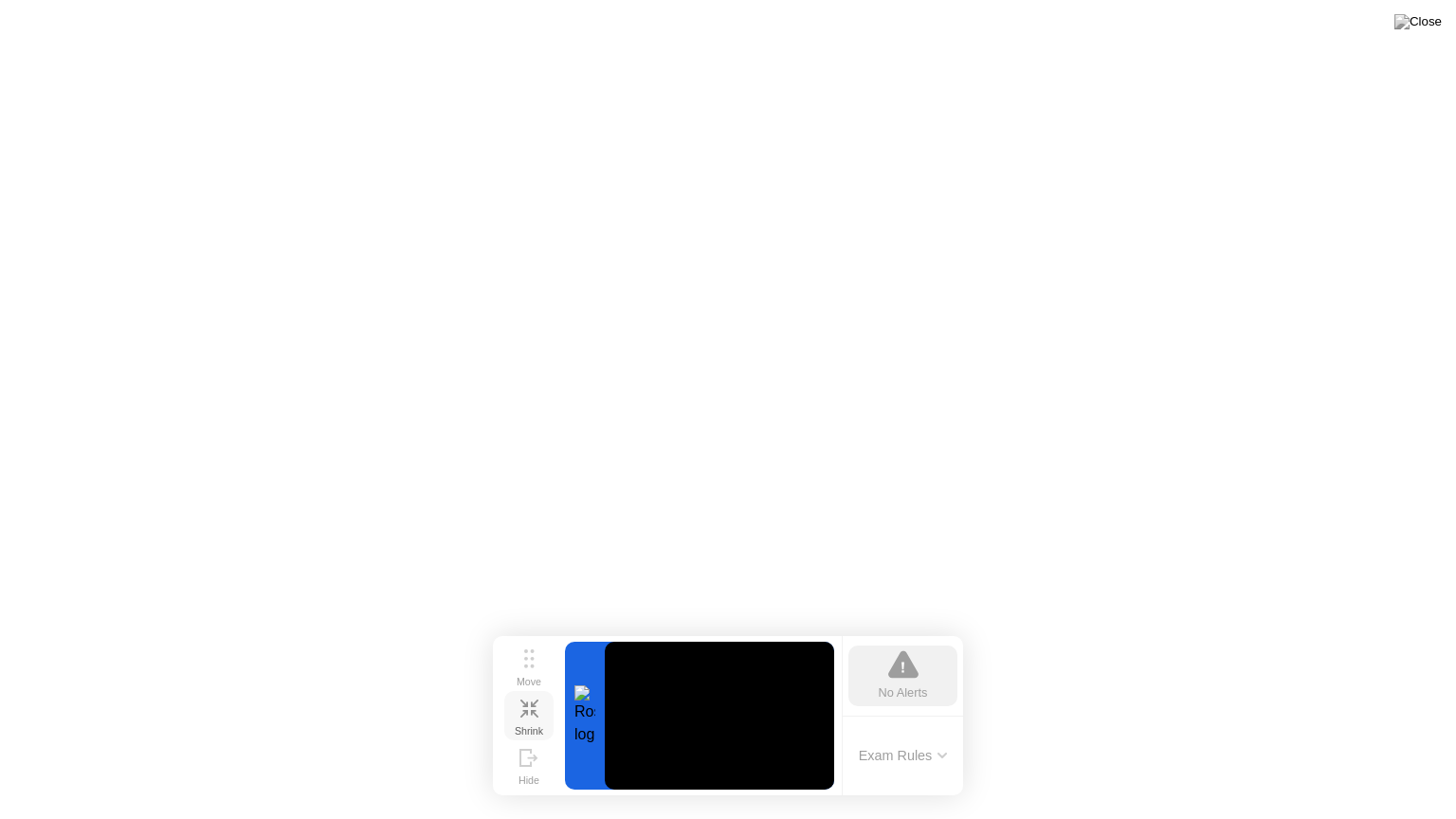
click at [531, 717] on icon at bounding box center [534, 713] width 8 height 8
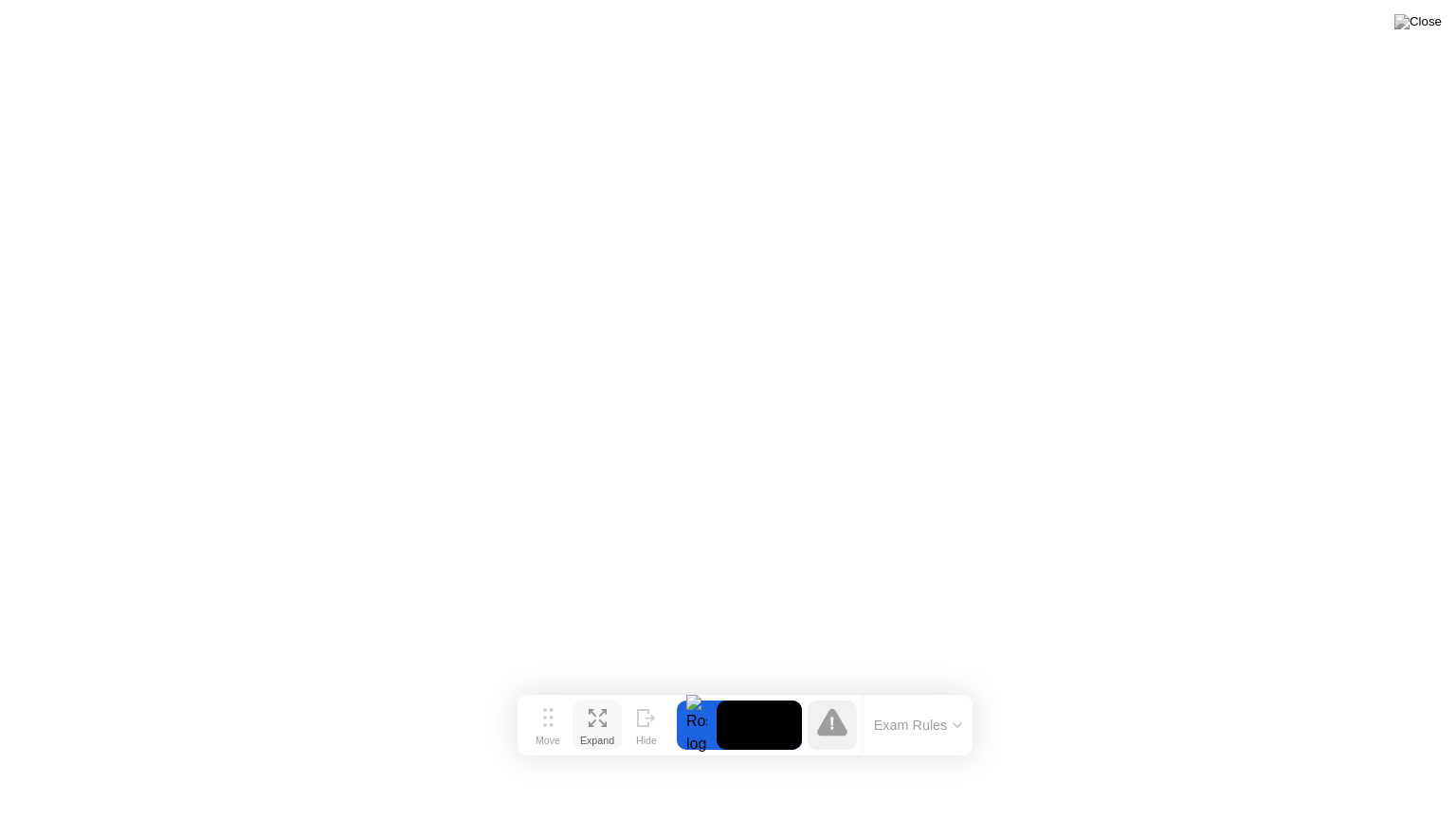
click at [589, 735] on div "Expand" at bounding box center [596, 741] width 34 height 12
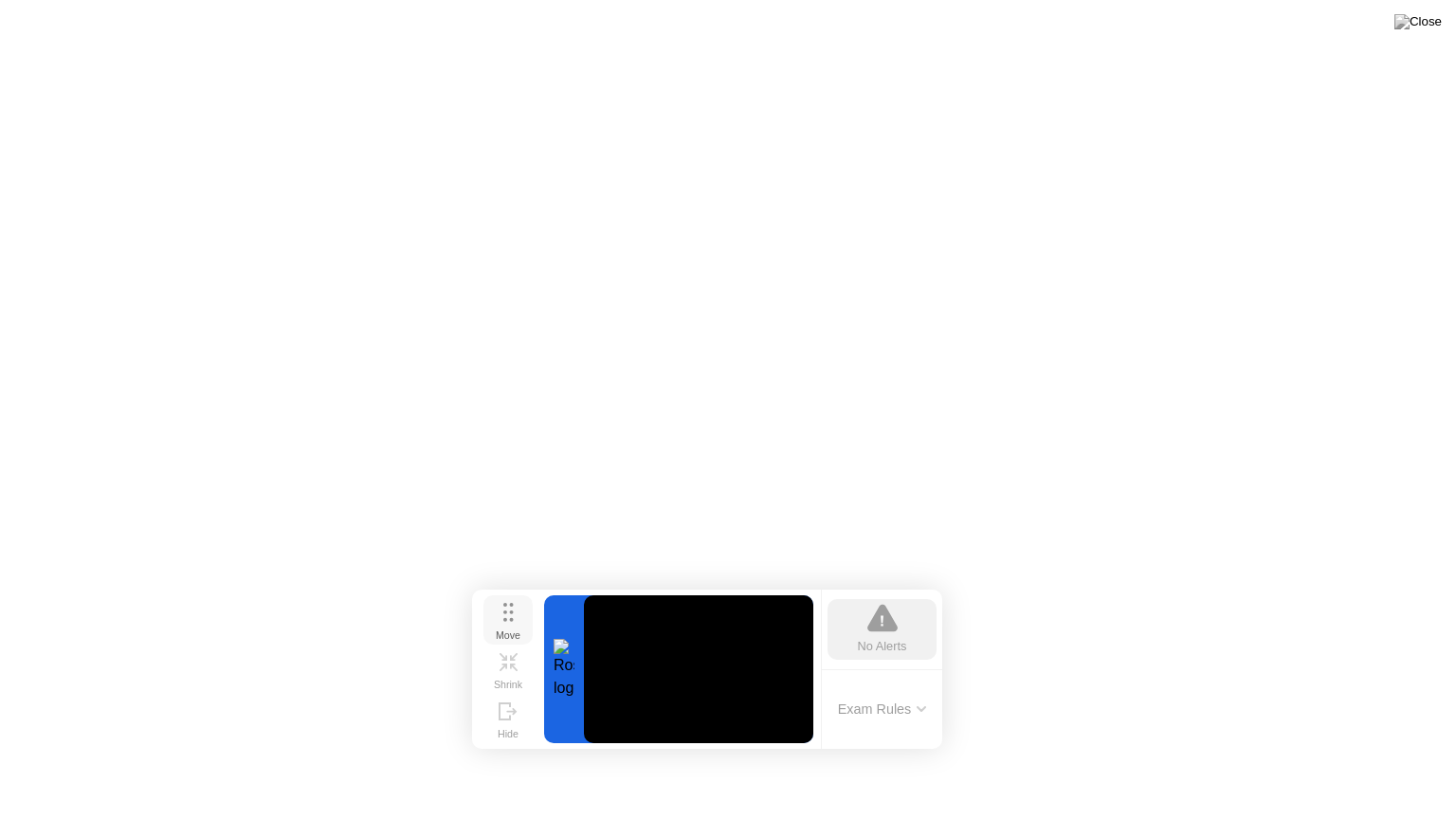
drag, startPoint x: 550, startPoint y: 697, endPoint x: 504, endPoint y: 628, distance: 82.9
click at [504, 629] on div "Move" at bounding box center [507, 635] width 24 height 12
click at [863, 717] on button "Exam Rules" at bounding box center [883, 710] width 101 height 17
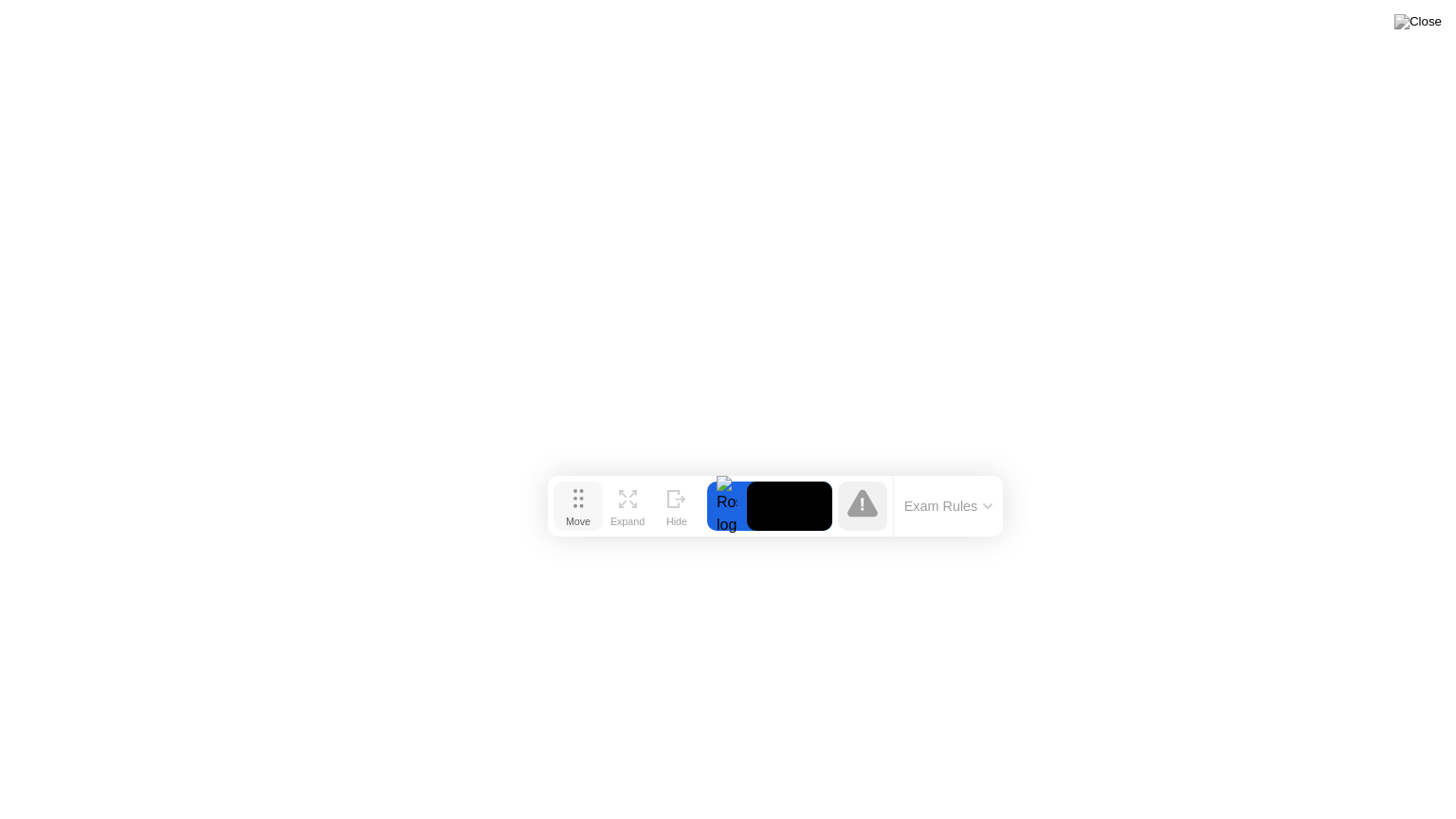
drag, startPoint x: 546, startPoint y: 725, endPoint x: 634, endPoint y: 284, distance: 449.7
click at [584, 489] on icon at bounding box center [578, 499] width 11 height 19
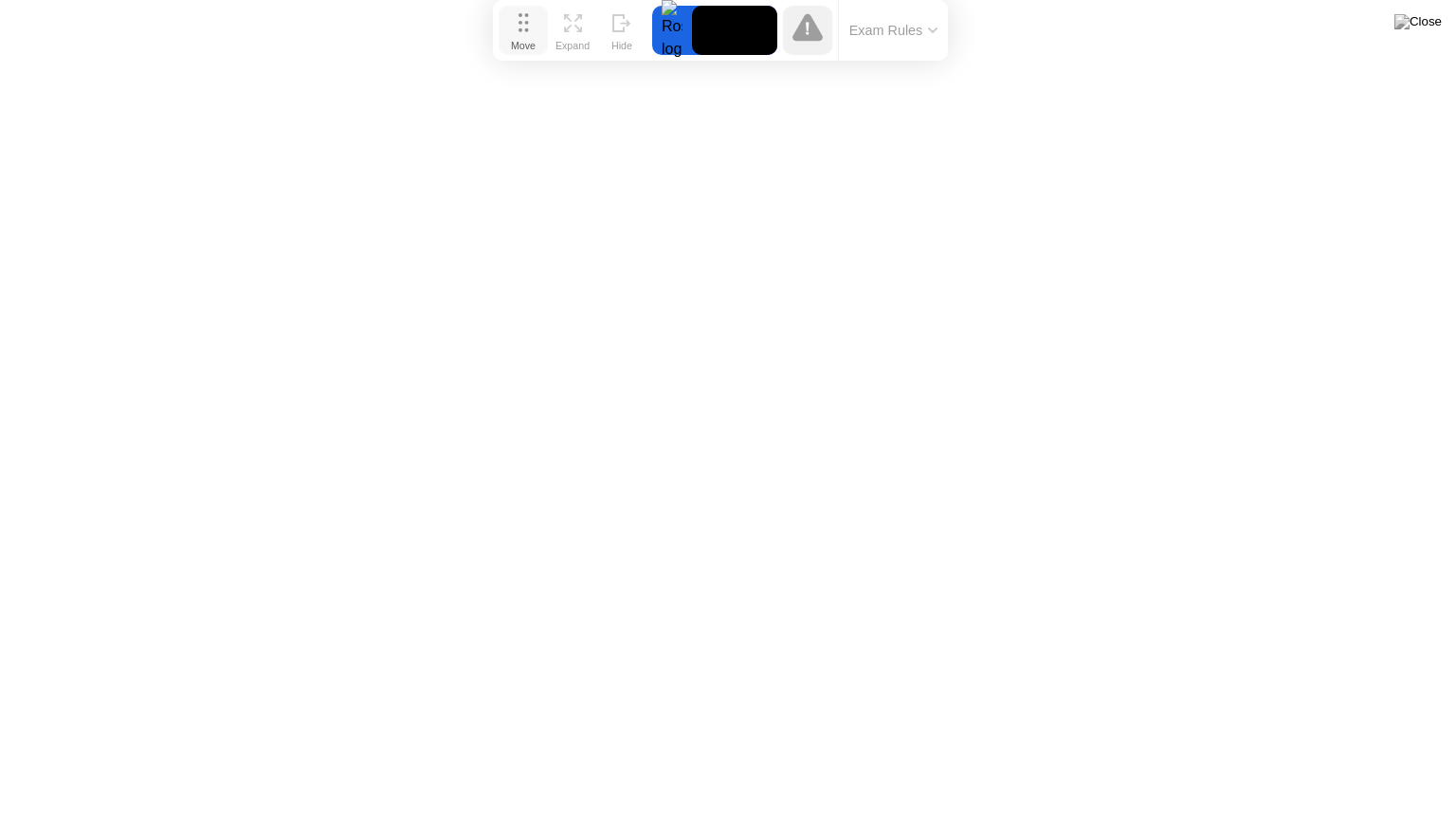
drag, startPoint x: 627, startPoint y: 284, endPoint x: 515, endPoint y: 23, distance: 284.0
click at [515, 23] on button "Move" at bounding box center [523, 30] width 49 height 49
click at [804, 34] on icon at bounding box center [807, 27] width 30 height 27
click at [560, 30] on button "Expand" at bounding box center [572, 30] width 49 height 49
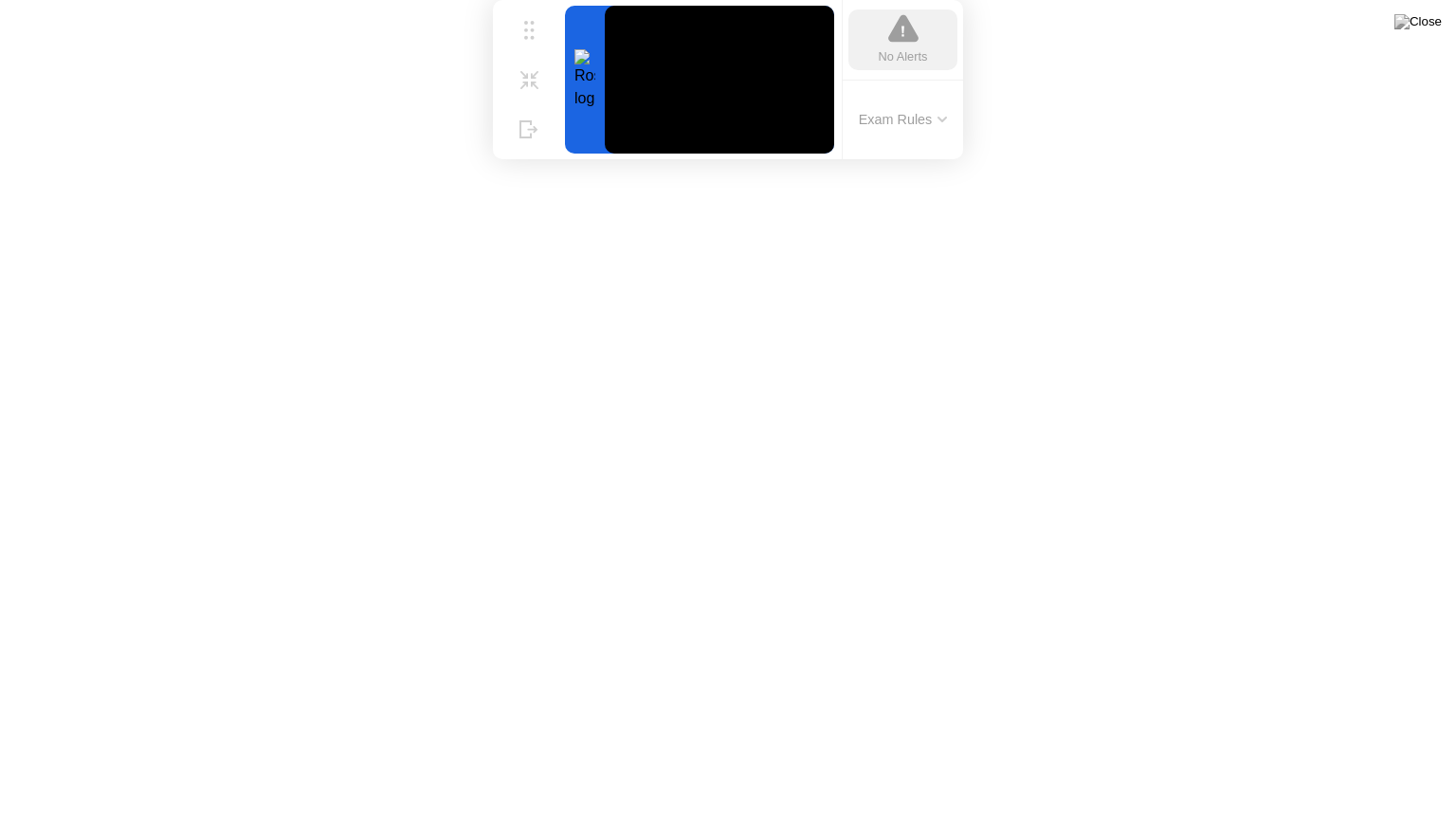
click at [884, 64] on div "No Alerts" at bounding box center [903, 56] width 49 height 18
click at [521, 77] on icon at bounding box center [530, 73] width 18 height 18
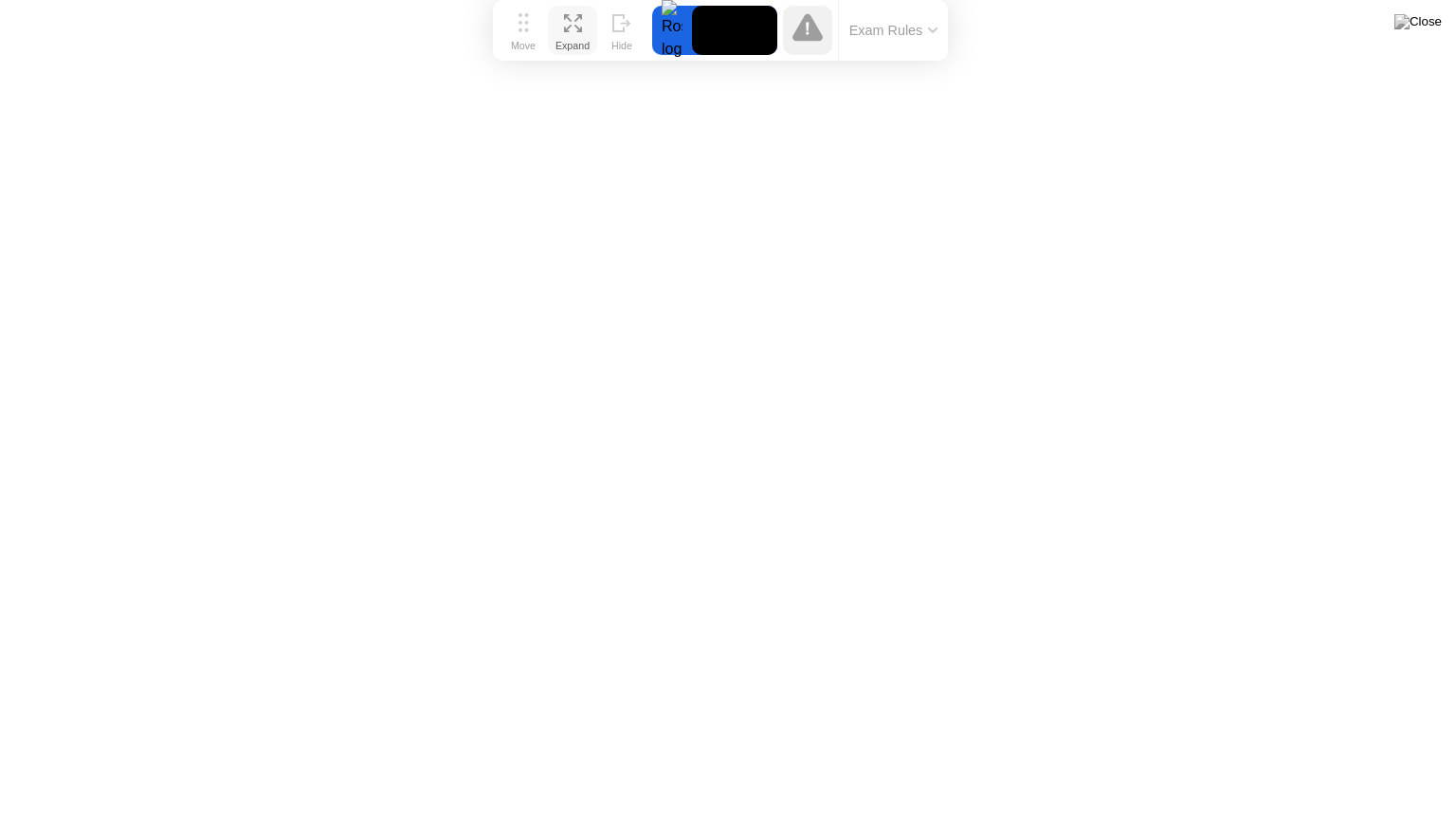
click at [576, 40] on div "Expand" at bounding box center [572, 46] width 34 height 12
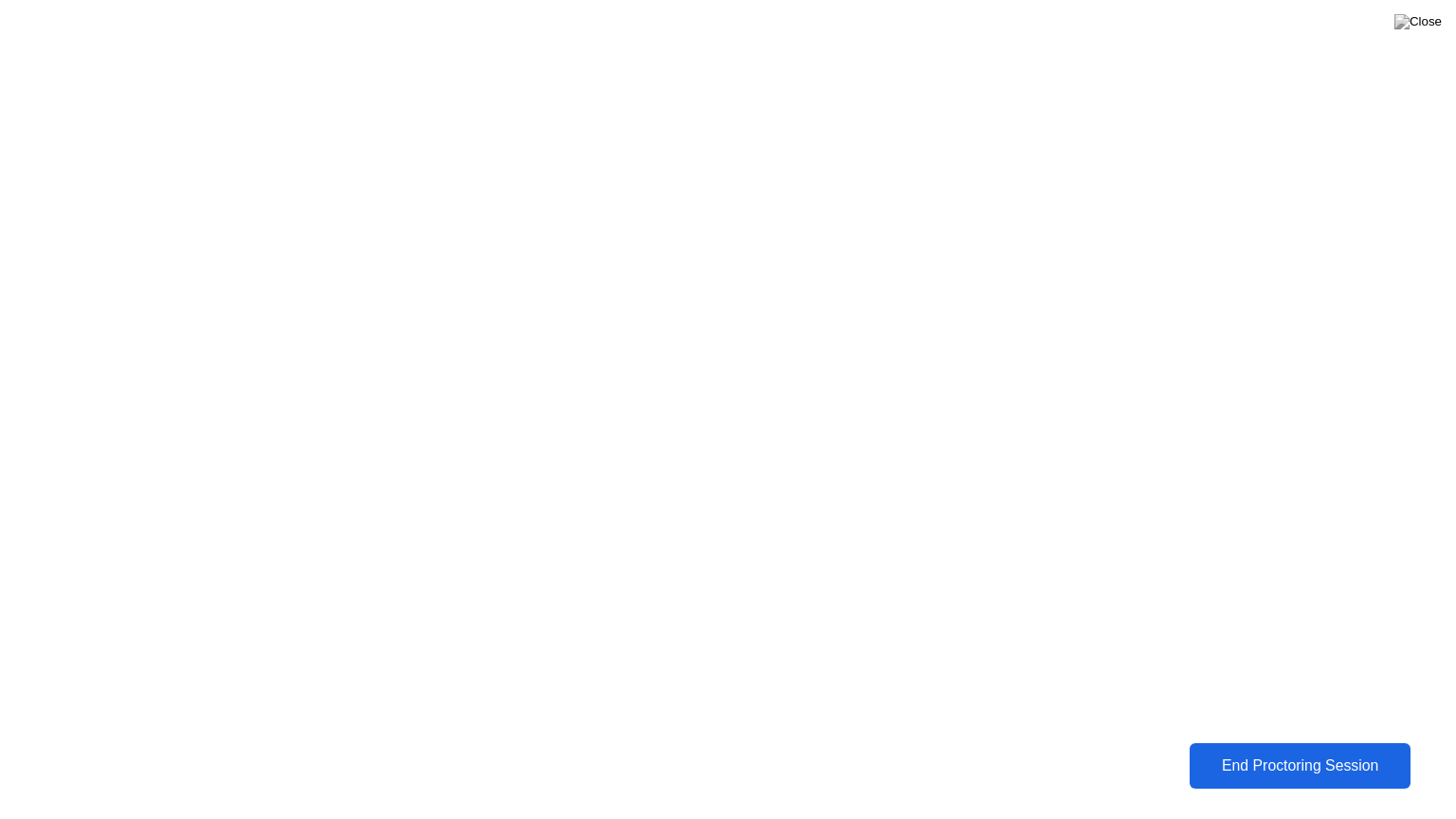
click at [1301, 759] on div "End Proctoring Session" at bounding box center [1300, 766] width 209 height 17
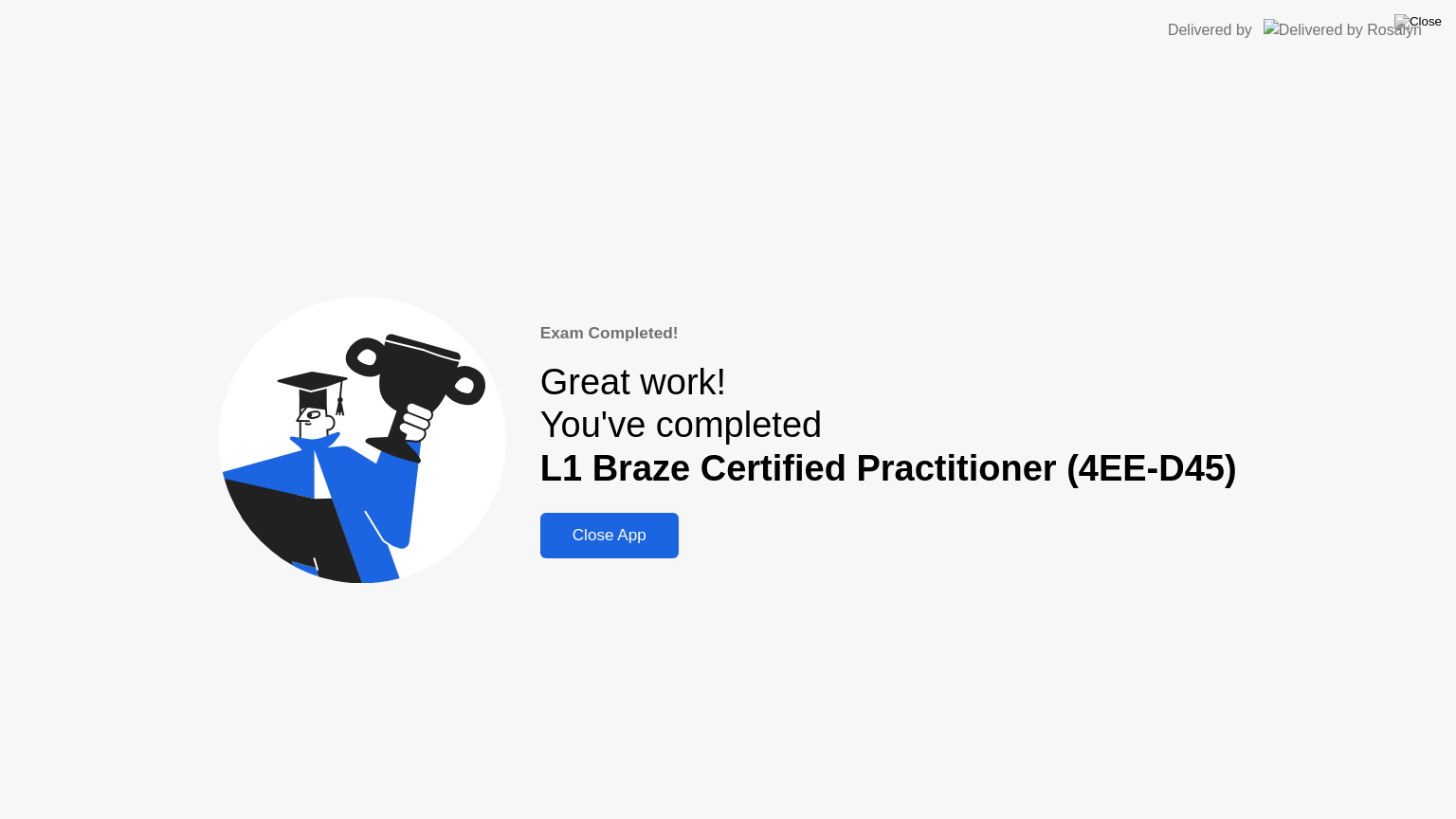
click at [618, 540] on div "Close App" at bounding box center [609, 536] width 127 height 19
